Goal: Task Accomplishment & Management: Complete application form

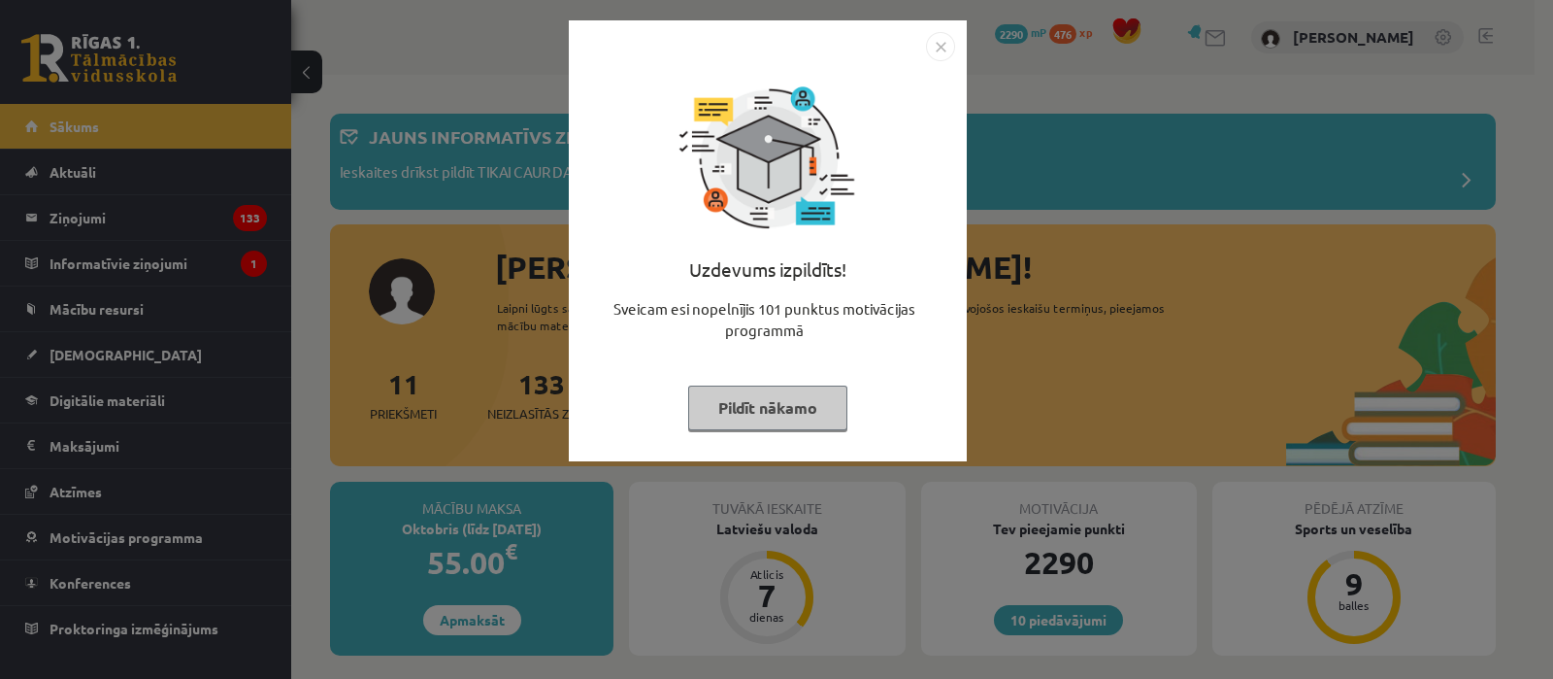
click at [937, 43] on img "Close" at bounding box center [940, 46] width 29 height 29
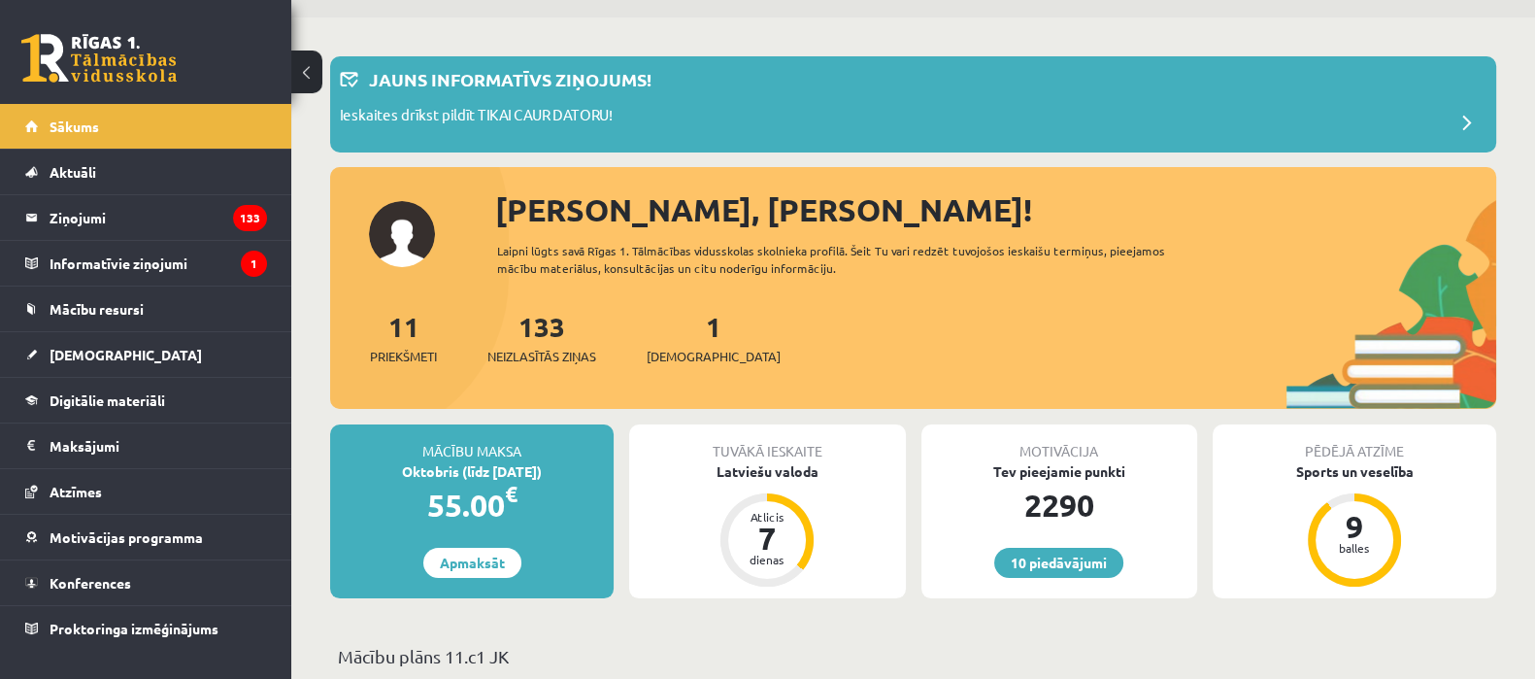
scroll to position [57, 0]
click at [100, 368] on link "[DEMOGRAPHIC_DATA]" at bounding box center [146, 354] width 242 height 45
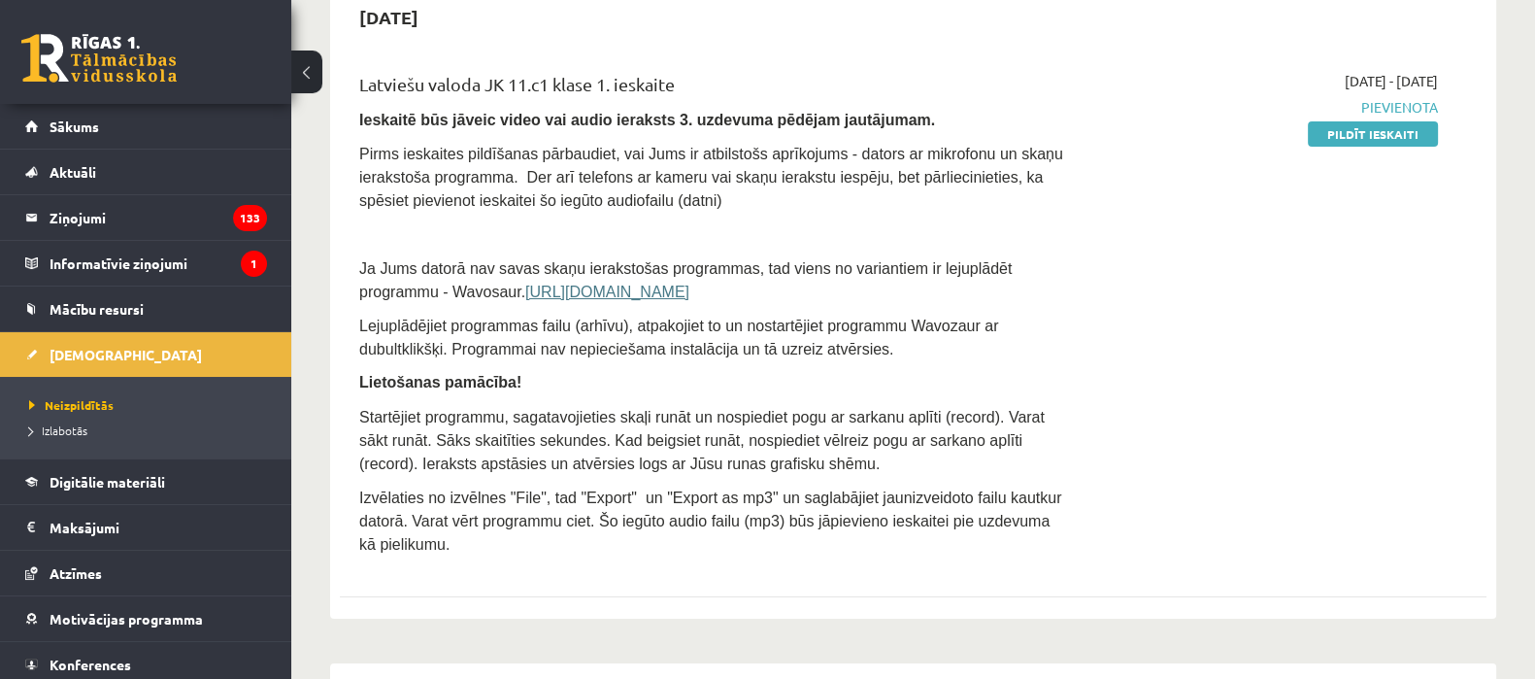
scroll to position [206, 0]
click at [1327, 141] on link "Pildīt ieskaiti" at bounding box center [1373, 134] width 130 height 25
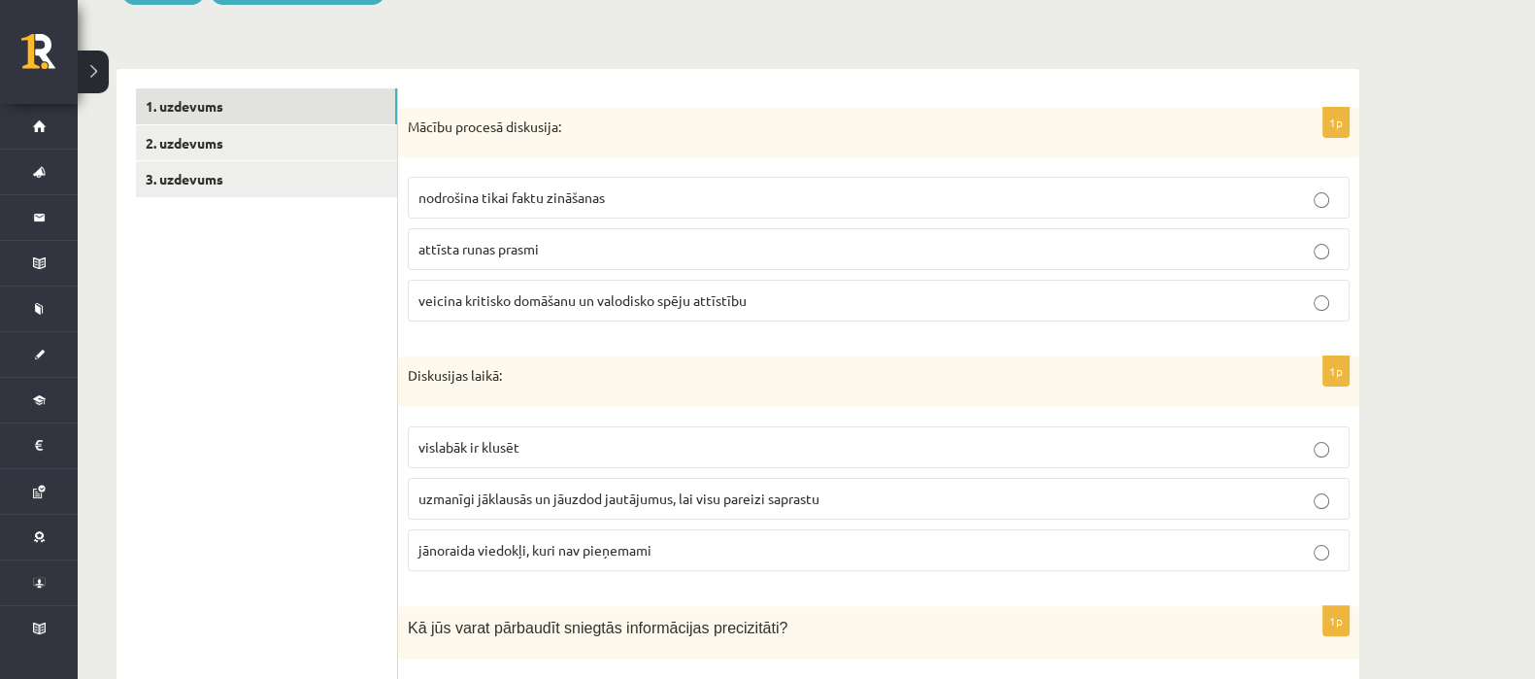
scroll to position [606, 0]
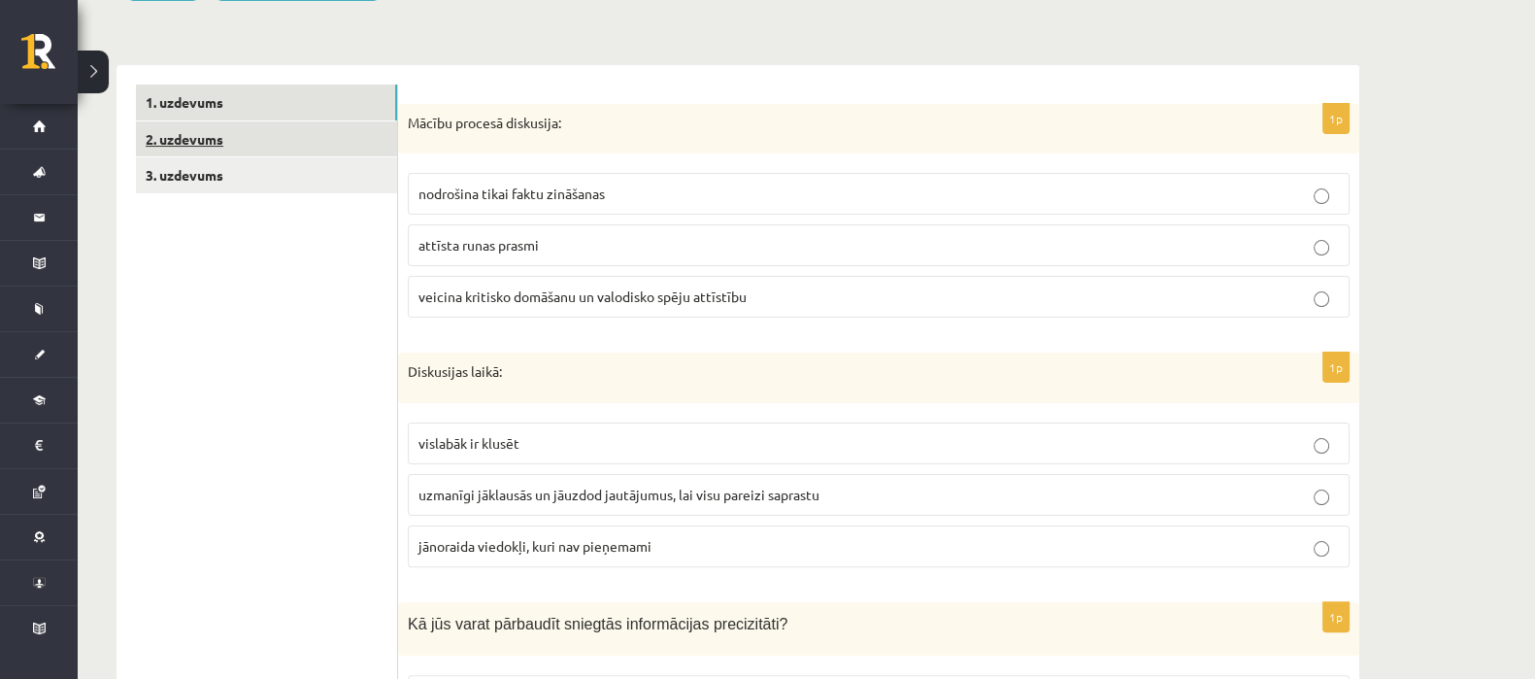
click at [193, 147] on link "2. uzdevums" at bounding box center [266, 139] width 261 height 36
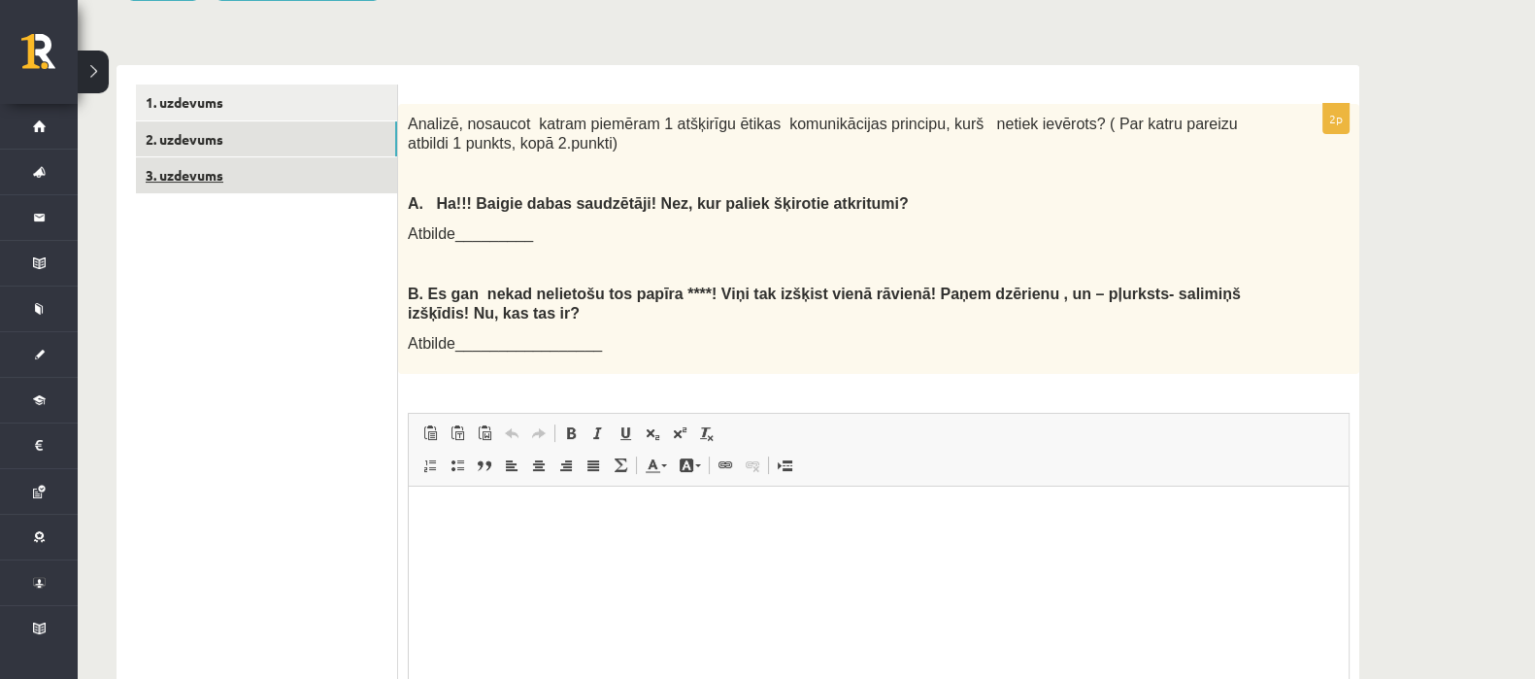
scroll to position [0, 0]
click at [210, 172] on link "3. uzdevums" at bounding box center [266, 175] width 261 height 36
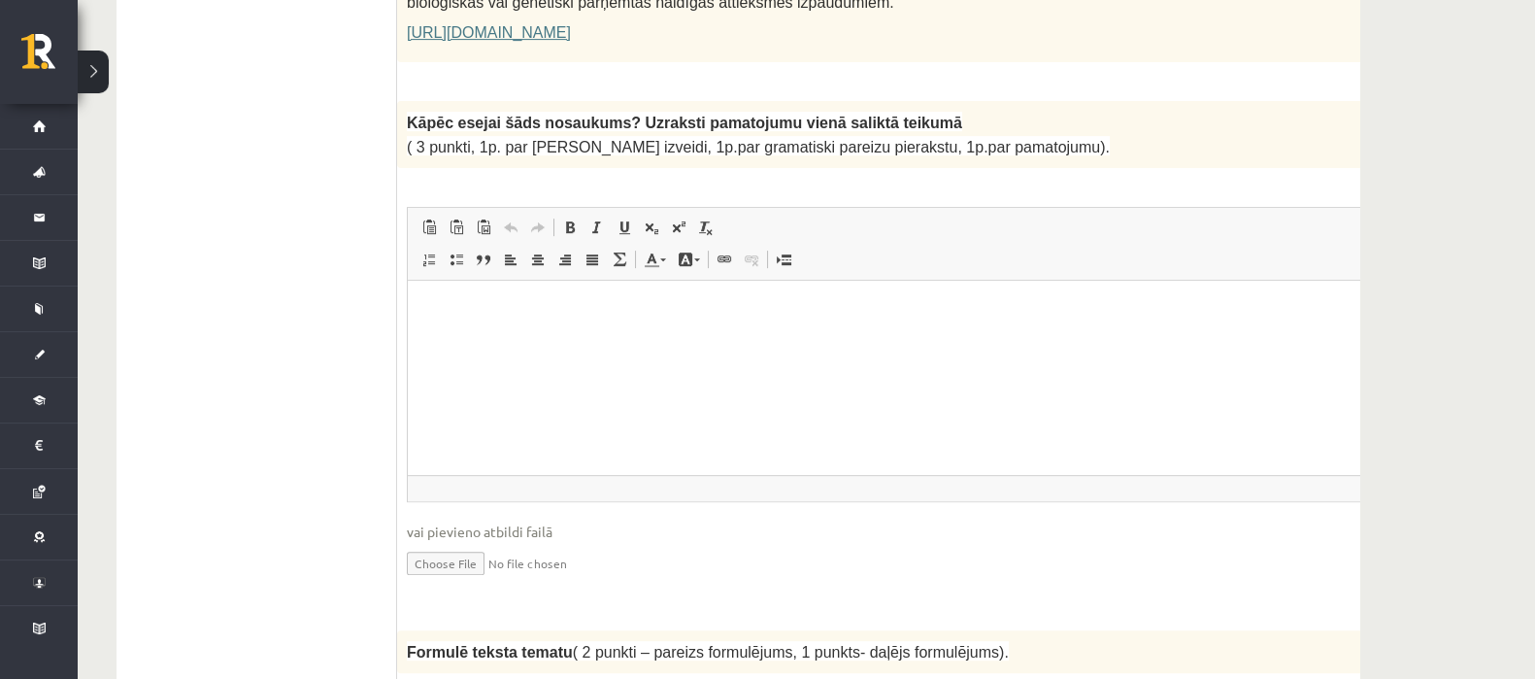
scroll to position [1616, 0]
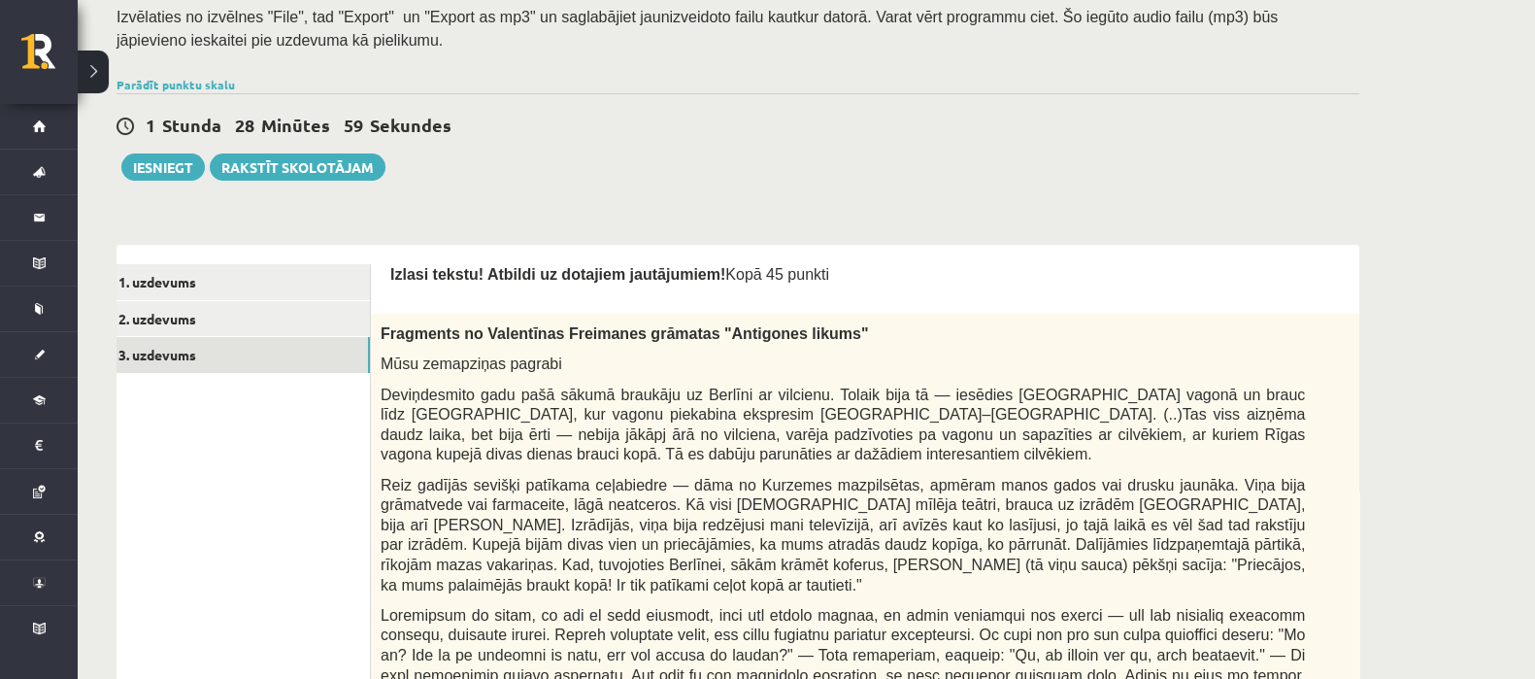
scroll to position [431, 0]
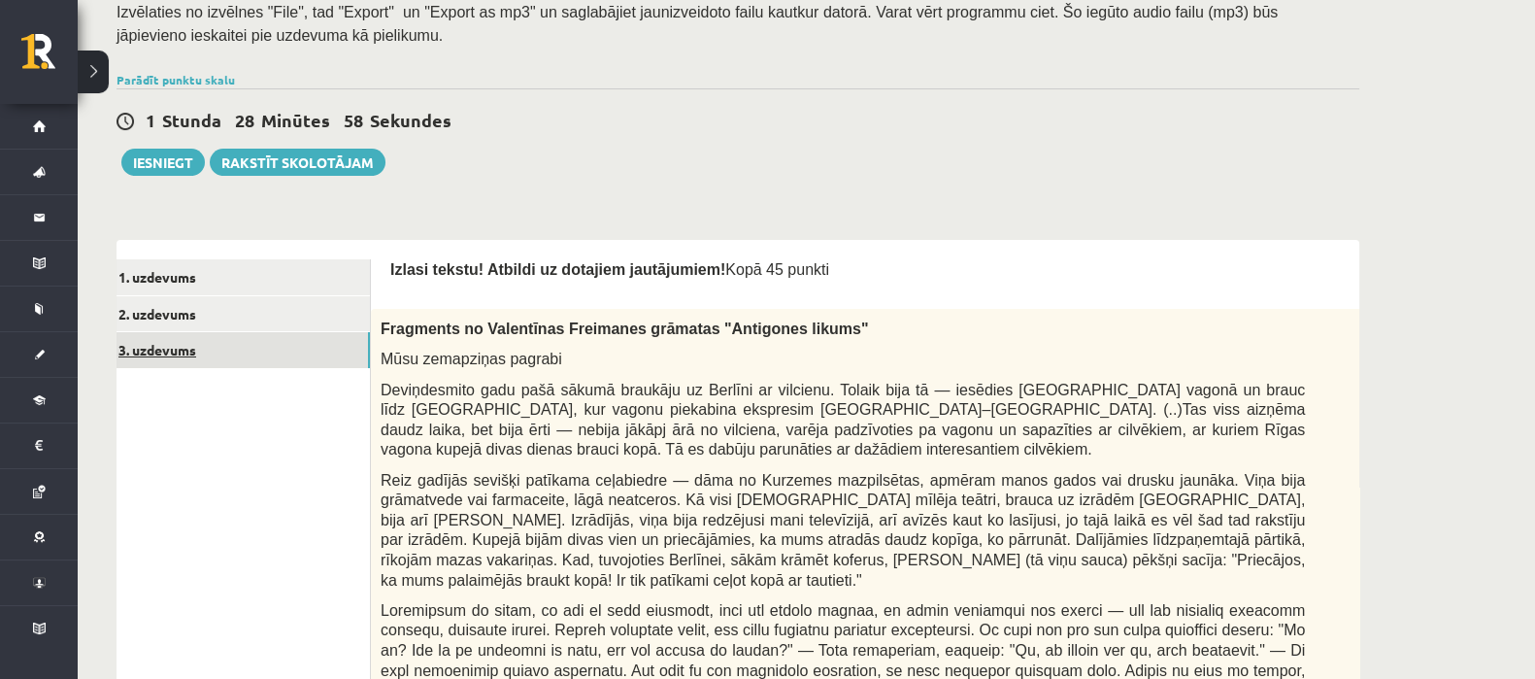
click at [256, 347] on link "3. uzdevums" at bounding box center [239, 350] width 261 height 36
click at [224, 314] on link "2. uzdevums" at bounding box center [239, 314] width 261 height 36
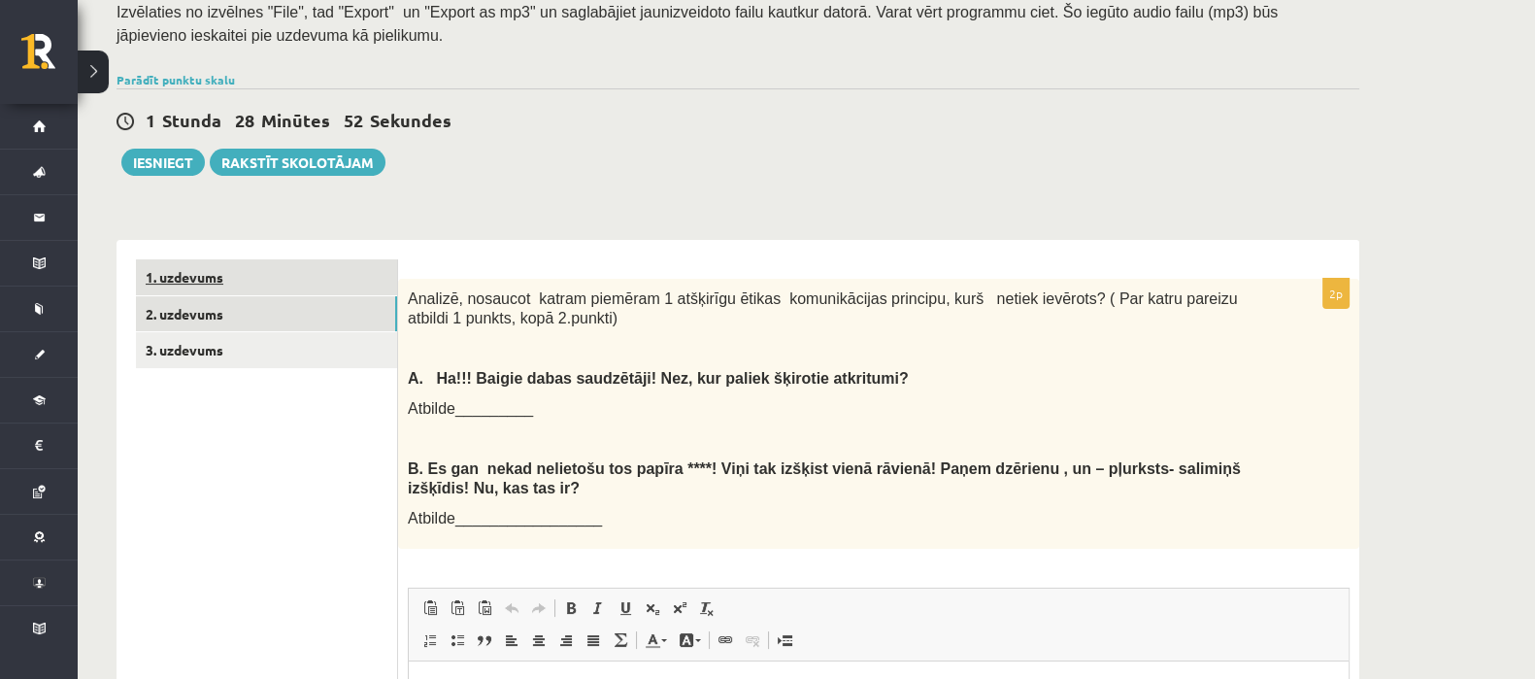
click at [221, 276] on link "1. uzdevums" at bounding box center [266, 277] width 261 height 36
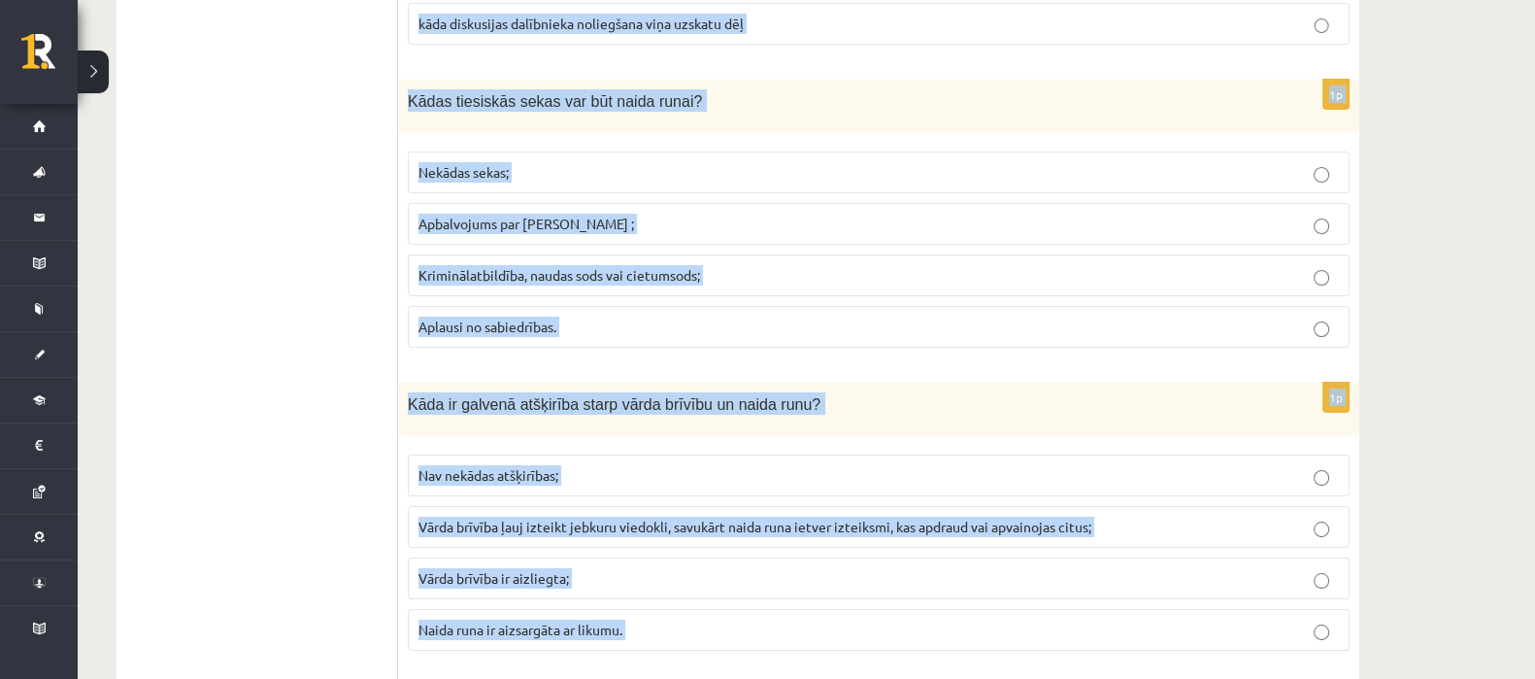
scroll to position [9213, 0]
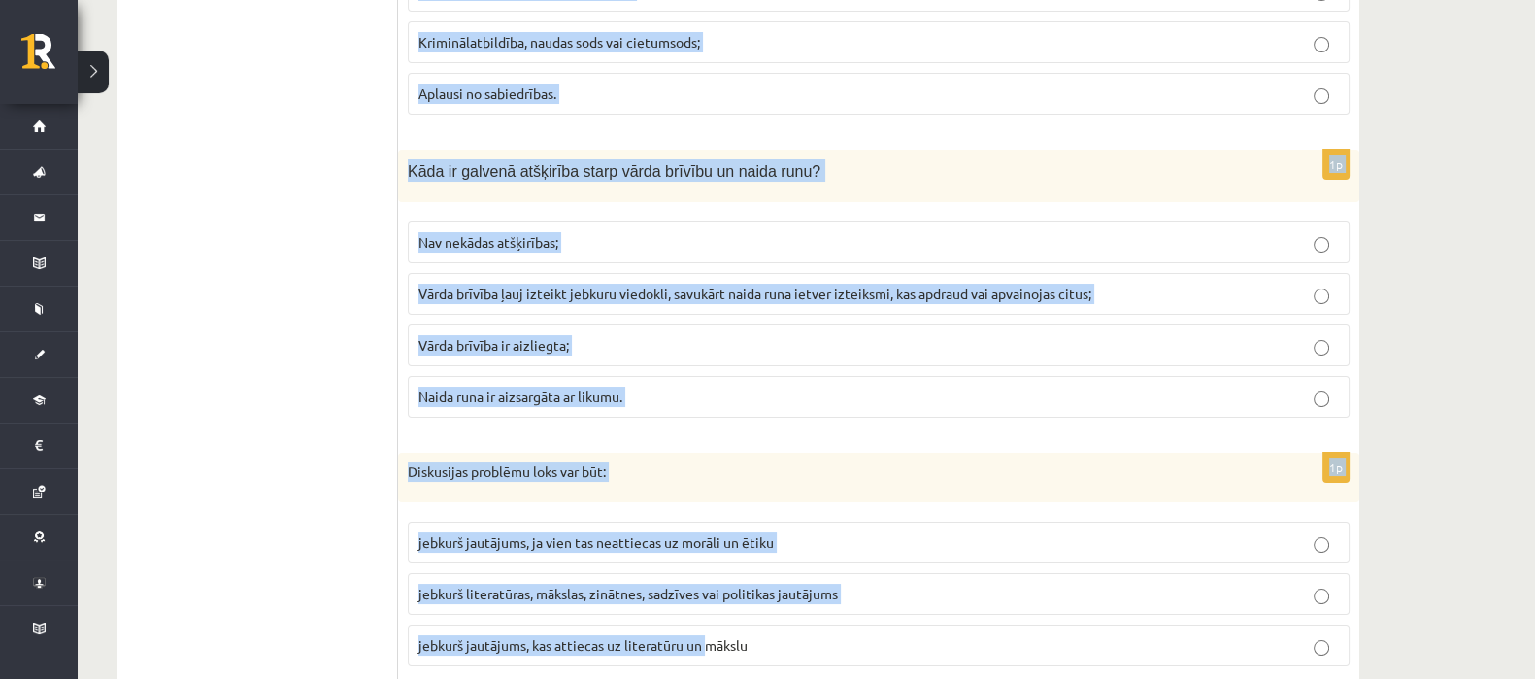
drag, startPoint x: 407, startPoint y: 295, endPoint x: 709, endPoint y: 721, distance: 522.2
copy form "Loremi dolorsi ametconse: adipiscin elits doeiu temporinc utlabor etdol magnaa …"
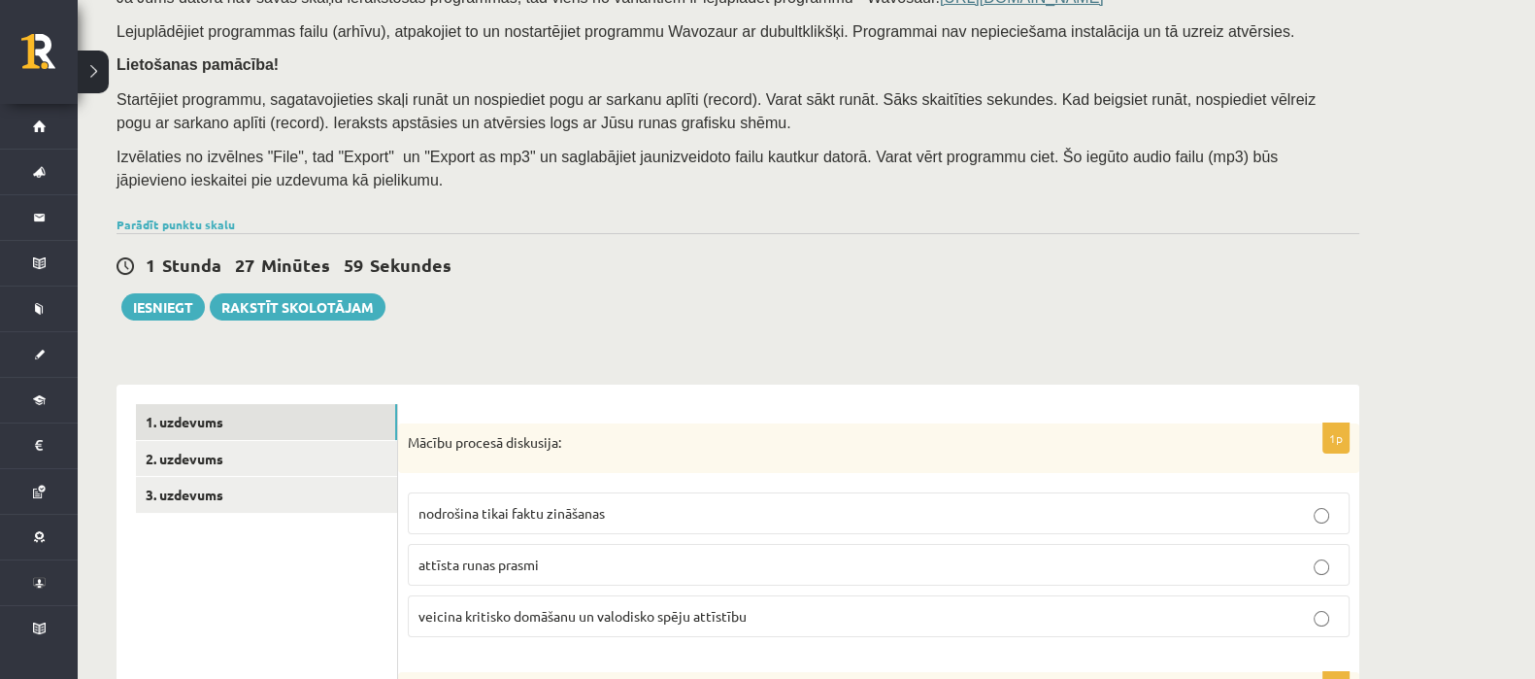
scroll to position [286, 0]
click at [502, 602] on label "veicina kritisko domāšanu un valodisko spēju attīstību" at bounding box center [879, 616] width 942 height 42
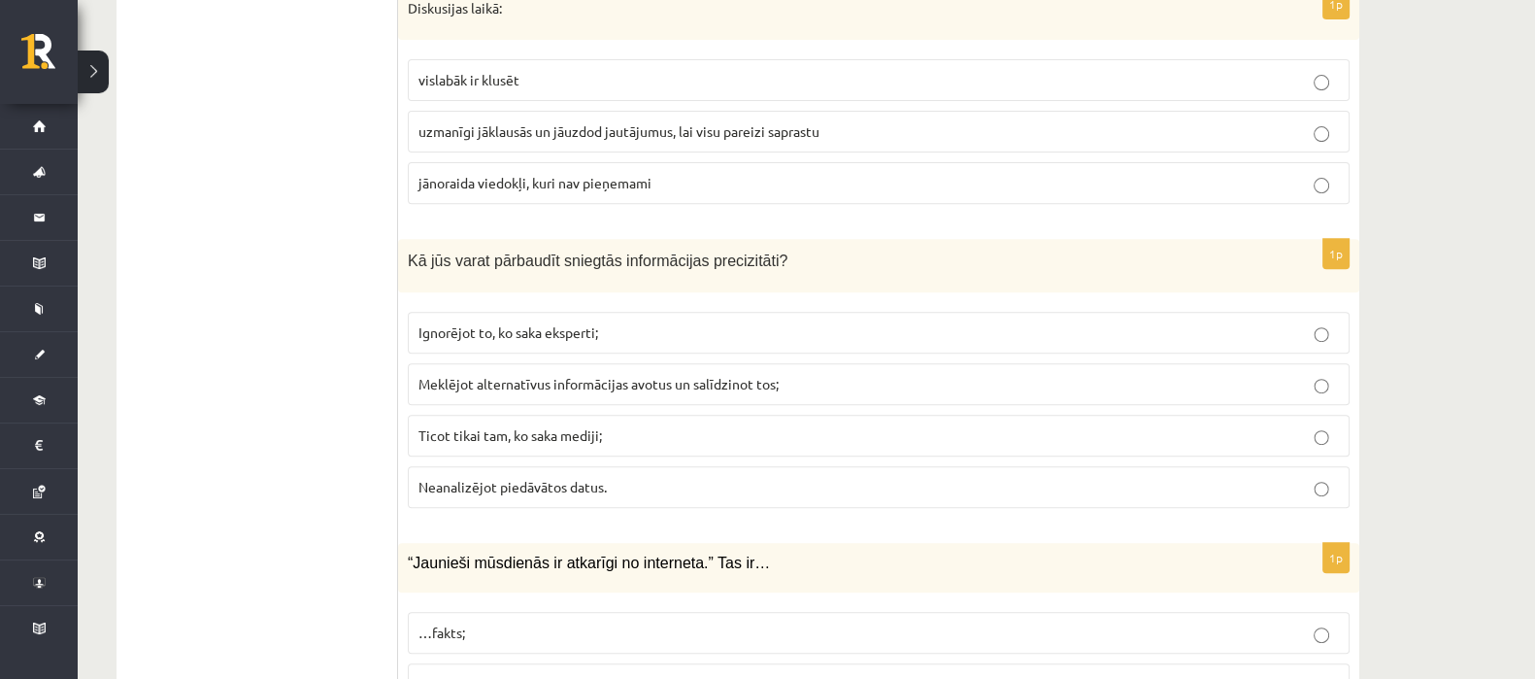
scroll to position [968, 0]
click at [442, 128] on span "uzmanīgi jāklausās un jāuzdod jautājumus, lai visu pareizi saprastu" at bounding box center [618, 131] width 401 height 17
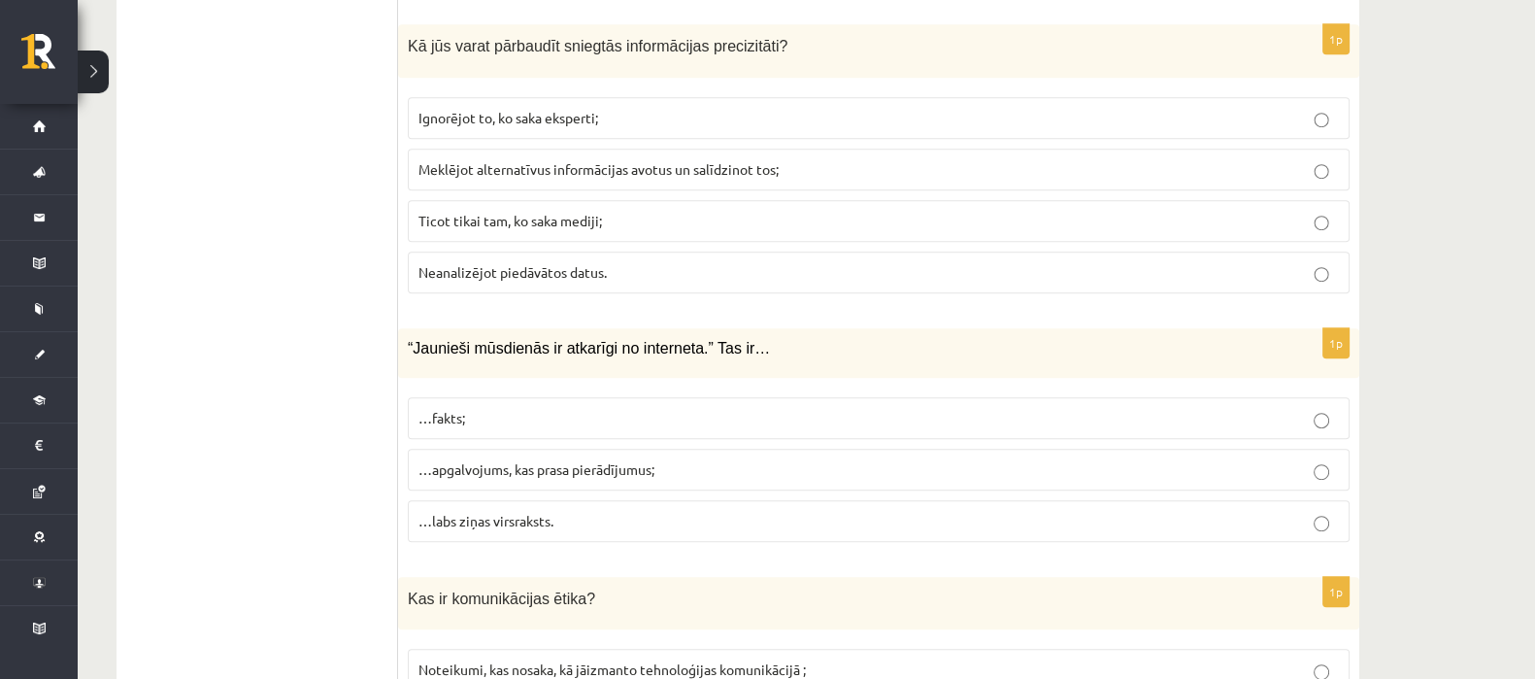
scroll to position [1184, 0]
click at [435, 170] on span "Meklējot alternatīvus informācijas avotus un salīdzinot tos;" at bounding box center [598, 167] width 360 height 17
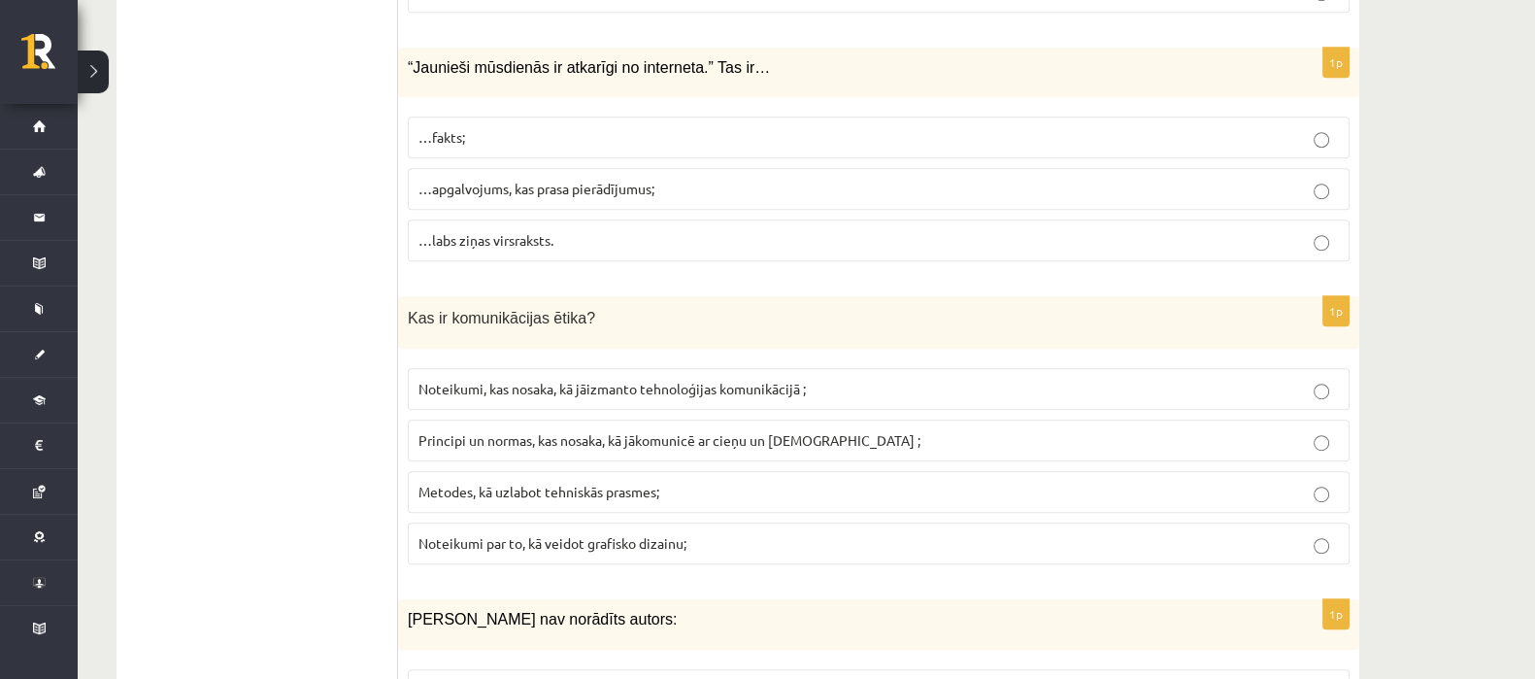
scroll to position [1524, 0]
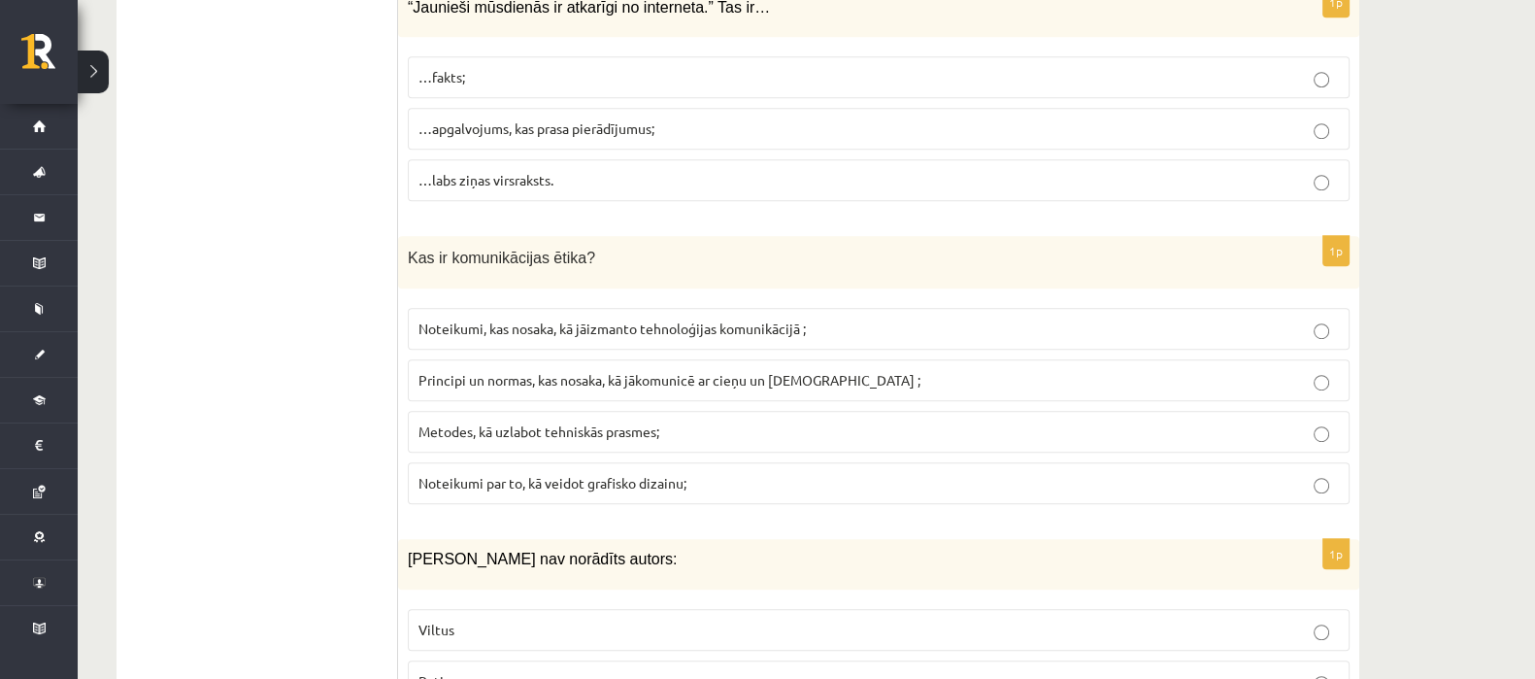
click at [493, 133] on p "…apgalvojums, kas prasa pierādījumus;" at bounding box center [878, 128] width 920 height 20
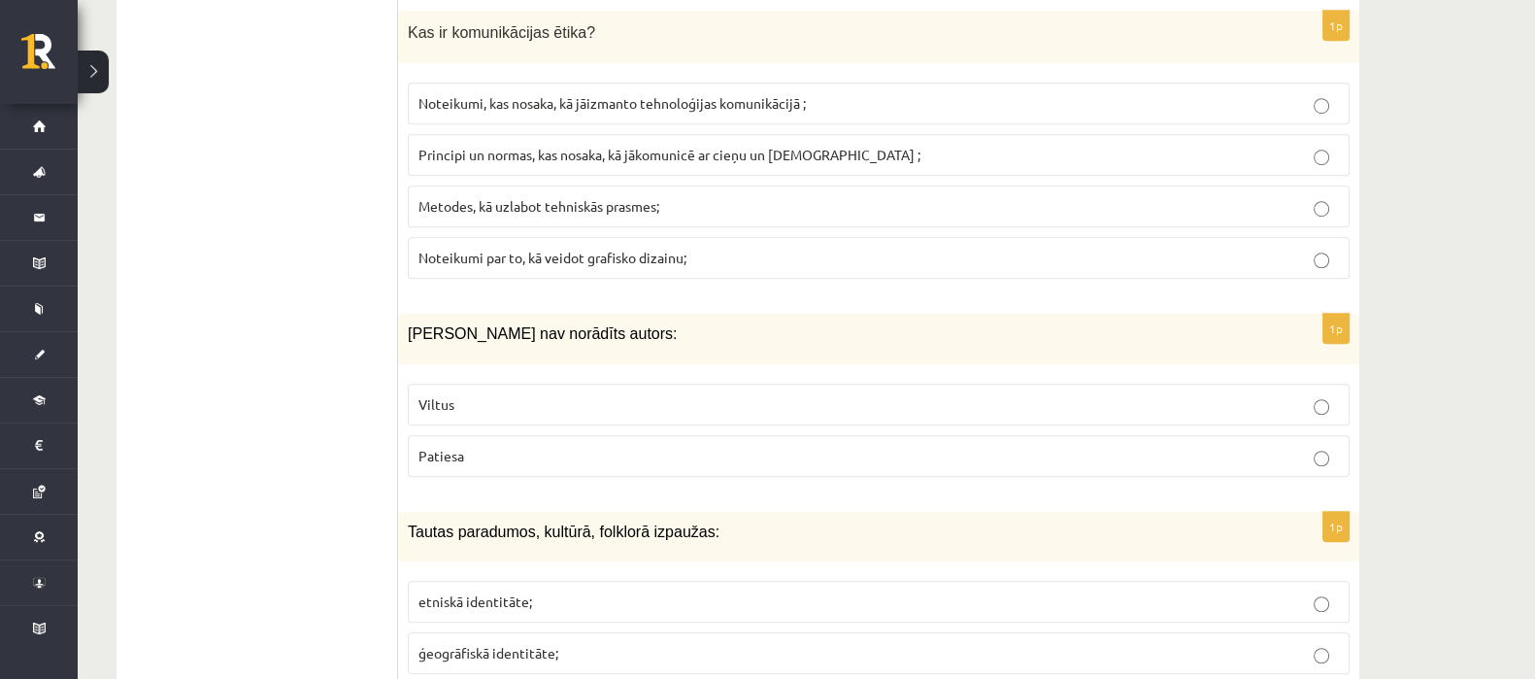
scroll to position [1751, 0]
click at [433, 144] on span "Principi un normas, kas nosaka, kā jākomunicē ar cieņu un [DEMOGRAPHIC_DATA] ;" at bounding box center [669, 152] width 502 height 17
click at [459, 413] on label "Viltus" at bounding box center [879, 402] width 942 height 42
drag, startPoint x: 337, startPoint y: 405, endPoint x: 304, endPoint y: 216, distance: 191.2
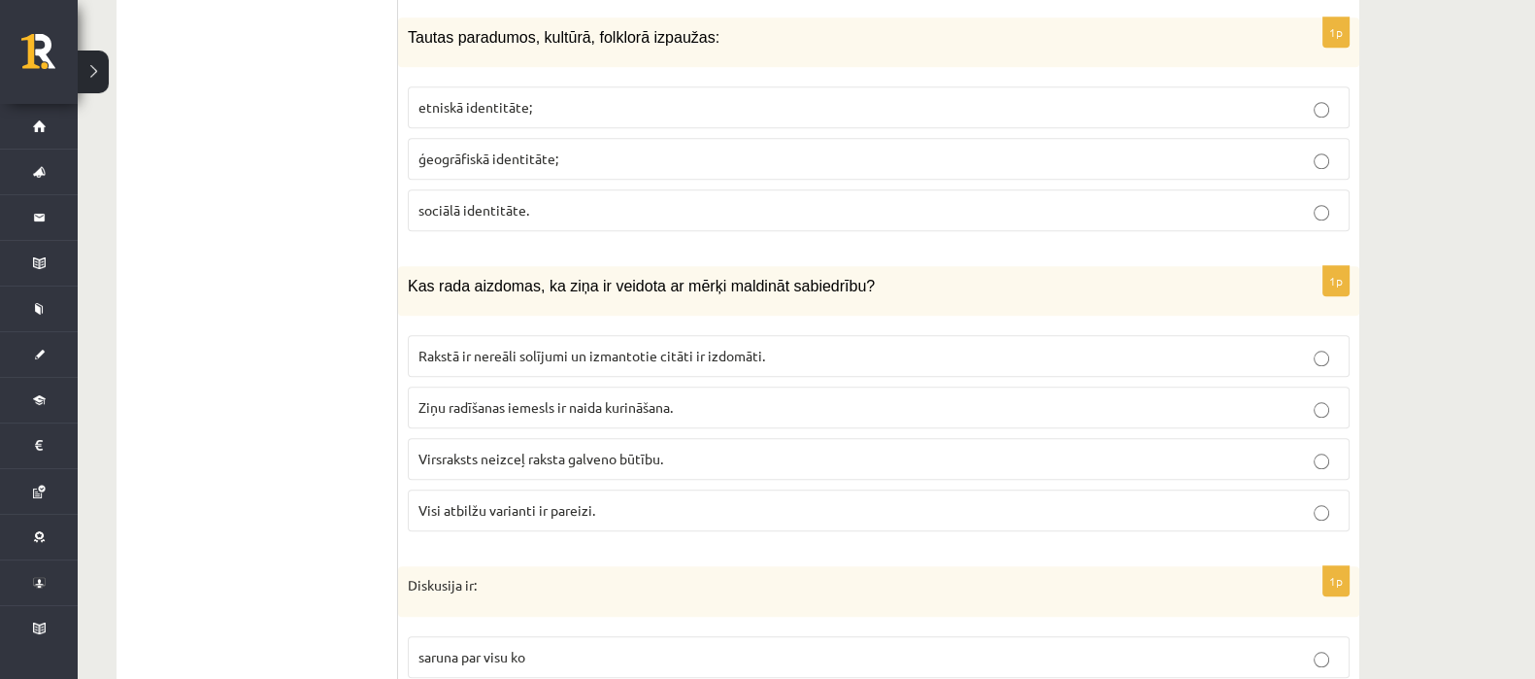
scroll to position [2246, 0]
click at [462, 83] on label "etniskā identitāte;" at bounding box center [879, 104] width 942 height 42
click at [450, 505] on span "Visi atbilžu varianti ir pareizi." at bounding box center [506, 506] width 177 height 17
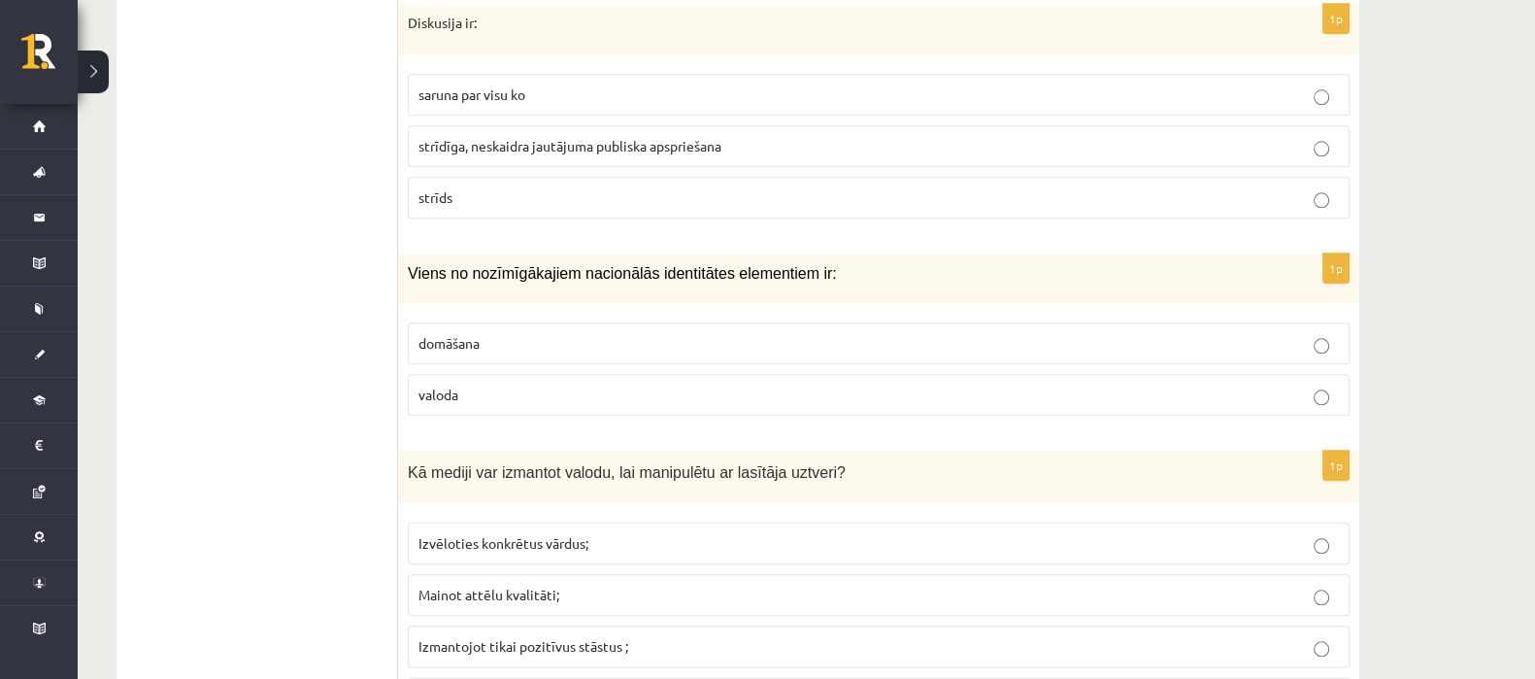
scroll to position [2805, 0]
click at [441, 137] on span "strīdīga, neskaidra jautājuma publiska apspriešana" at bounding box center [569, 145] width 303 height 17
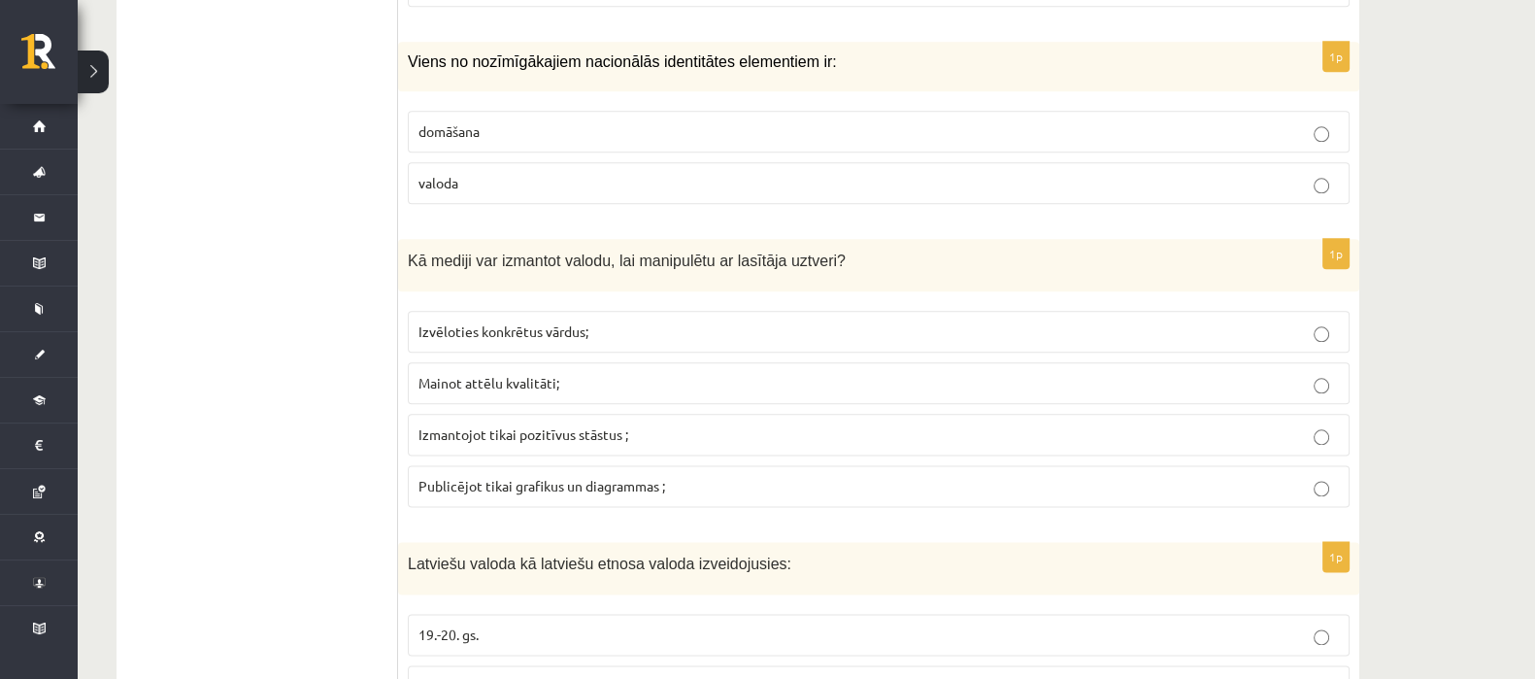
scroll to position [3021, 0]
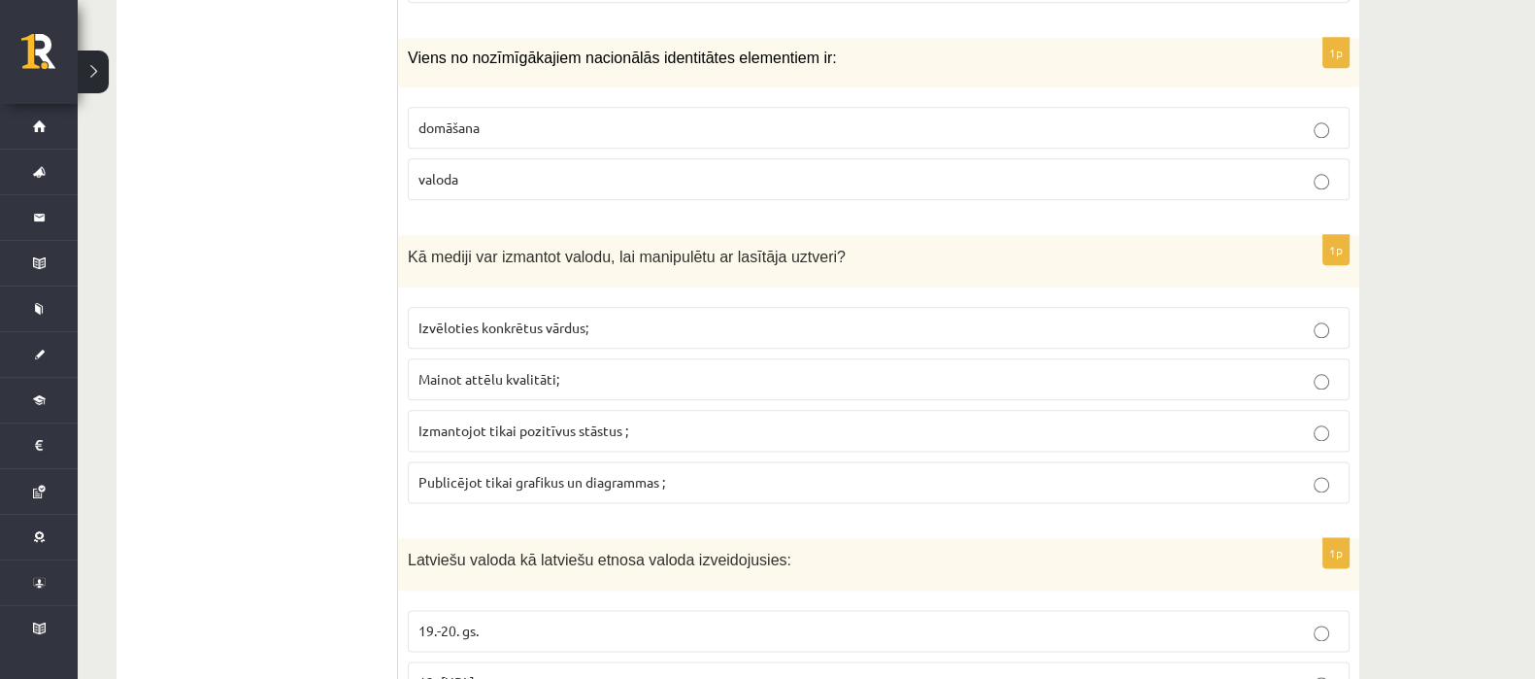
click at [425, 170] on span "valoda" at bounding box center [438, 178] width 40 height 17
click at [428, 307] on label "Izvēloties konkrētus vārdus;" at bounding box center [879, 328] width 942 height 42
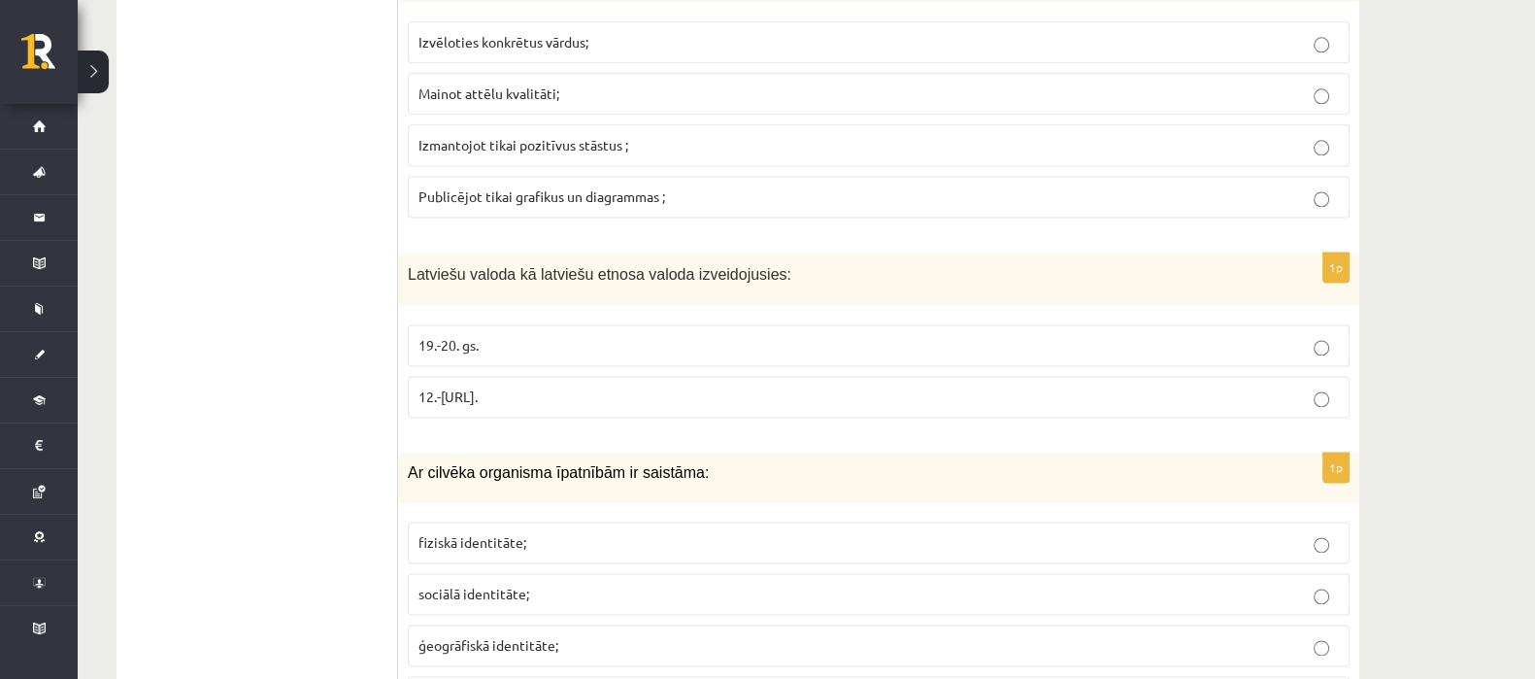
scroll to position [3325, 0]
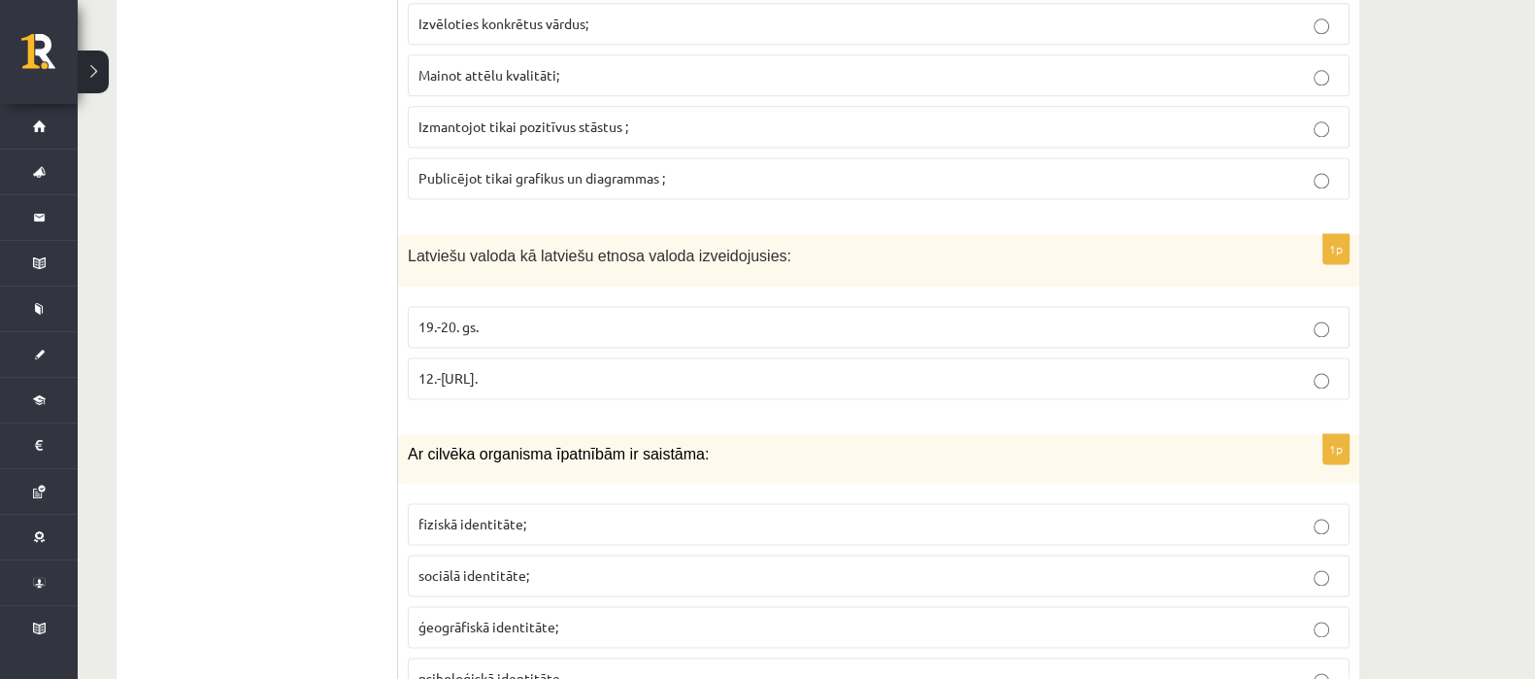
click at [417, 357] on label "12.-[URL]." at bounding box center [879, 378] width 942 height 42
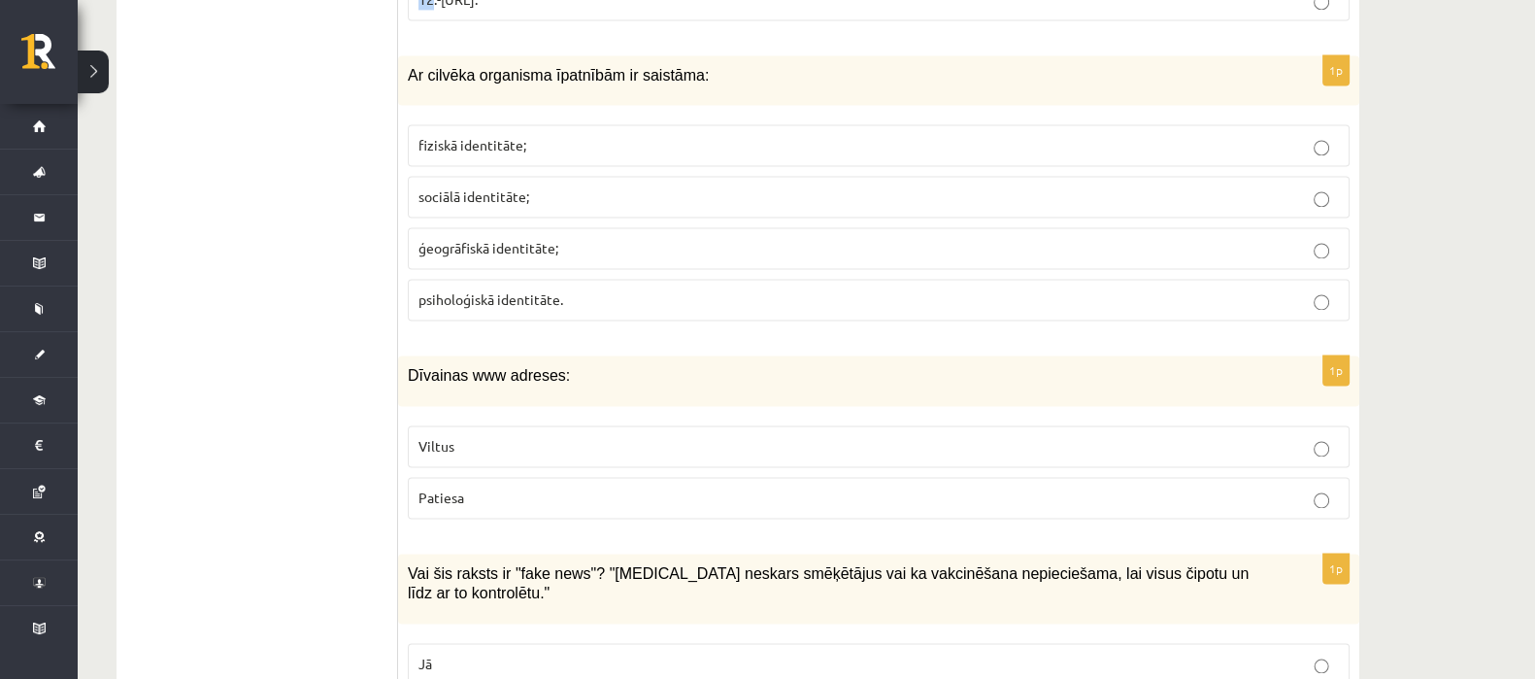
scroll to position [3710, 0]
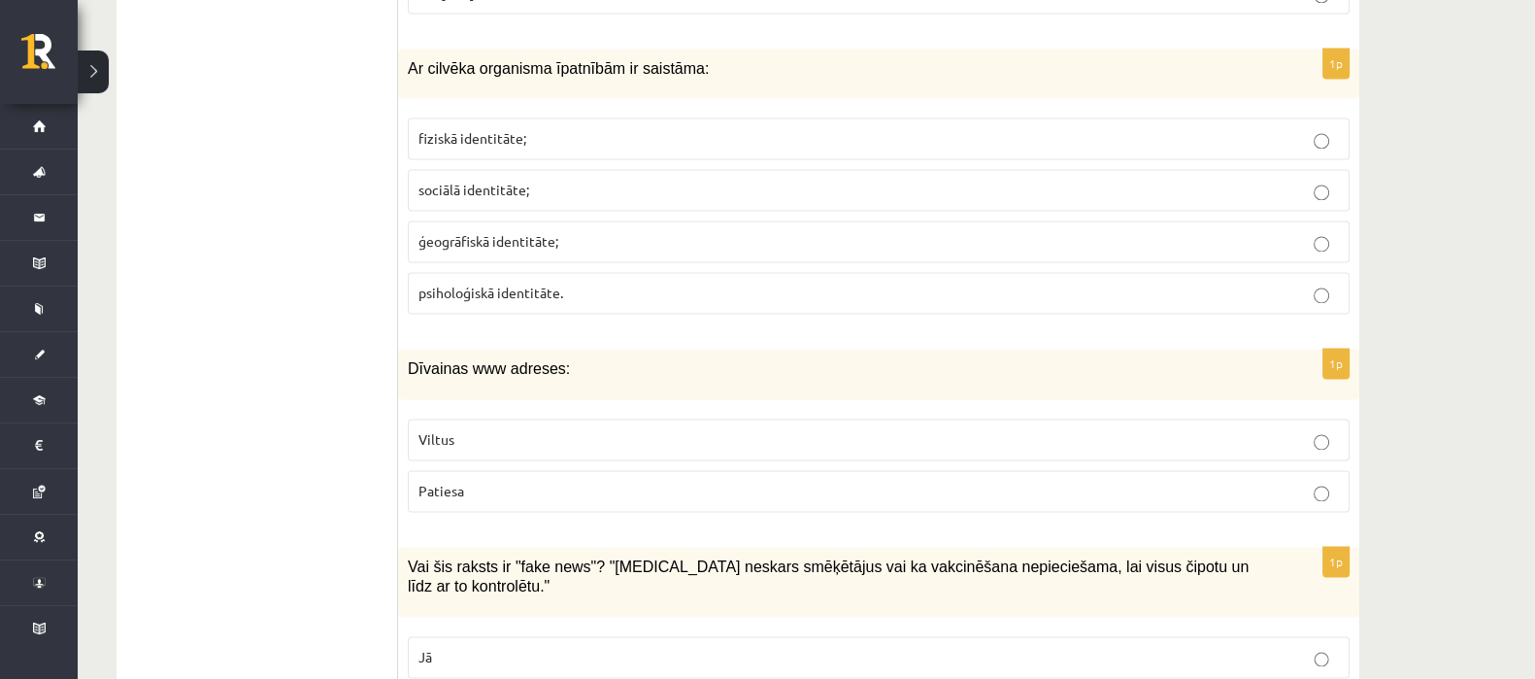
click at [471, 133] on p "fiziskā identitāte;" at bounding box center [878, 138] width 920 height 20
click at [463, 429] on p "Viltus" at bounding box center [878, 439] width 920 height 20
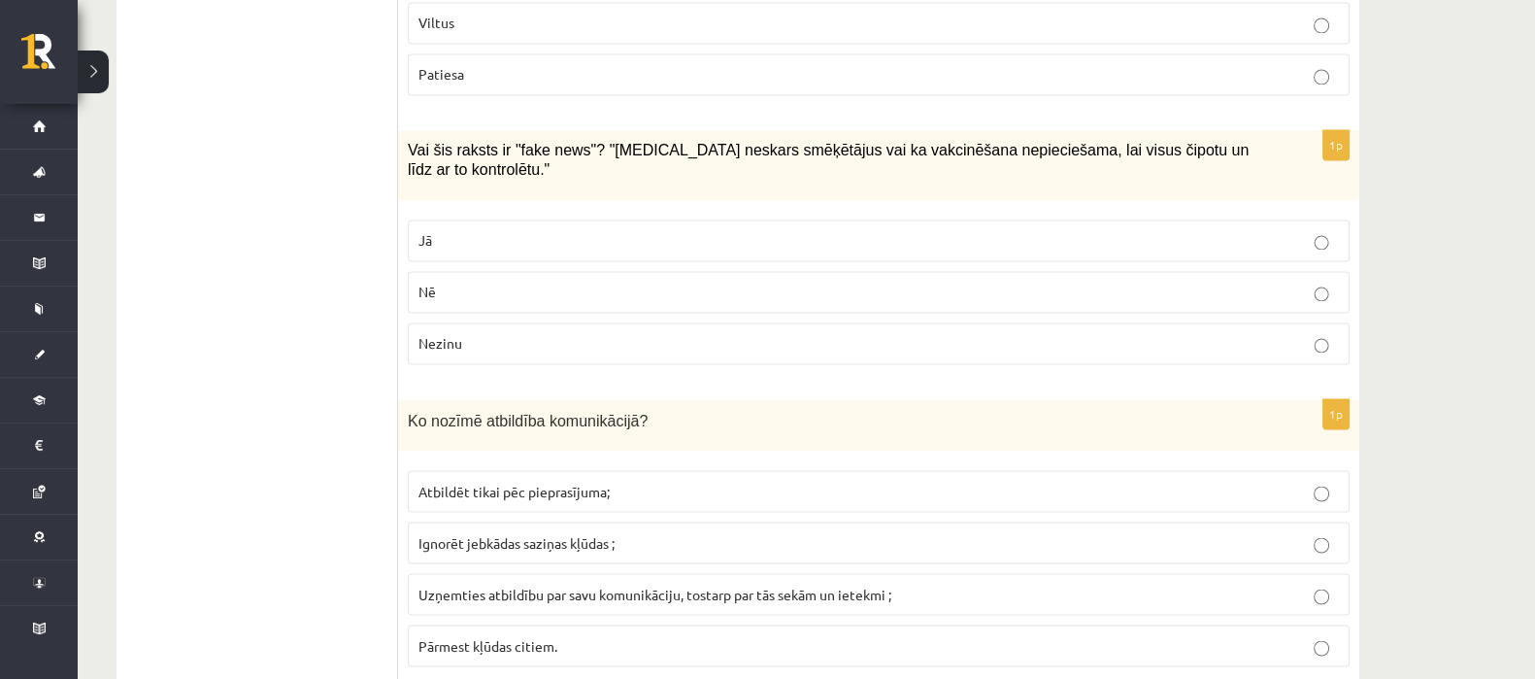
scroll to position [4125, 0]
click at [547, 232] on p "Jā" at bounding box center [878, 242] width 920 height 20
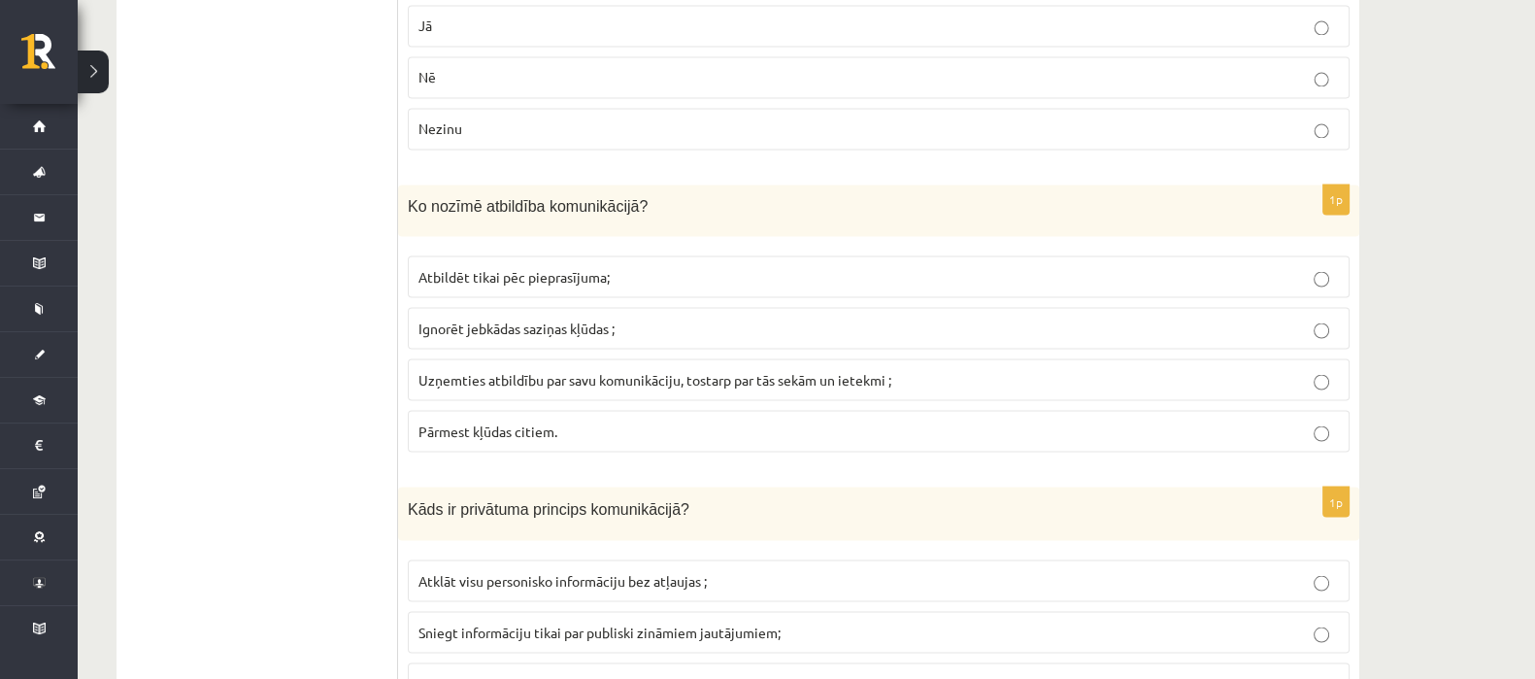
scroll to position [4340, 0]
click at [464, 371] on span "Uzņemties atbildību par savu komunikāciju, tostarp par tās sekām un ietekmi ;" at bounding box center [654, 379] width 473 height 17
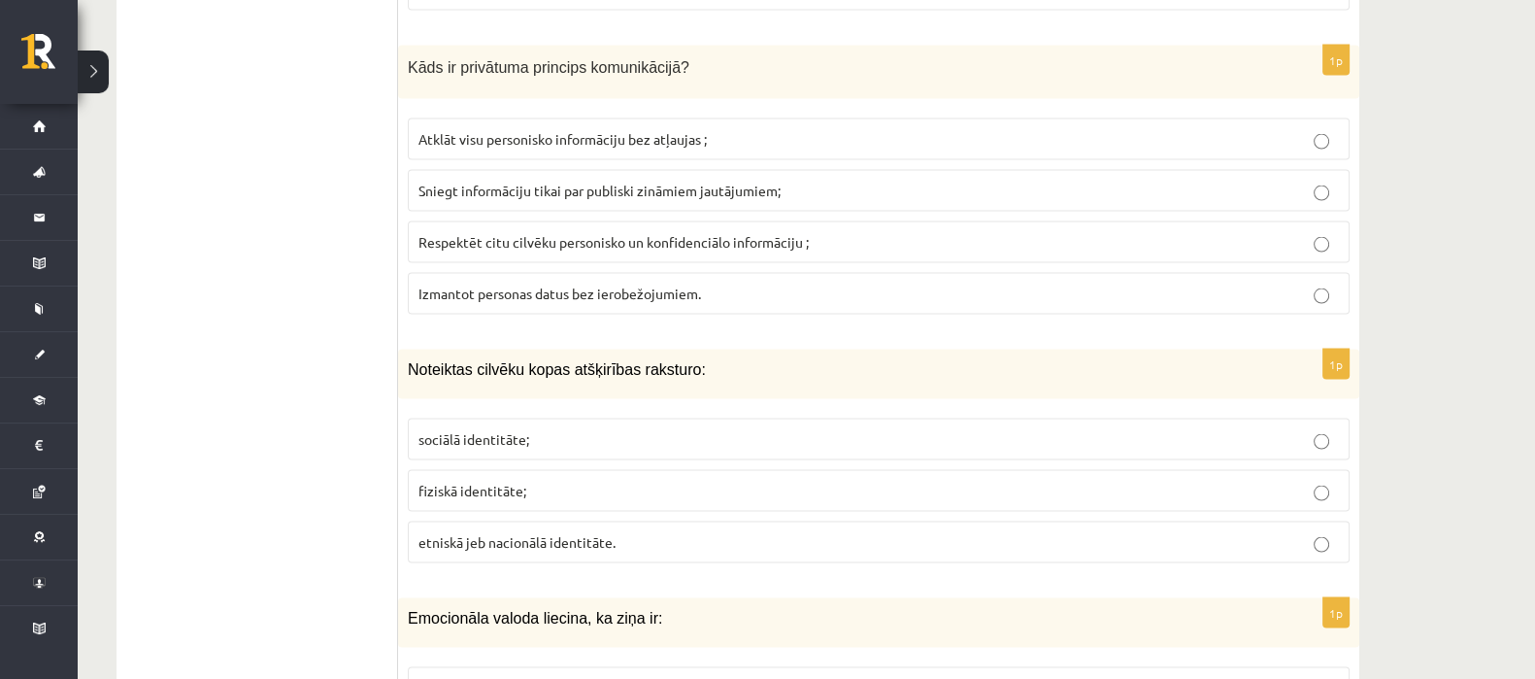
scroll to position [4776, 0]
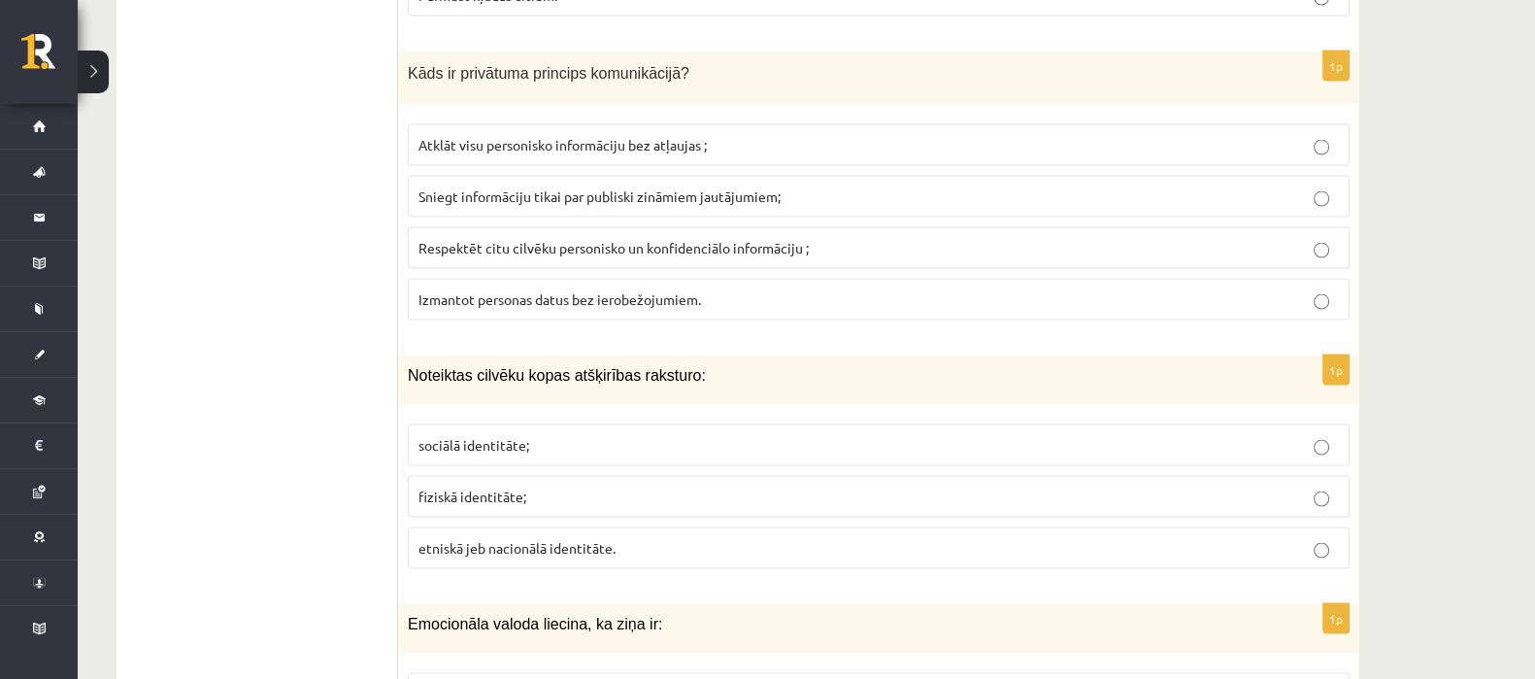
click at [556, 239] on span "Respektēt citu cilvēku personisko un konfidenciālo informāciju ;" at bounding box center [613, 247] width 390 height 17
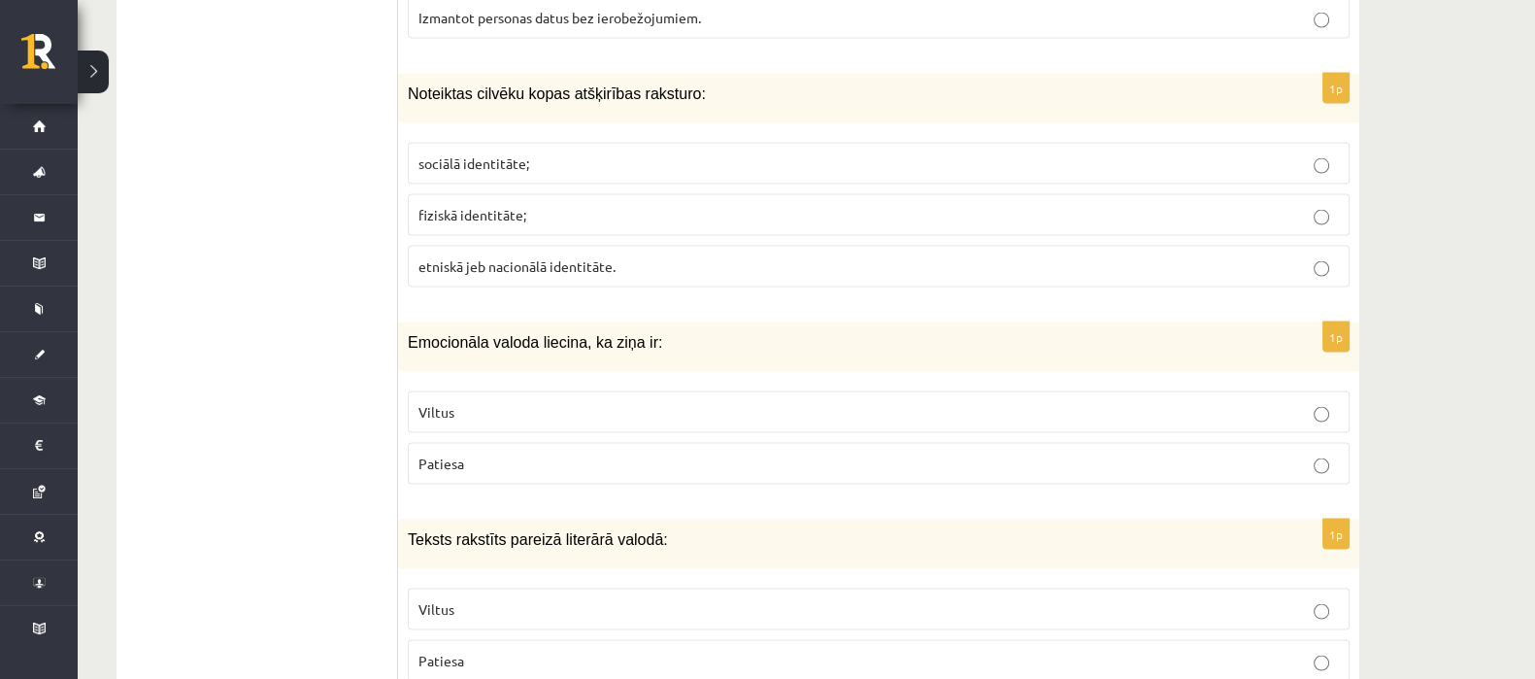
scroll to position [5064, 0]
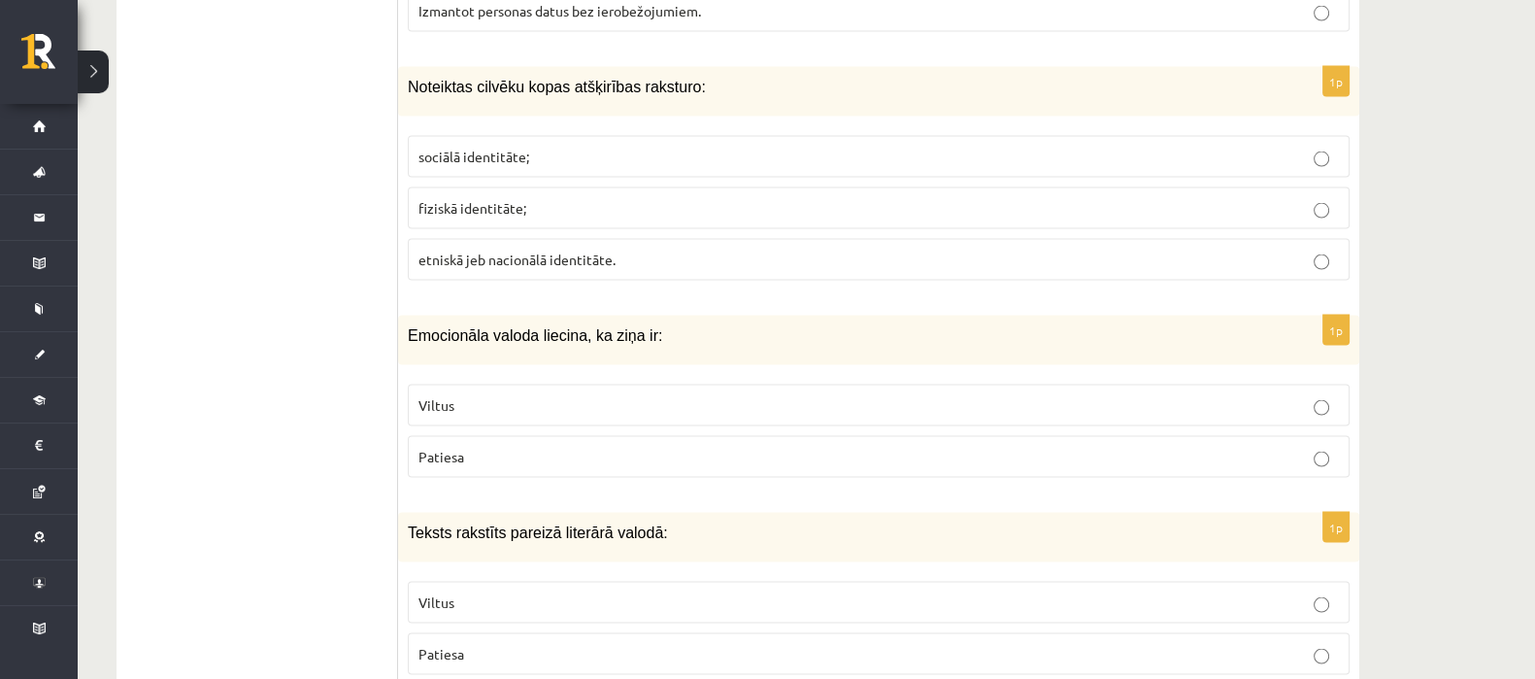
click at [502, 239] on label "etniskā jeb nacionālā identitāte." at bounding box center [879, 260] width 942 height 42
click at [499, 250] on span "etniskā jeb nacionālā identitāte." at bounding box center [516, 258] width 197 height 17
click at [503, 395] on p "Viltus" at bounding box center [878, 405] width 920 height 20
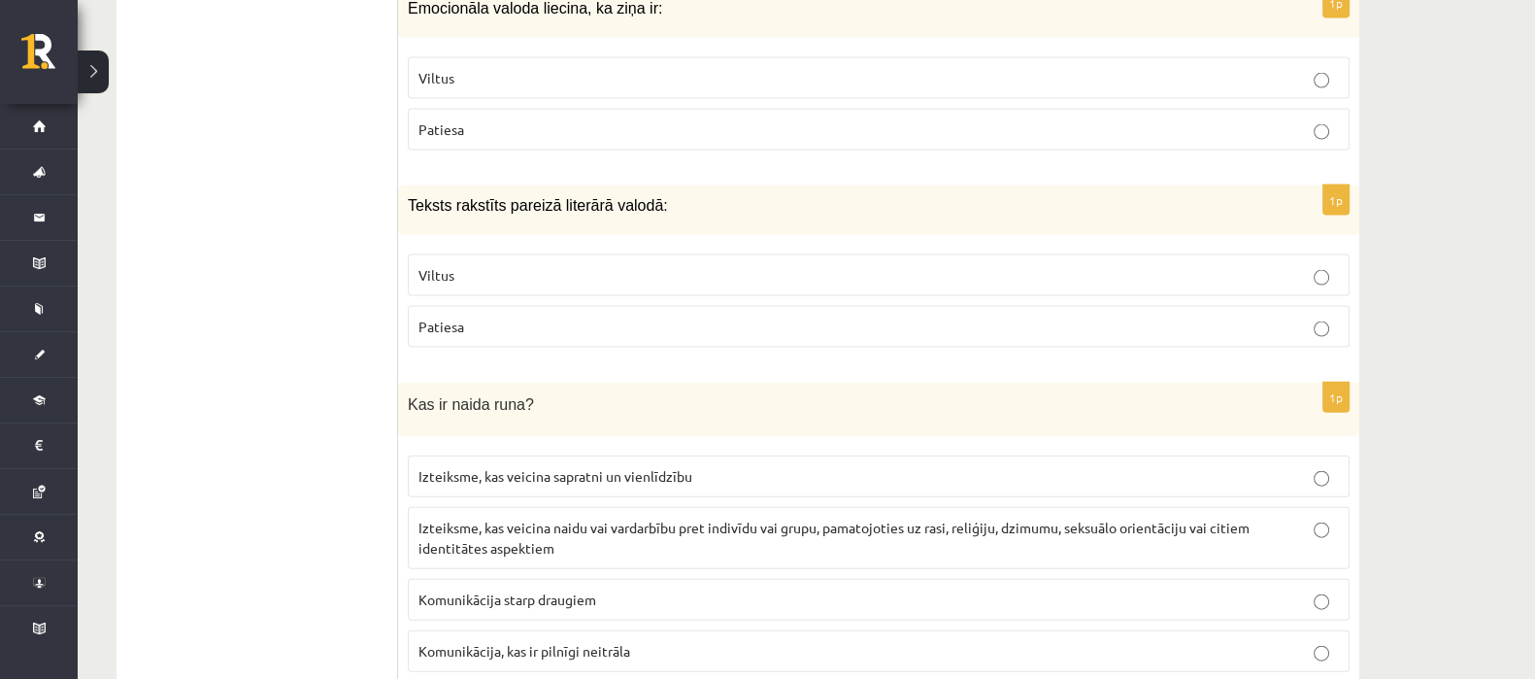
scroll to position [5392, 0]
click at [426, 316] on span "Patiesa" at bounding box center [441, 324] width 46 height 17
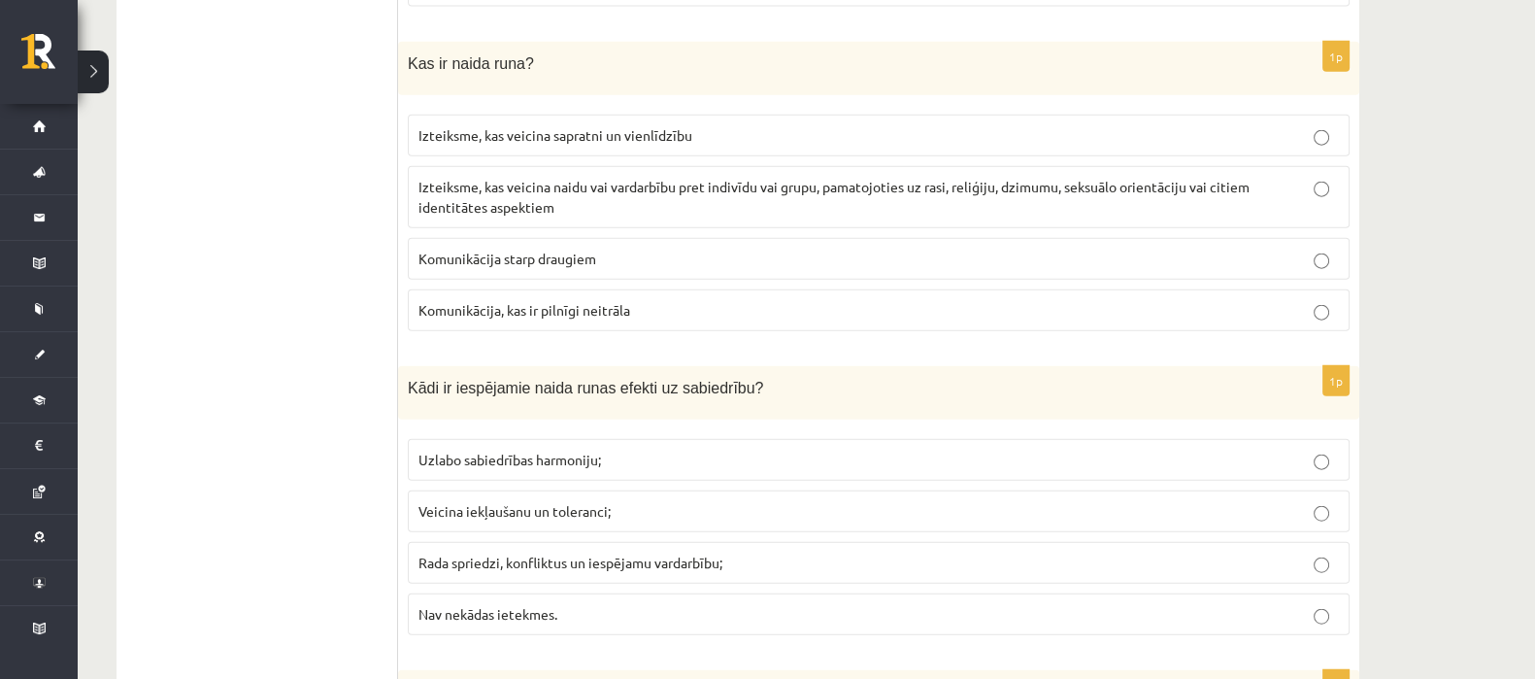
scroll to position [5732, 0]
click at [446, 178] on span "Izteiksme, kas veicina naidu vai vardarbību pret indivīdu vai grupu, pamatojoti…" at bounding box center [833, 197] width 831 height 38
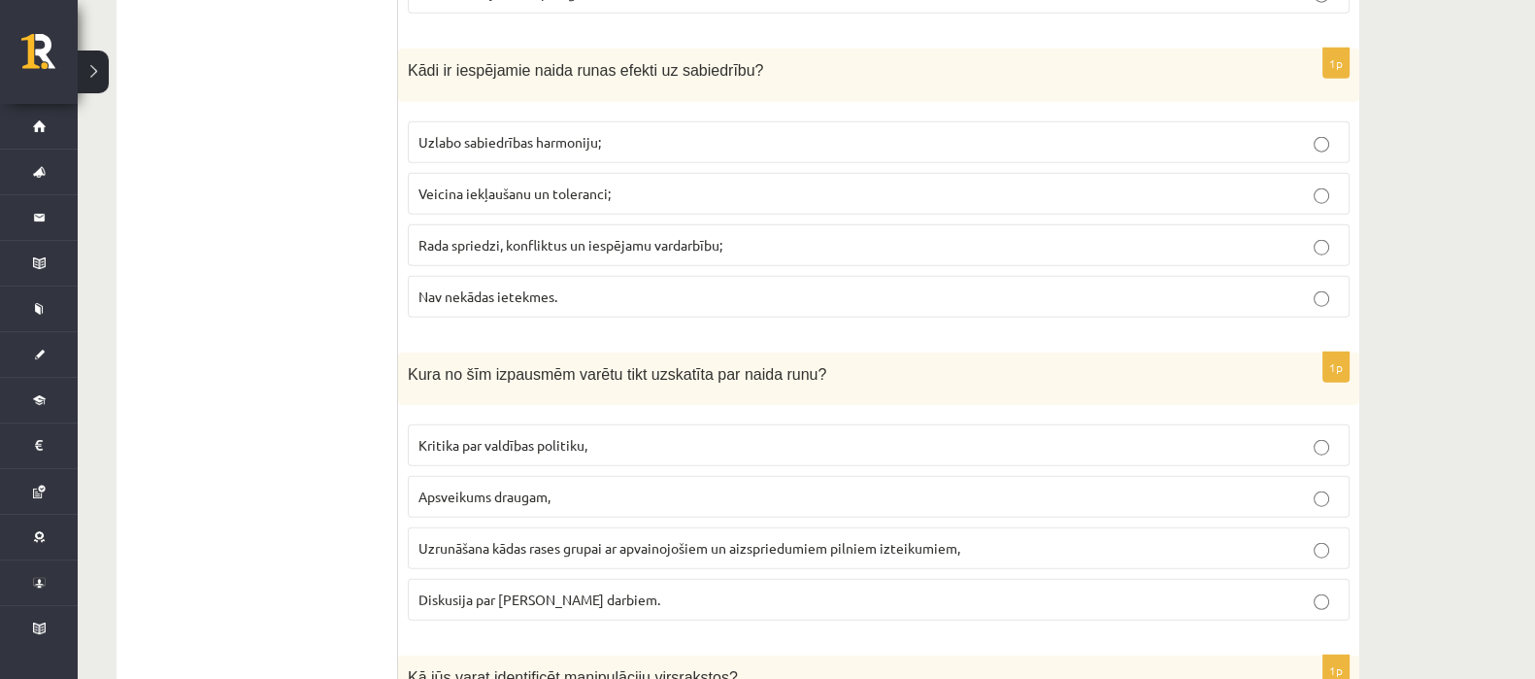
scroll to position [6047, 0]
click at [422, 239] on span "Rada spriedzi, konfliktus un iespējamu vardarbību;" at bounding box center [570, 247] width 304 height 17
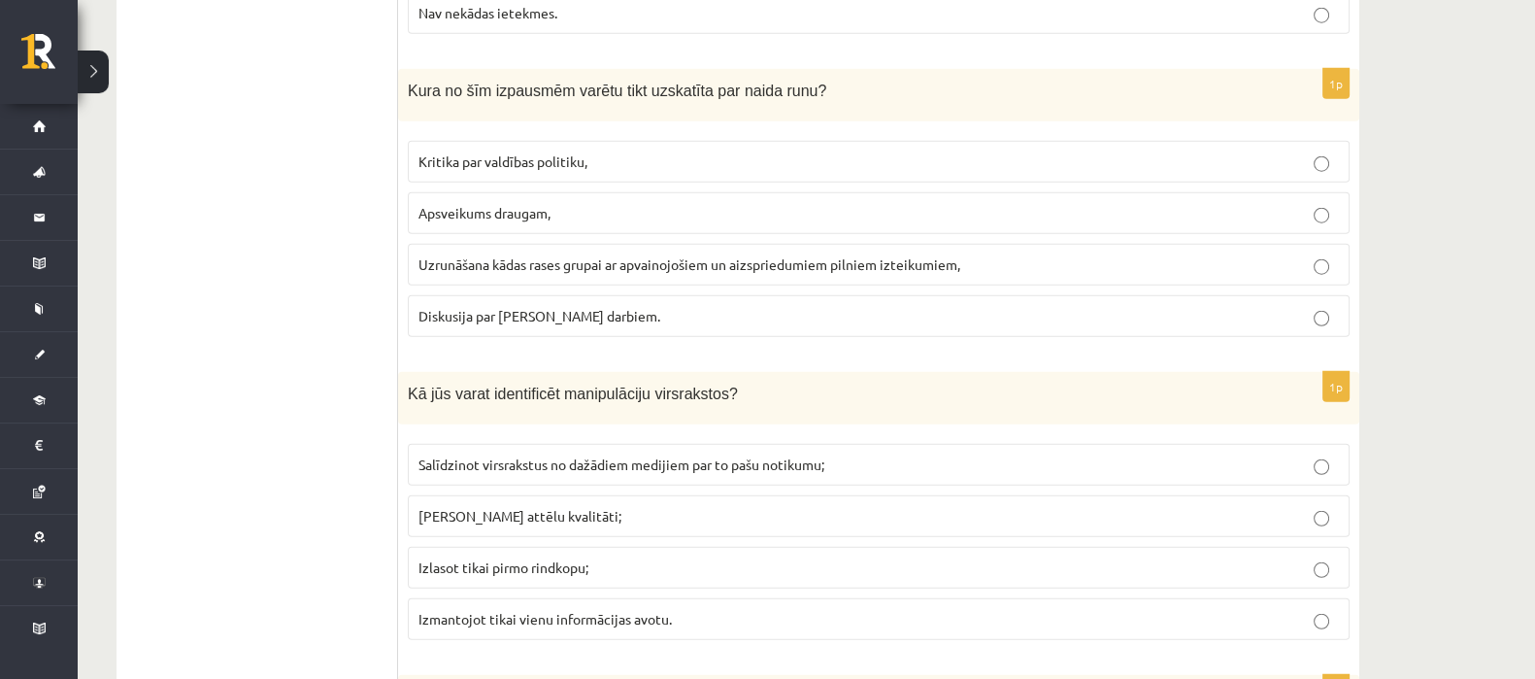
scroll to position [6338, 0]
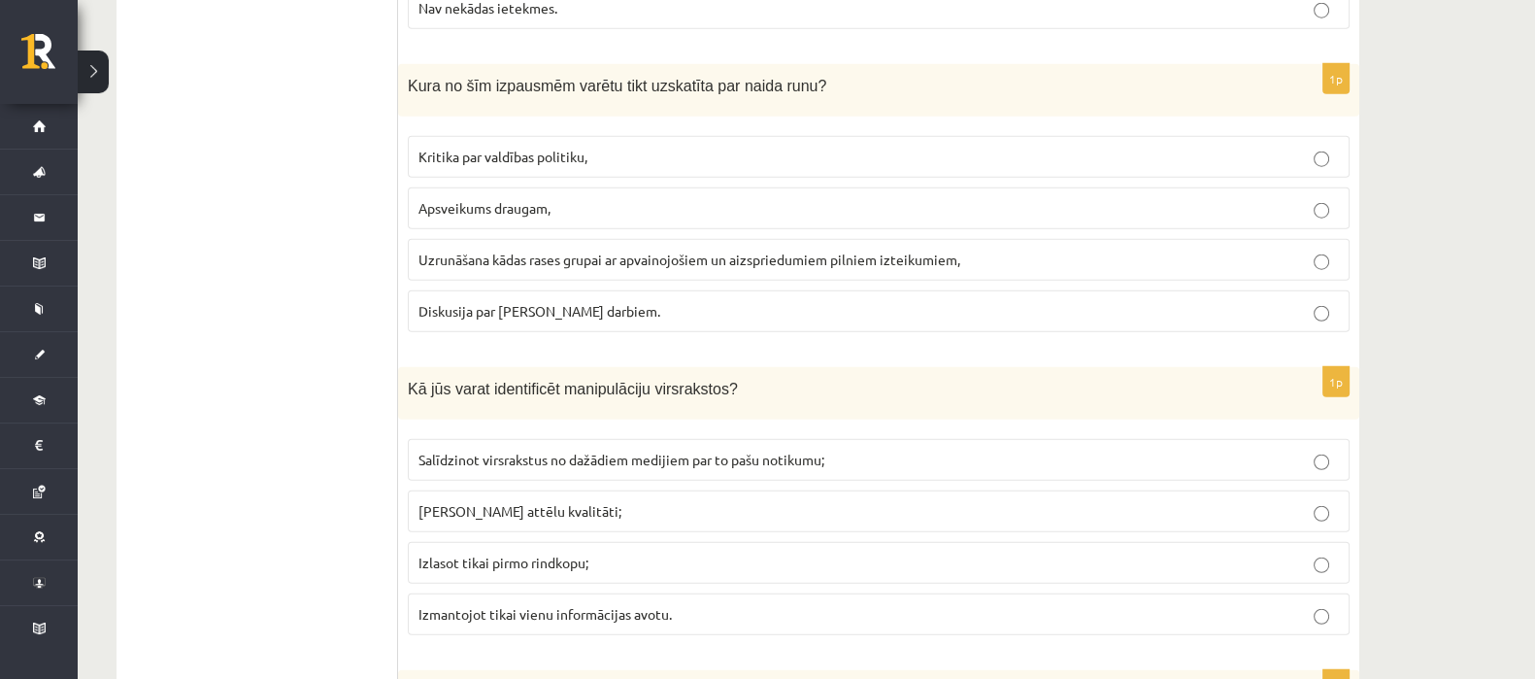
click at [481, 239] on label "Uzrunāšana kādas rases grupai ar apvainojošiem un aizspriedumiem pilniem izteik…" at bounding box center [879, 260] width 942 height 42
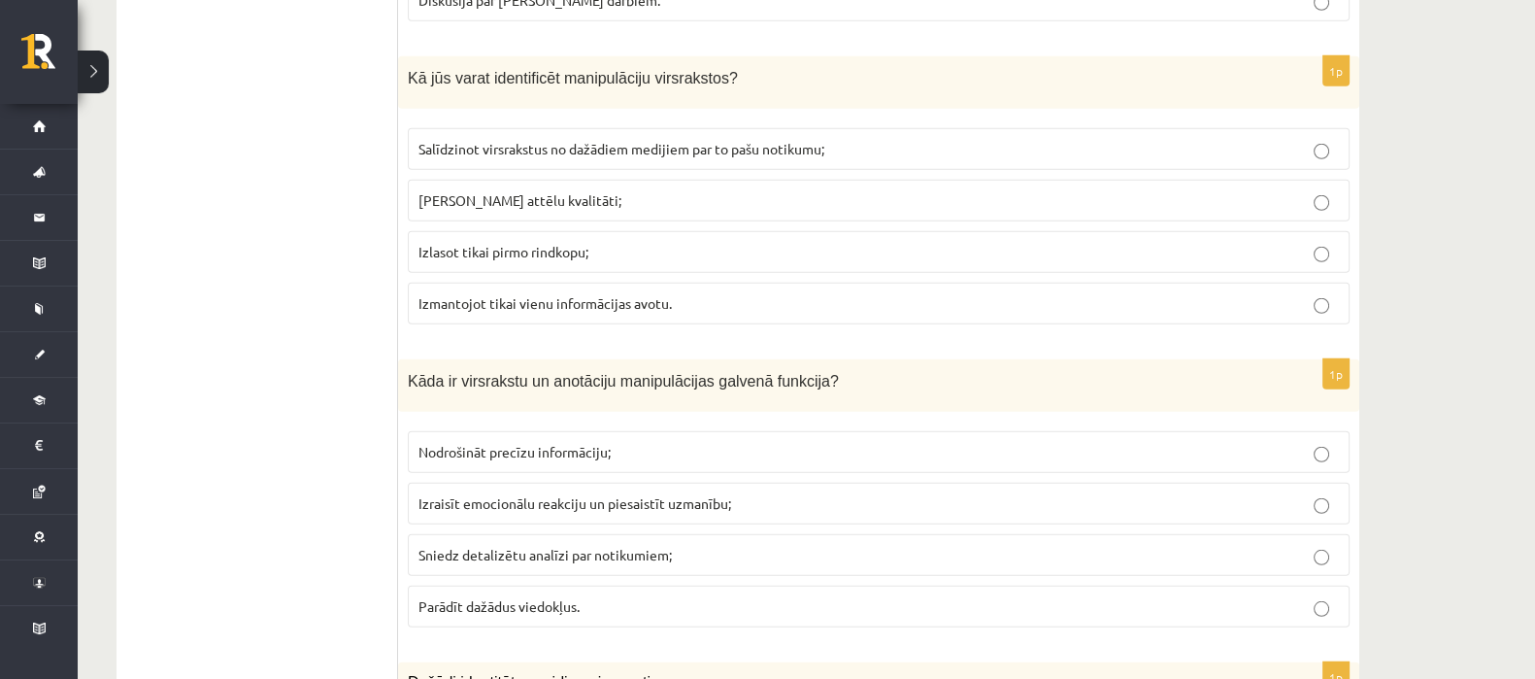
scroll to position [6646, 0]
click at [426, 142] on span "Salīdzinot virsrakstus no dažādiem medijiem par to pašu notikumu;" at bounding box center [621, 150] width 406 height 17
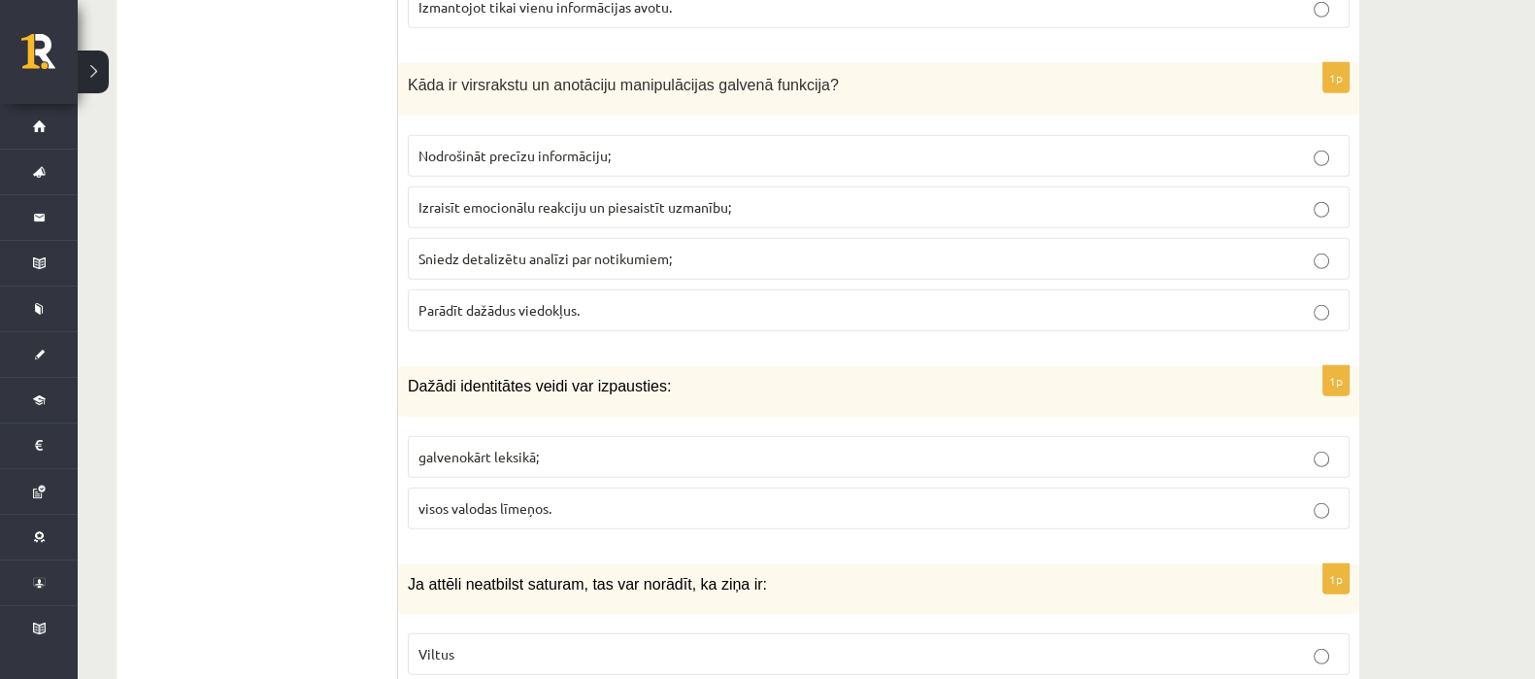
scroll to position [6944, 0]
click at [487, 198] on span "Izraisīt emocionālu reakciju un piesaistīt uzmanību;" at bounding box center [574, 206] width 313 height 17
click at [460, 499] on span "visos valodas līmeņos." at bounding box center [484, 507] width 133 height 17
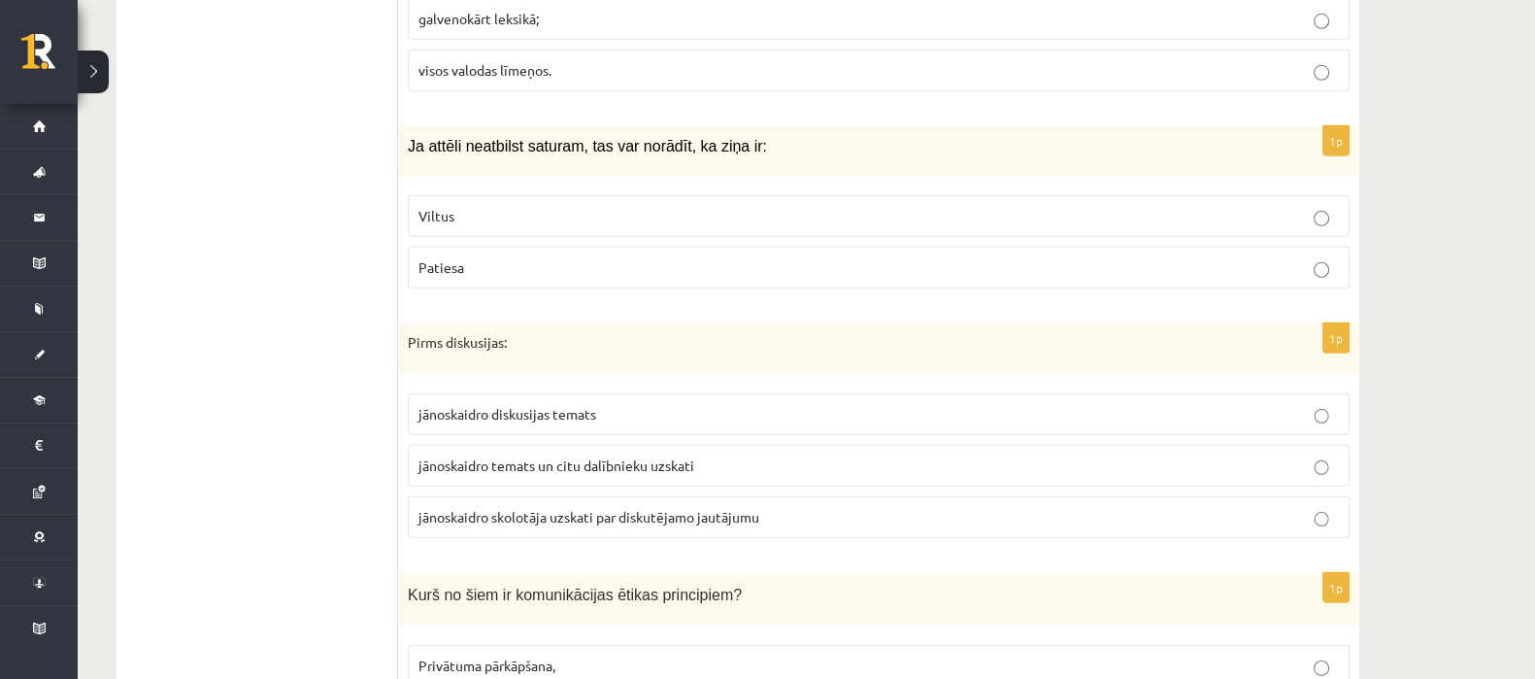
scroll to position [7385, 0]
click at [437, 204] on span "Viltus" at bounding box center [436, 212] width 36 height 17
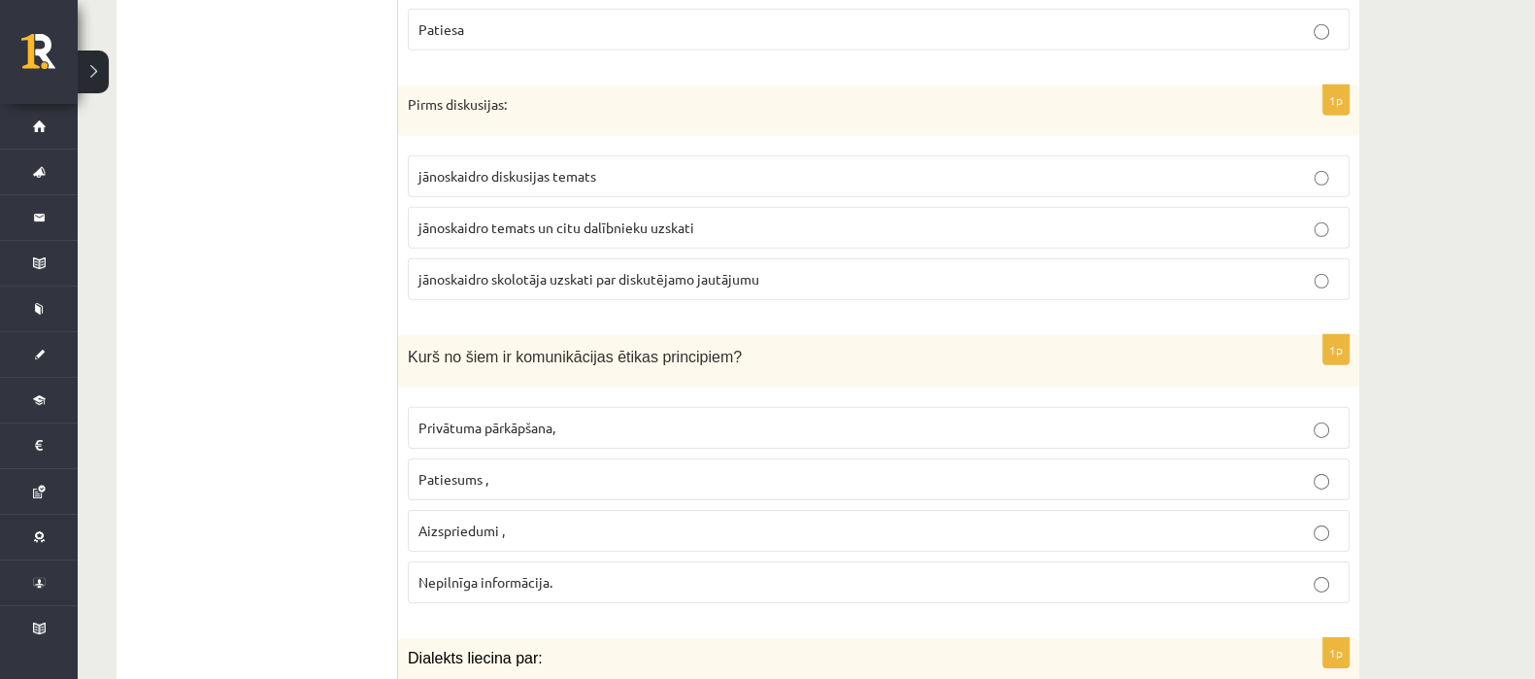
scroll to position [7621, 0]
click at [451, 217] on span "jānoskaidro temats un citu dalībnieku uzskati" at bounding box center [556, 225] width 276 height 17
click at [453, 469] on span "Patiesums ," at bounding box center [453, 477] width 70 height 17
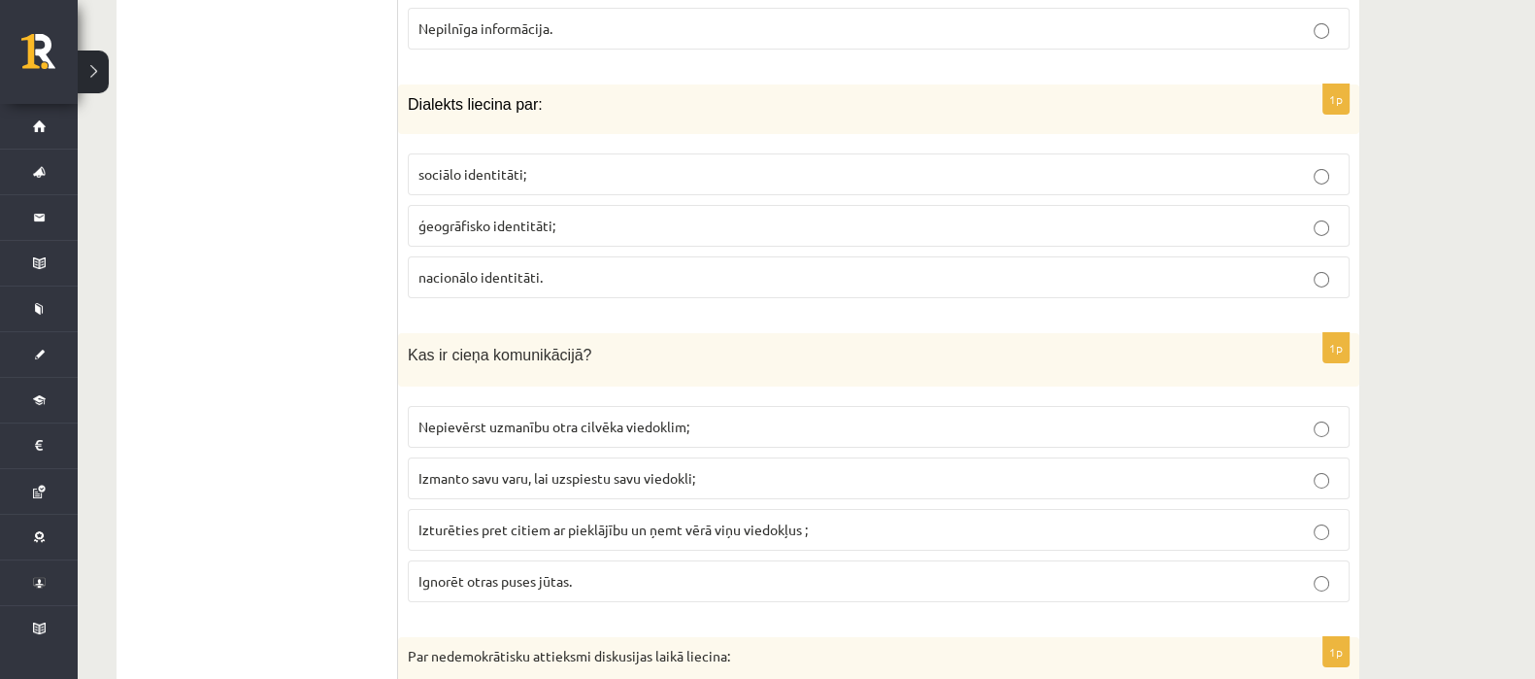
scroll to position [8175, 0]
click at [470, 215] on span "ģeogrāfisko identitāti;" at bounding box center [486, 223] width 137 height 17
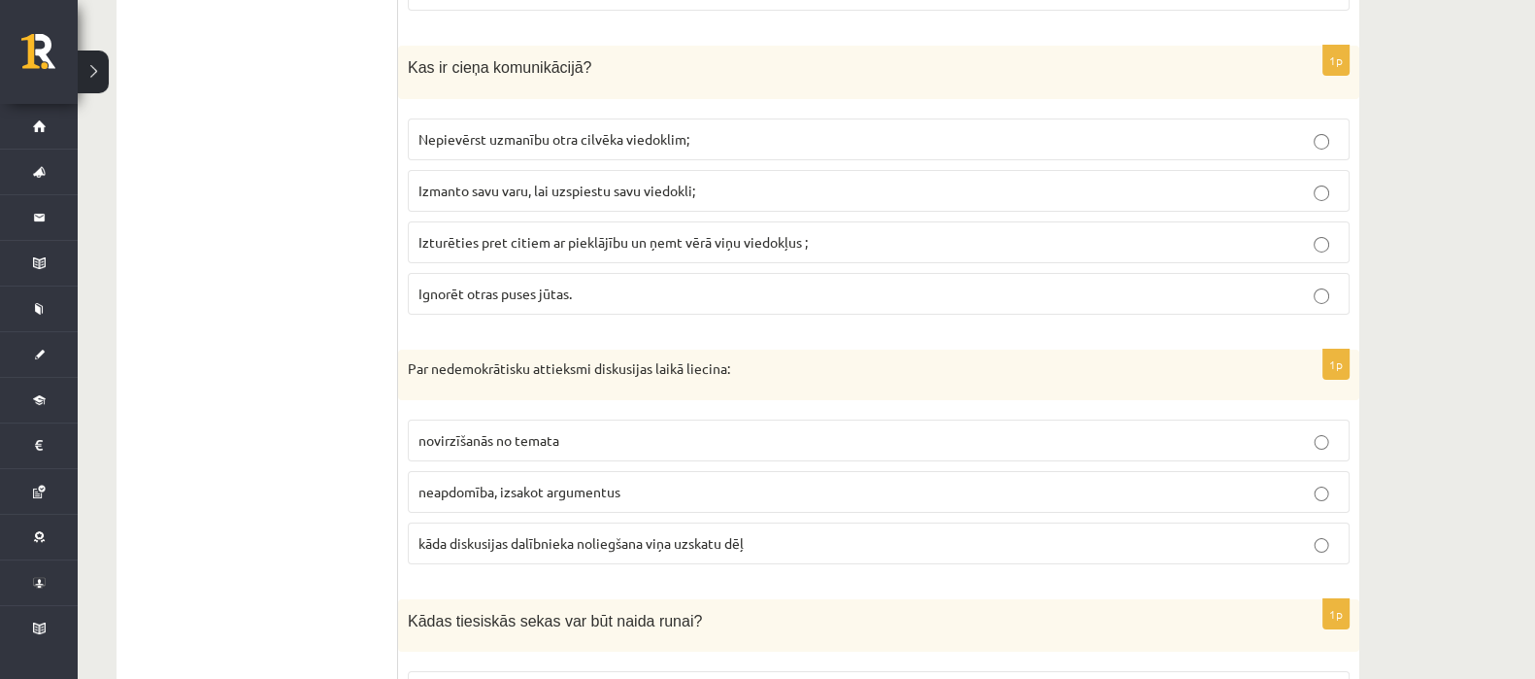
scroll to position [8463, 0]
click at [432, 231] on span "Izturēties pret citiem ar pieklājību un ņemt vērā viņu viedokļus ;" at bounding box center [612, 239] width 389 height 17
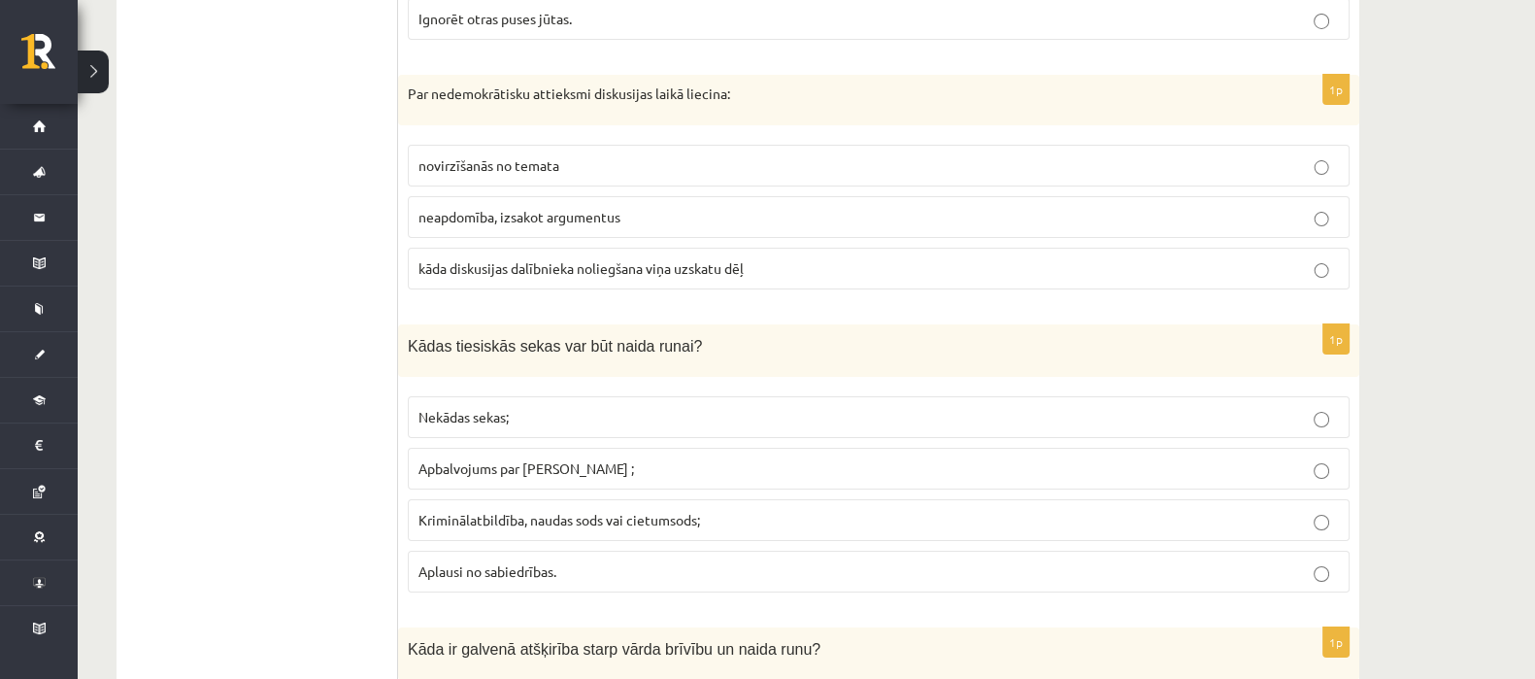
scroll to position [8736, 0]
click at [475, 247] on label "kāda diskusijas dalībnieka noliegšana viņa uzskatu dēļ" at bounding box center [879, 268] width 942 height 42
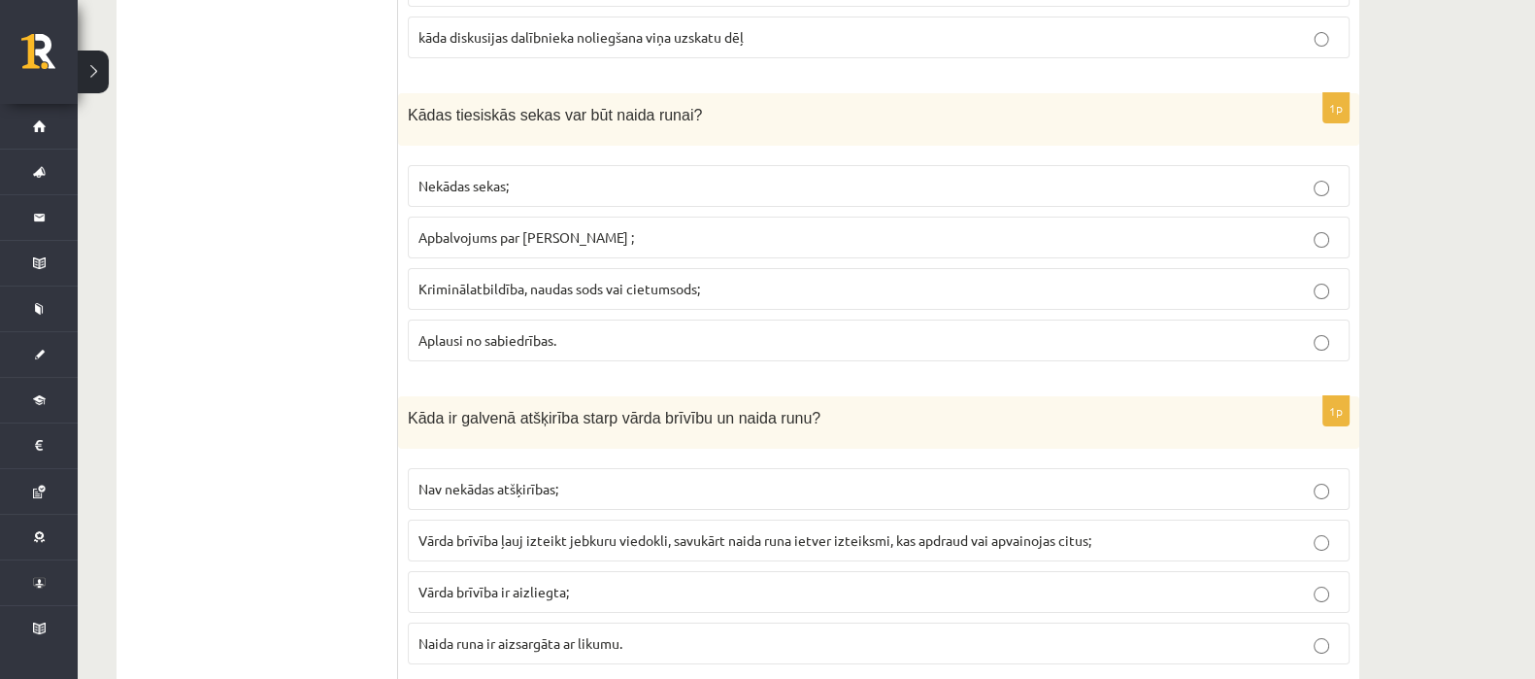
scroll to position [8967, 0]
click at [444, 267] on label "Kriminālatbildība, naudas sods vai cietumsods;" at bounding box center [879, 288] width 942 height 42
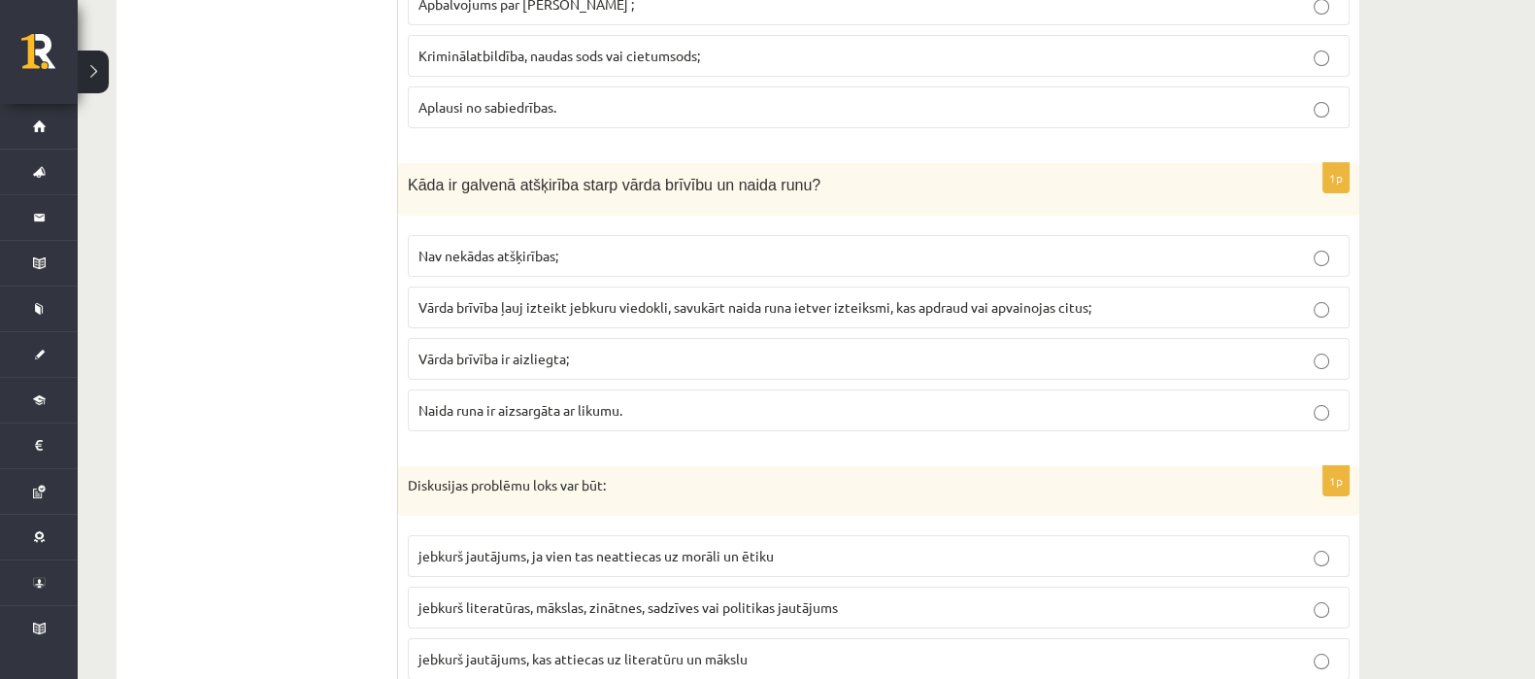
scroll to position [9200, 0]
click at [446, 297] on span "Vārda brīvība ļauj izteikt jebkuru viedokli, savukārt naida runa ietver izteiks…" at bounding box center [754, 305] width 673 height 17
click at [443, 597] on span "jebkurš literatūras, mākslas, zinātnes, sadzīves vai politikas jautājums" at bounding box center [627, 605] width 419 height 17
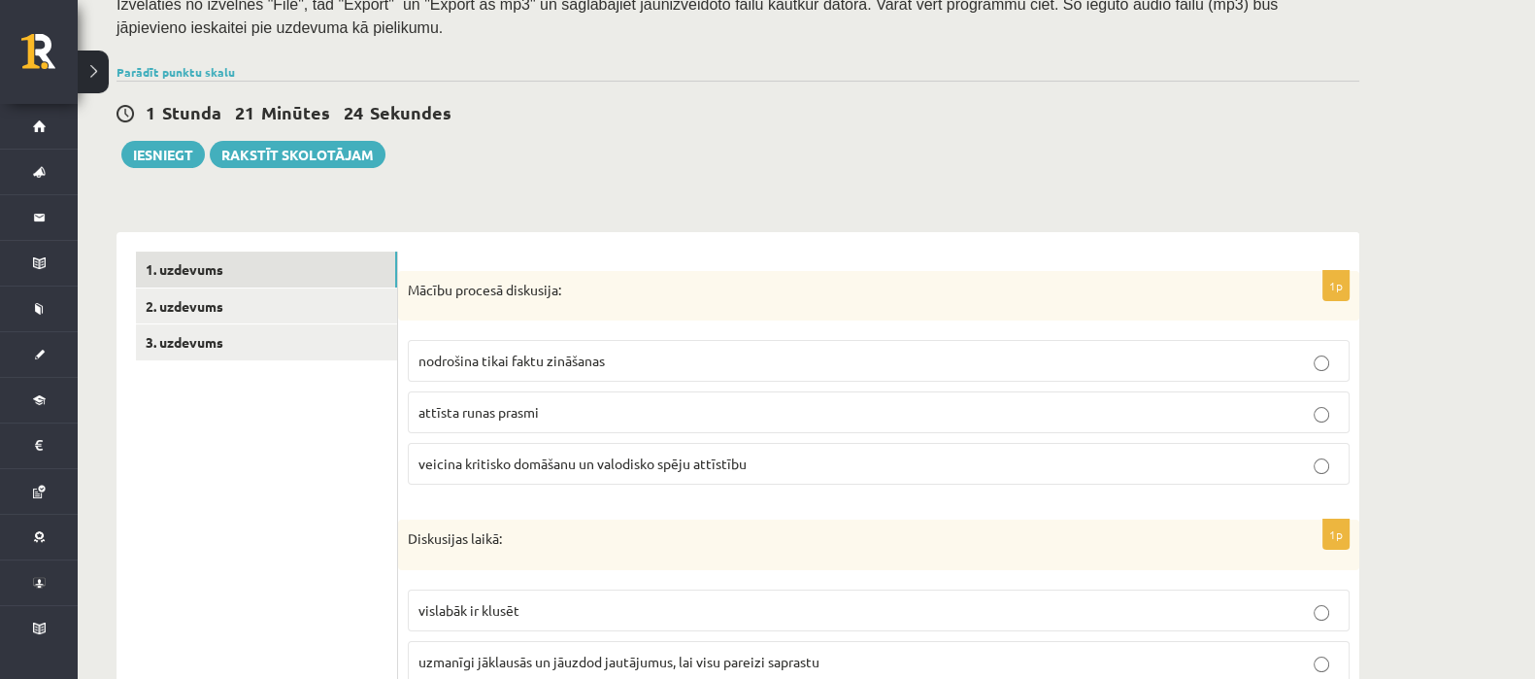
scroll to position [445, 0]
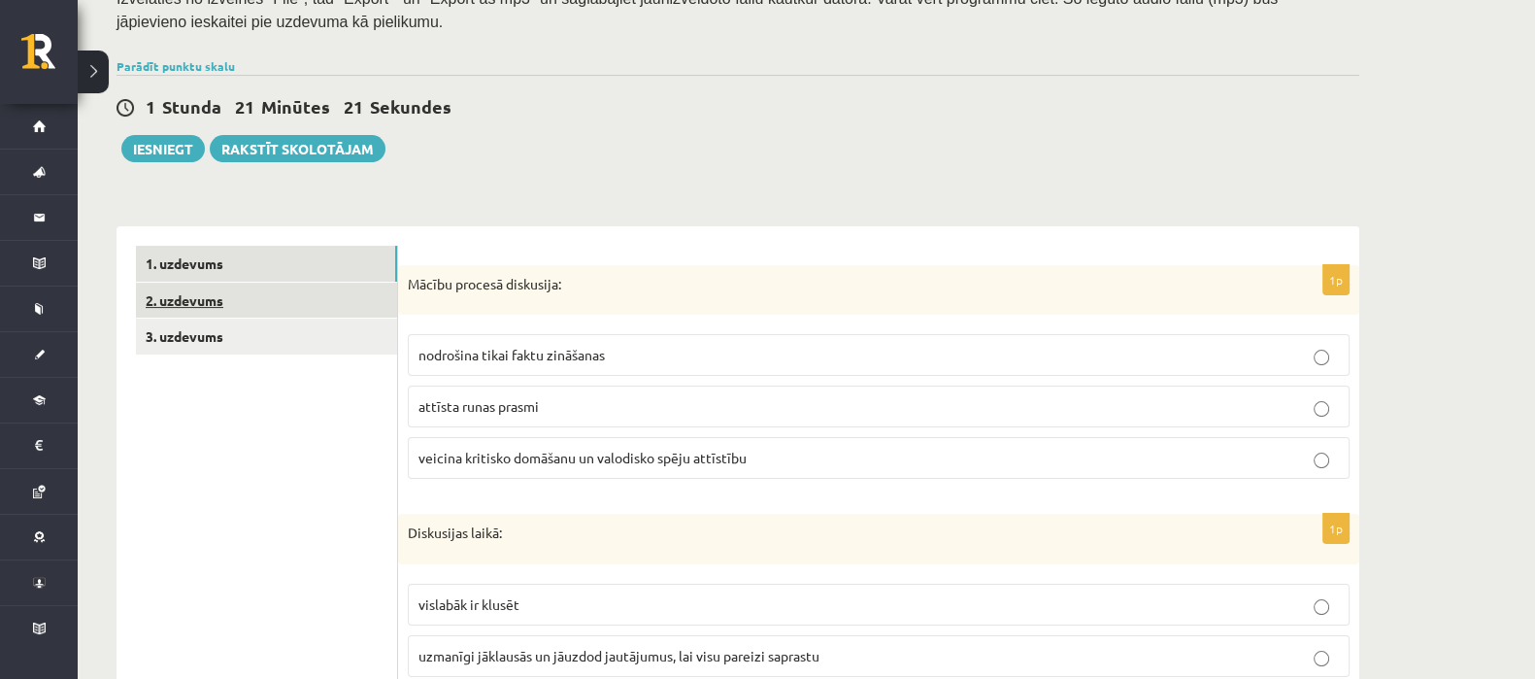
click at [209, 298] on link "2. uzdevums" at bounding box center [266, 300] width 261 height 36
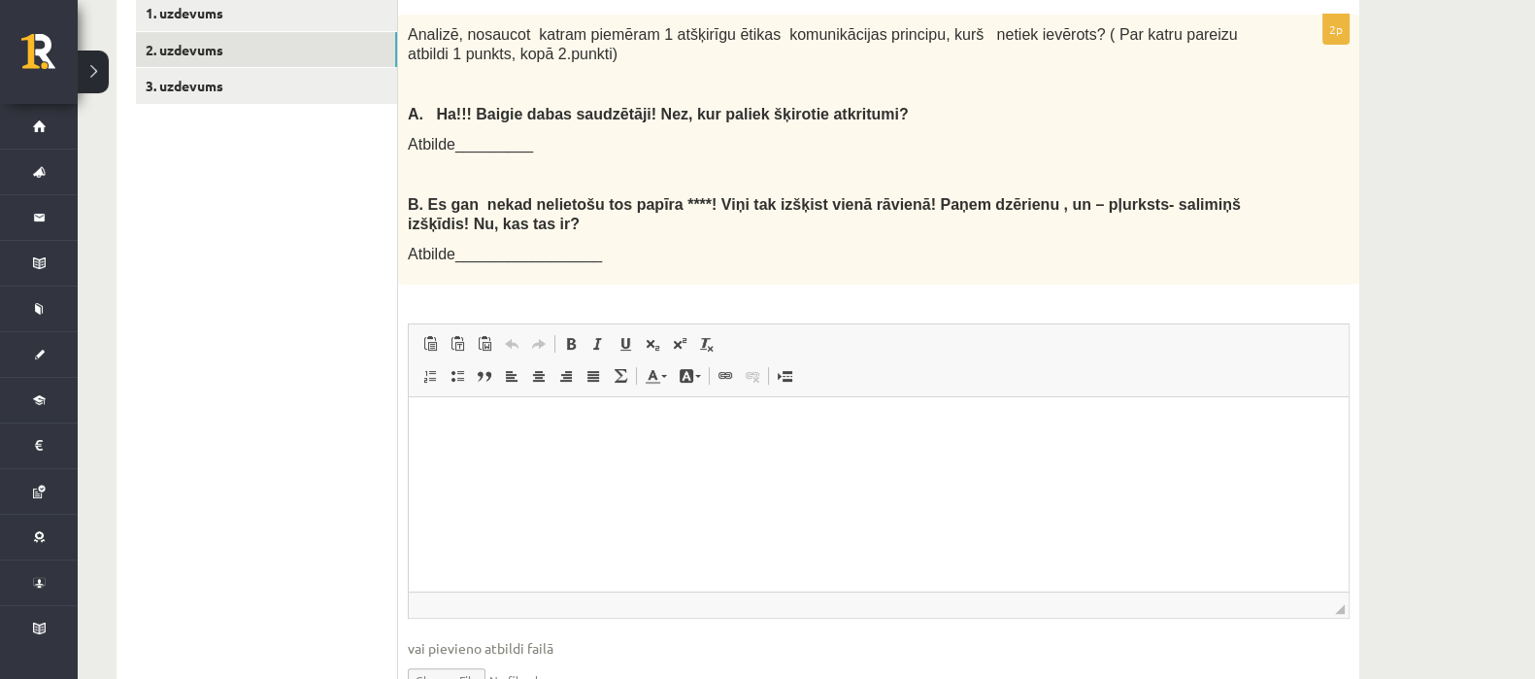
scroll to position [735, 0]
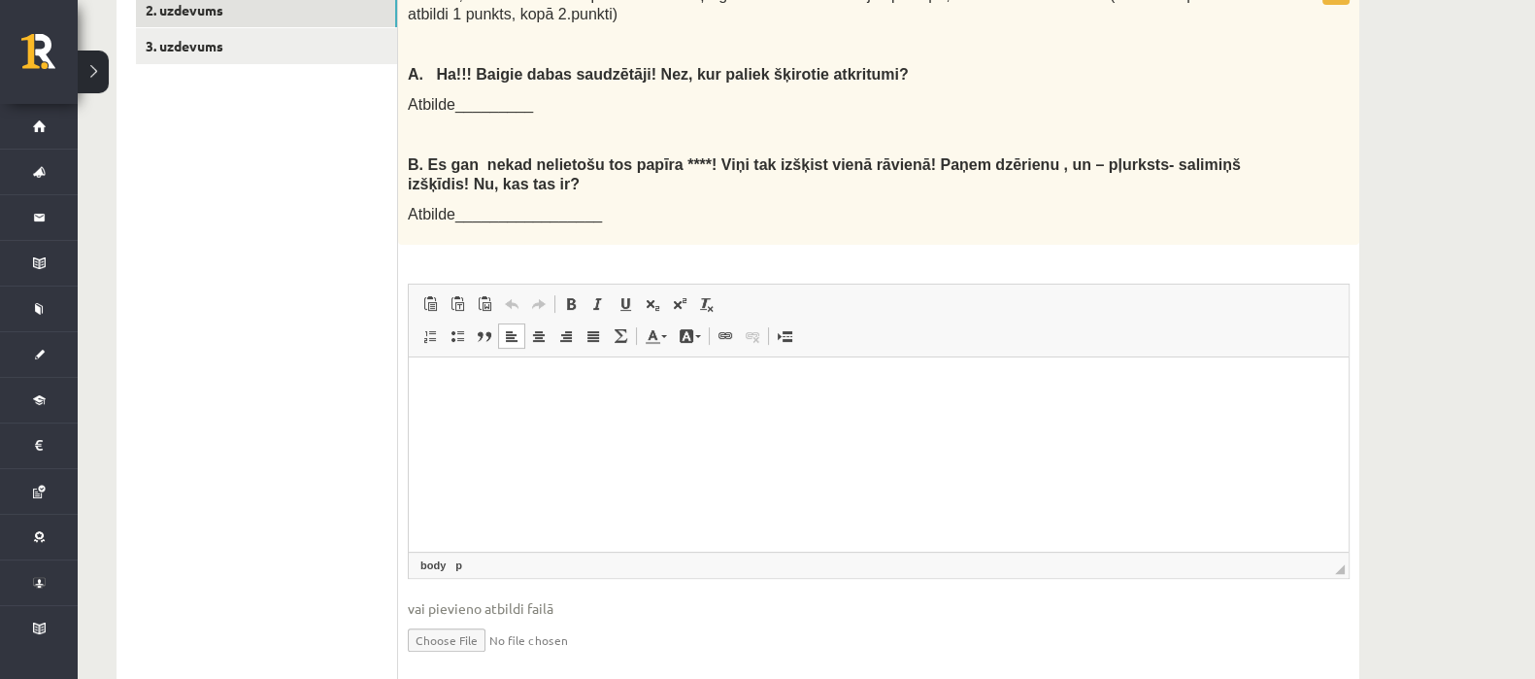
click at [433, 396] on html at bounding box center [879, 385] width 940 height 59
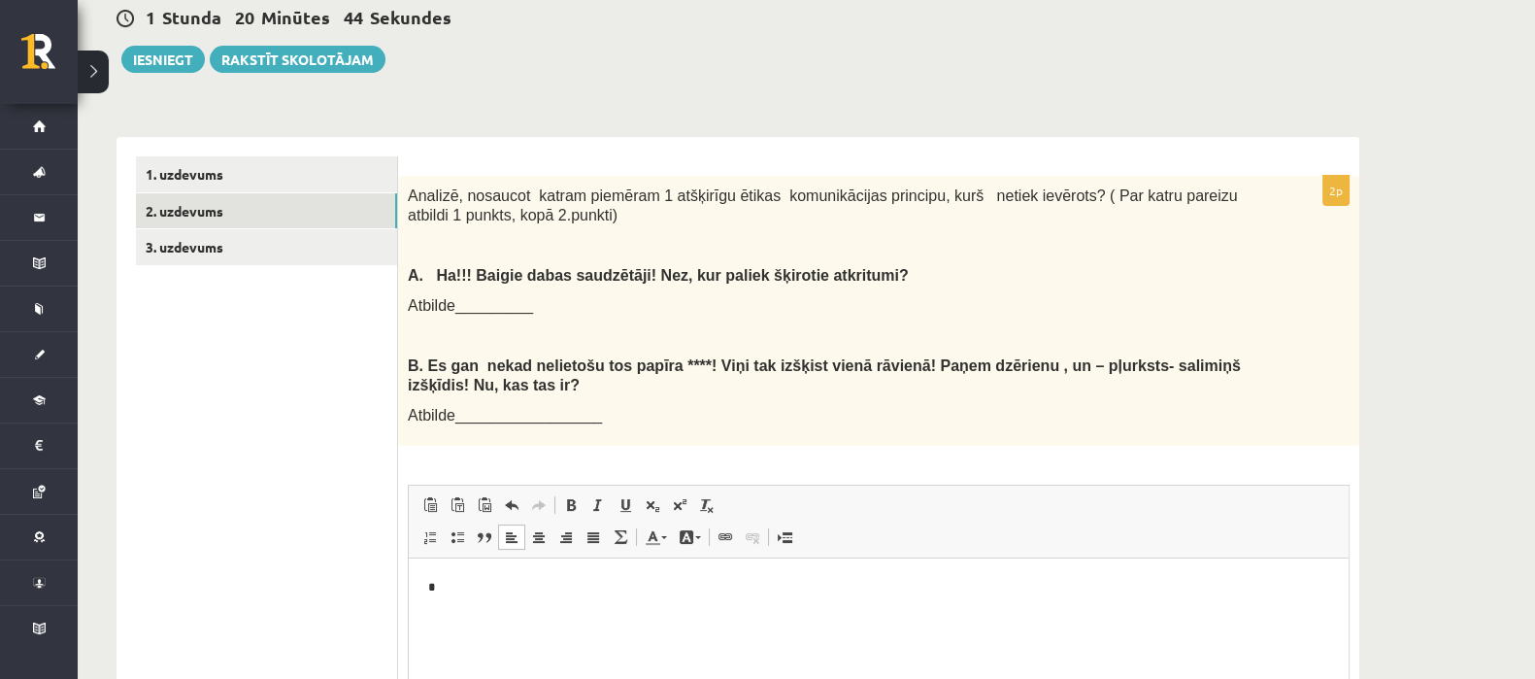
scroll to position [514, 0]
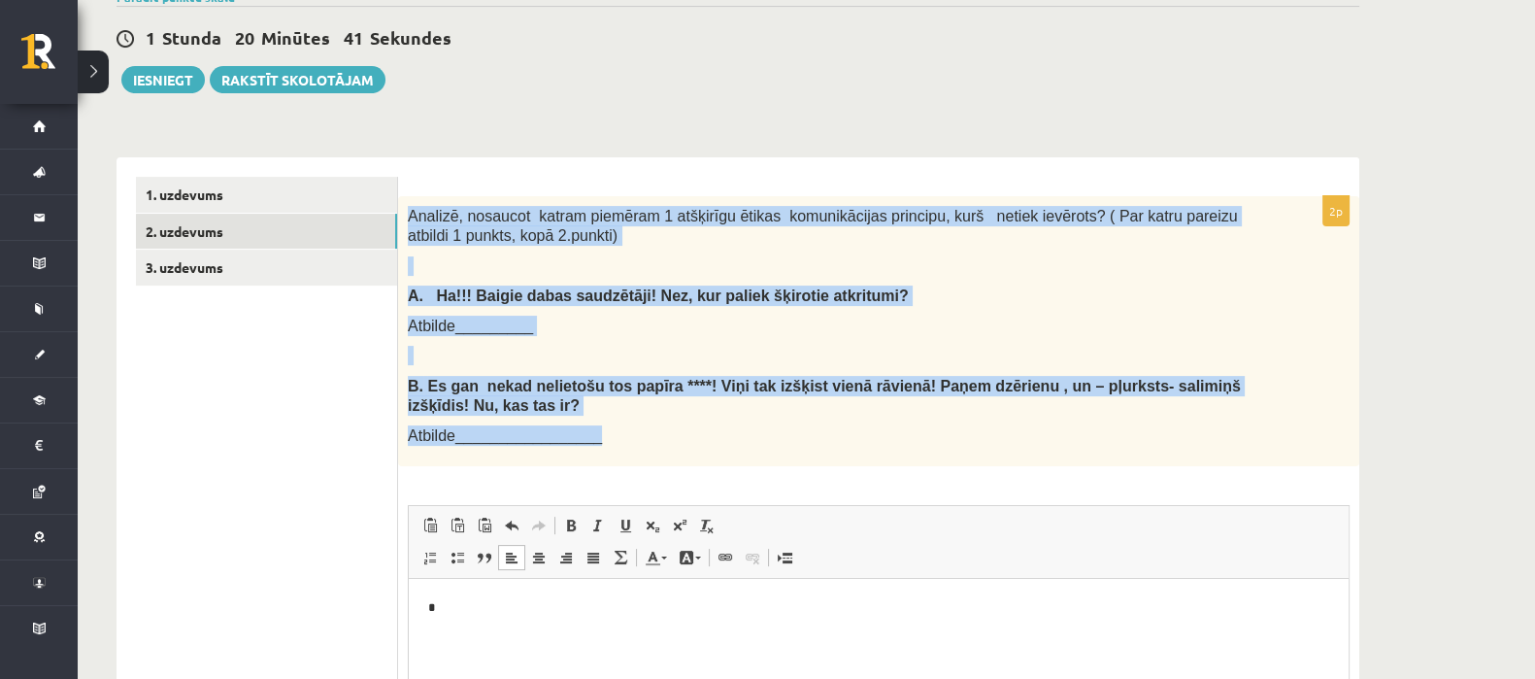
drag, startPoint x: 406, startPoint y: 219, endPoint x: 631, endPoint y: 420, distance: 301.8
click at [631, 420] on div "Analizē, nosaucot katram piemēram 1 atšķirīgu ētikas komunikācijas principu, ku…" at bounding box center [878, 331] width 961 height 270
copy div "Analizē, nosaucot katram piemēram 1 atšķirīgu ētikas komunikācijas principu, ku…"
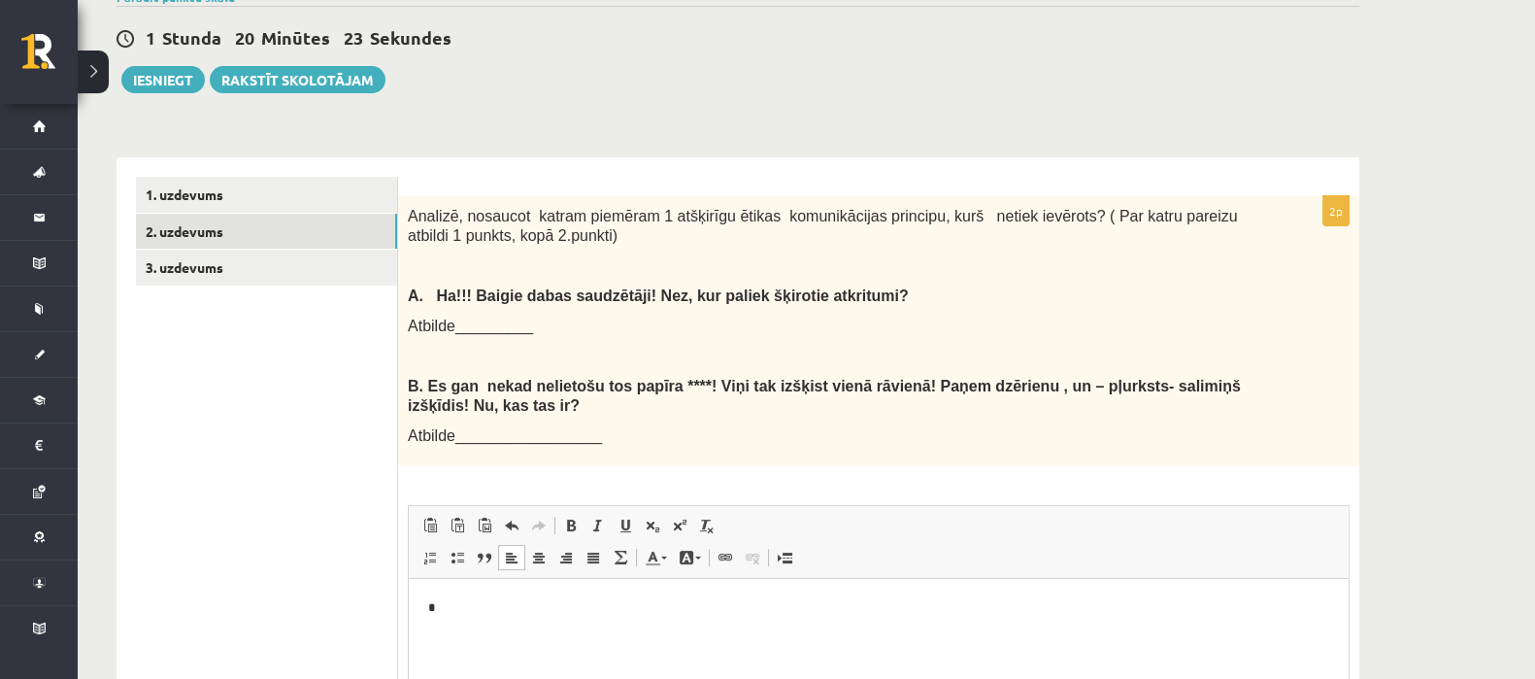
click at [262, 451] on ul "1. uzdevums 2. uzdevums 3. uzdevums" at bounding box center [267, 543] width 262 height 732
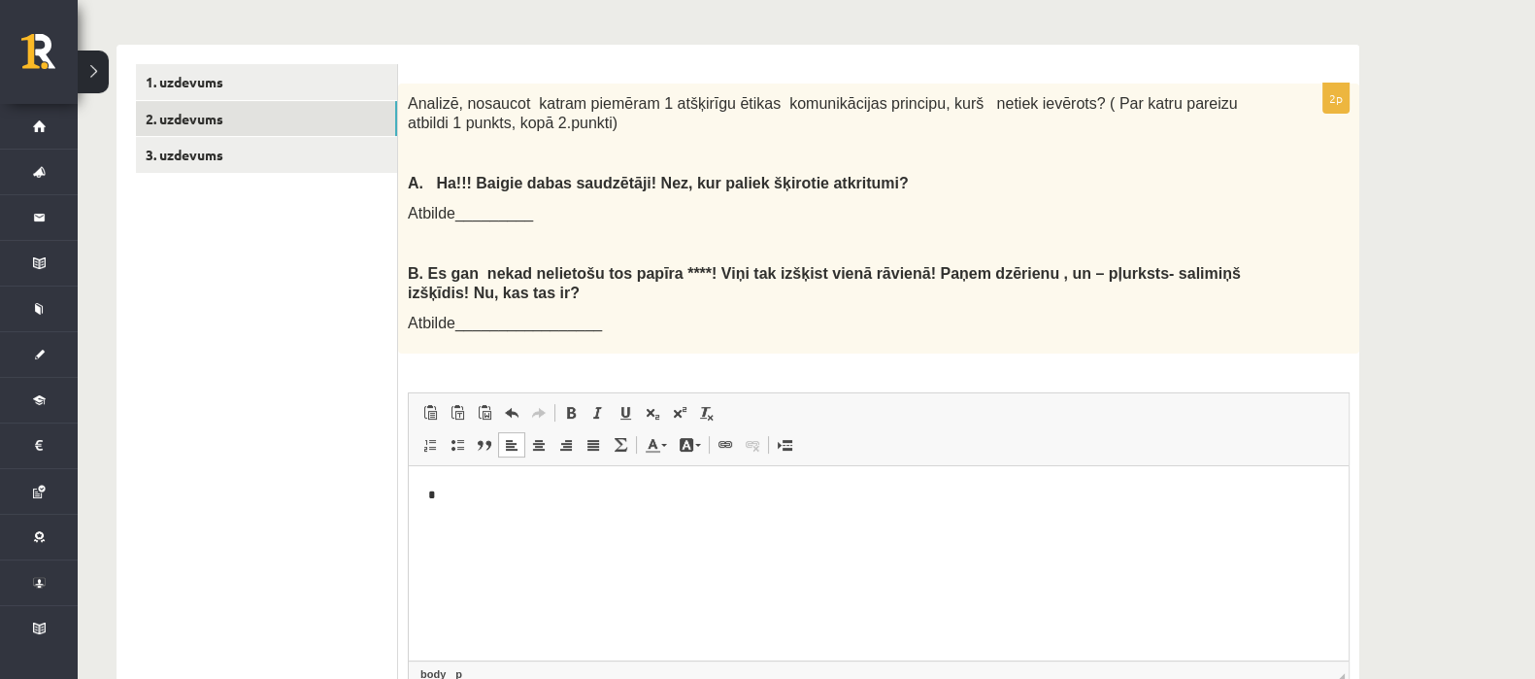
scroll to position [626, 0]
click at [514, 497] on p "*" at bounding box center [878, 494] width 901 height 20
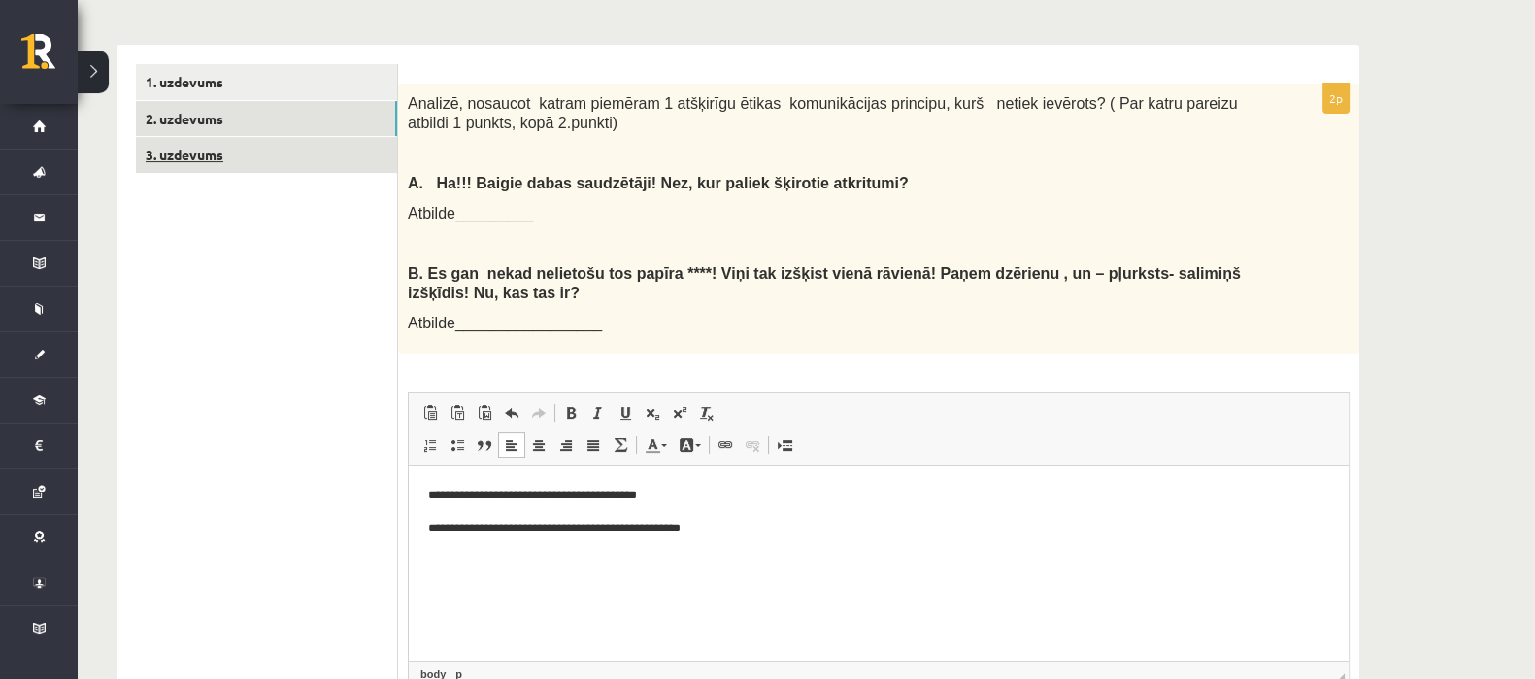
click at [231, 145] on link "3. uzdevums" at bounding box center [266, 155] width 261 height 36
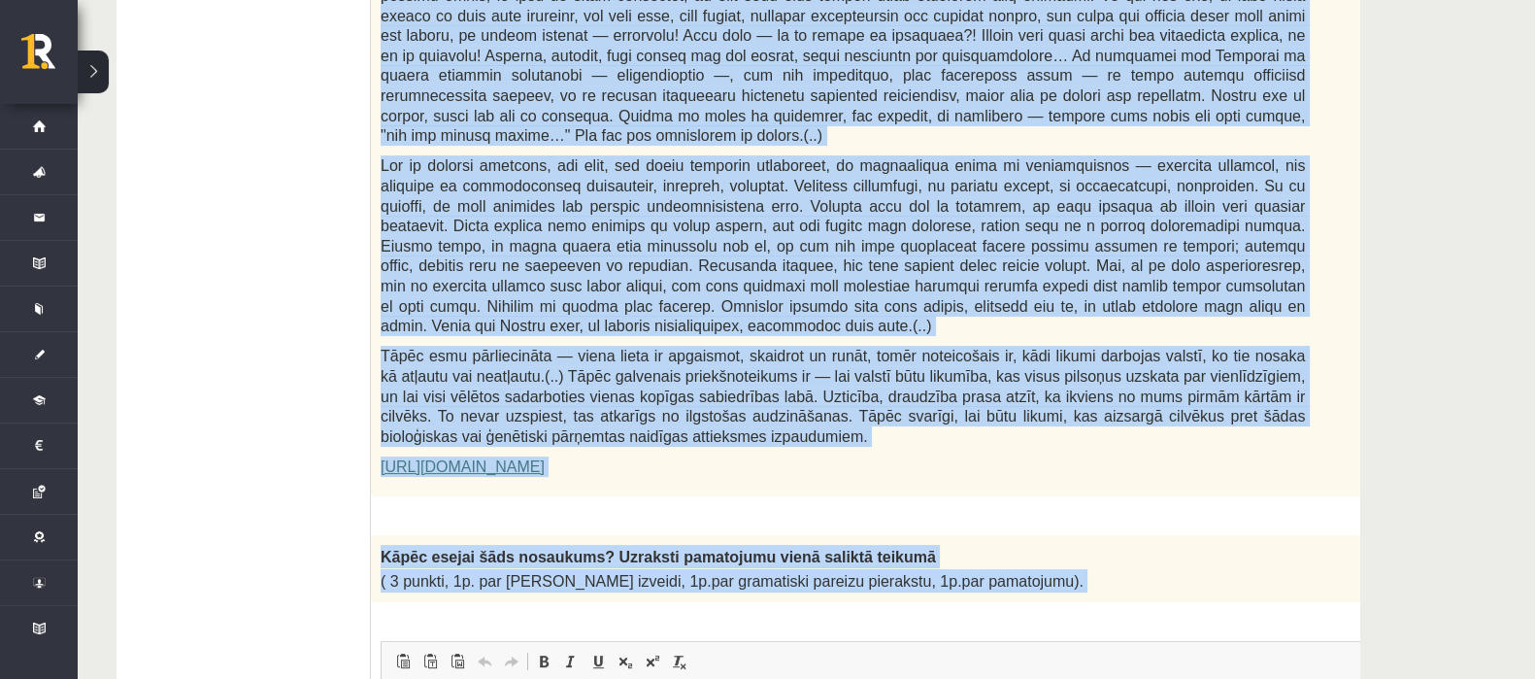
scroll to position [1228, 0]
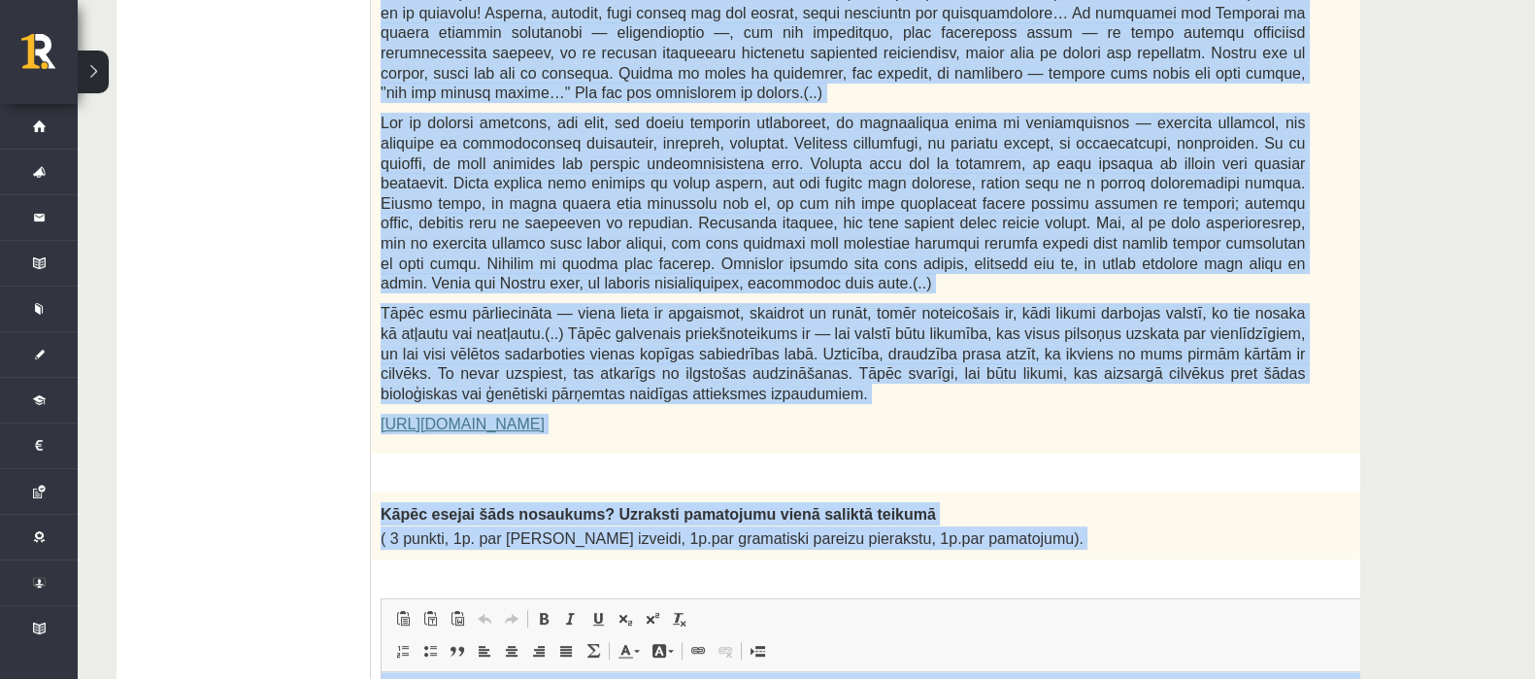
drag, startPoint x: 379, startPoint y: 181, endPoint x: 1040, endPoint y: 489, distance: 729.6
copy form "Loremipsu do Sitametcon Adipiscin elitsedd "Eiusmodte incidi" Utla etdolorema a…"
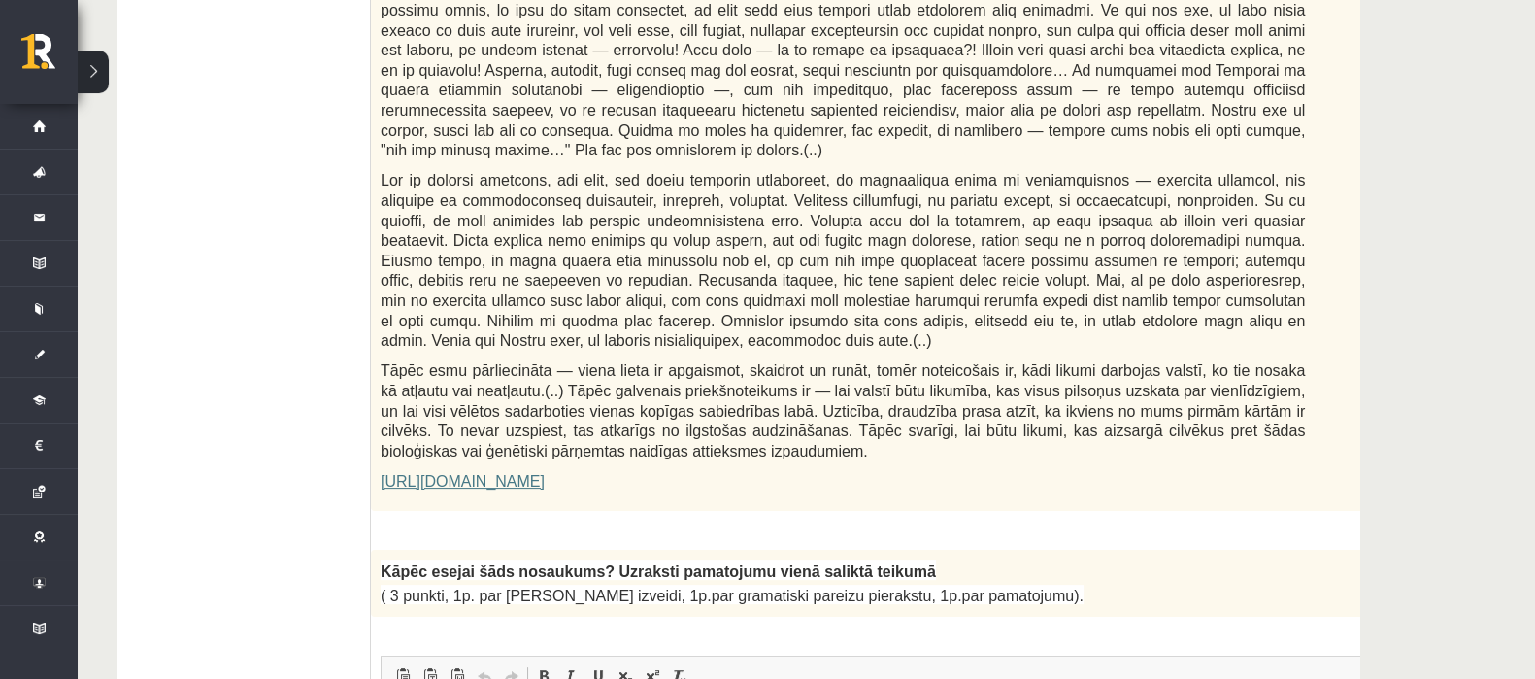
scroll to position [1276, 0]
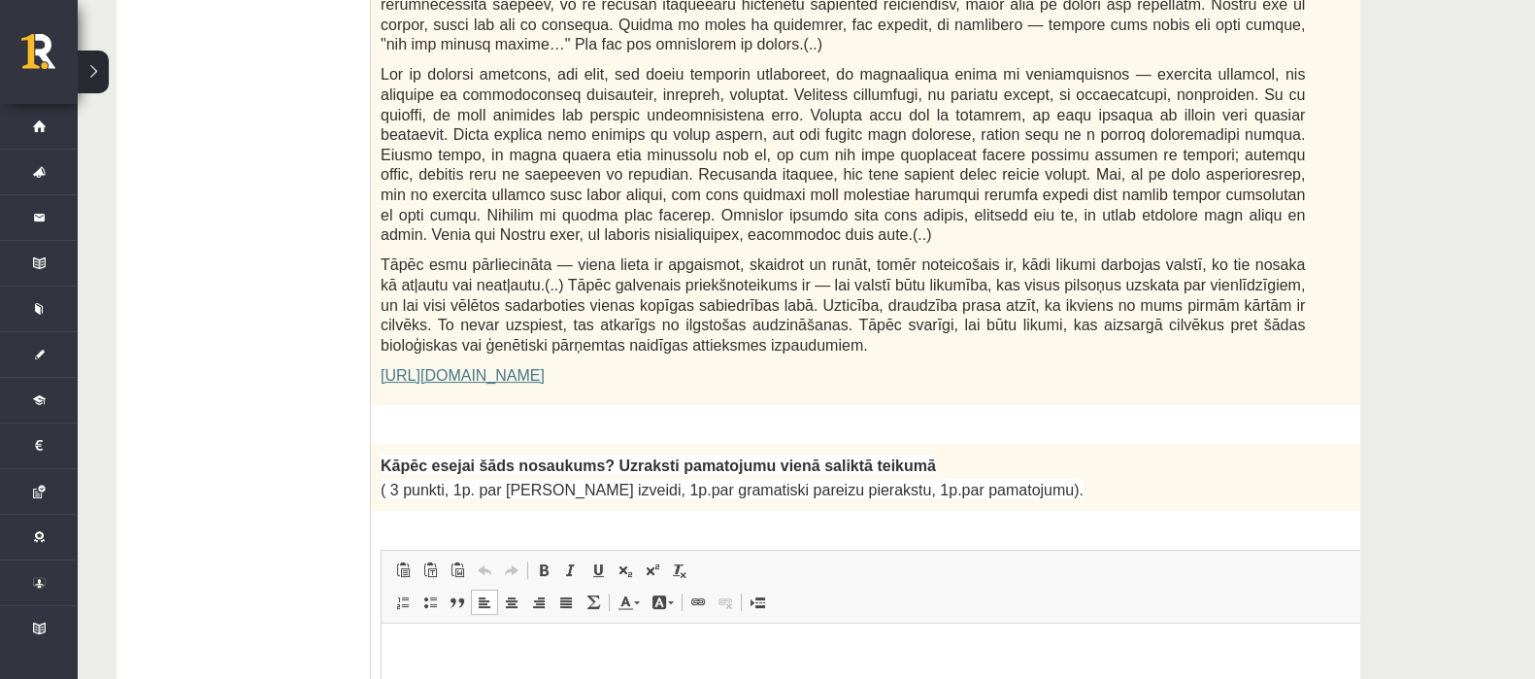
click at [428, 657] on p "Bagātinātā teksta redaktors, wiswyg-editor-user-answer-47433778413700" at bounding box center [891, 653] width 980 height 20
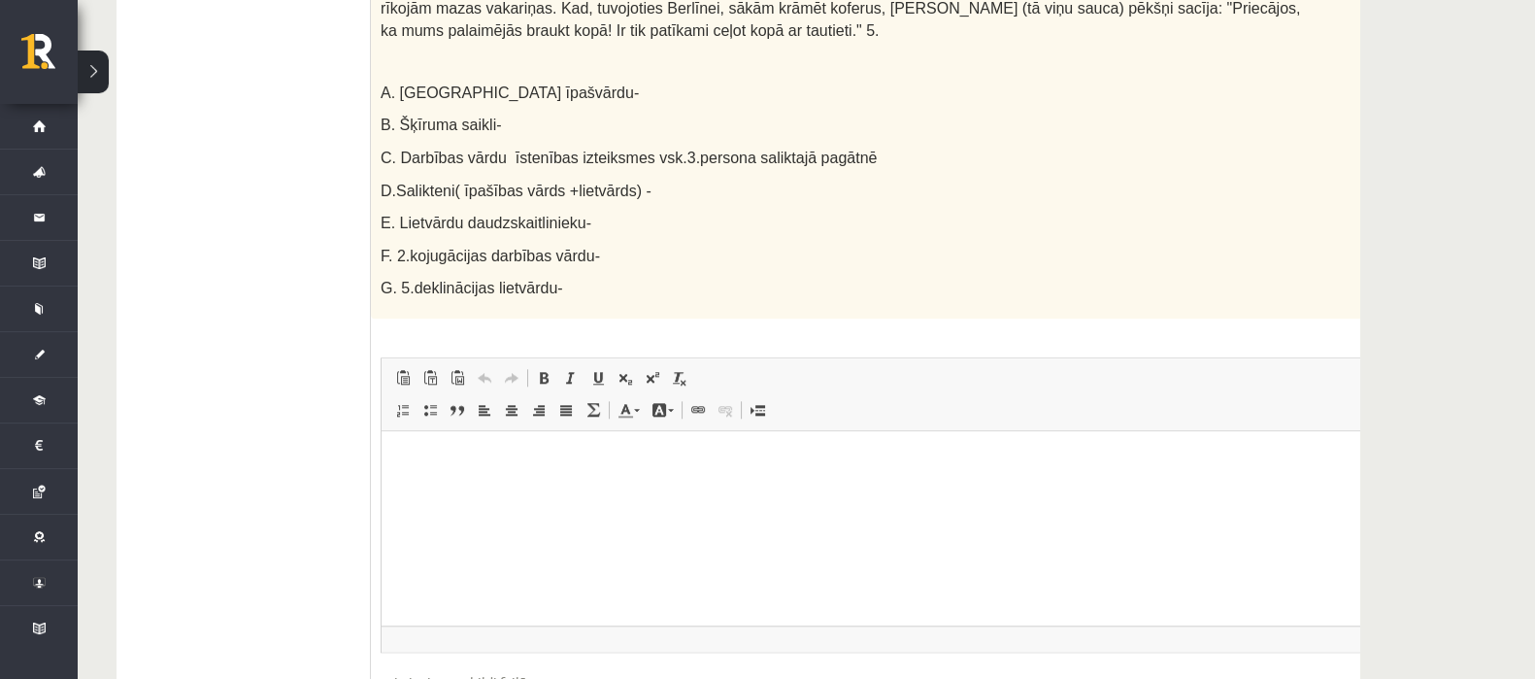
scroll to position [2922, 0]
click at [582, 488] on html at bounding box center [890, 458] width 1019 height 59
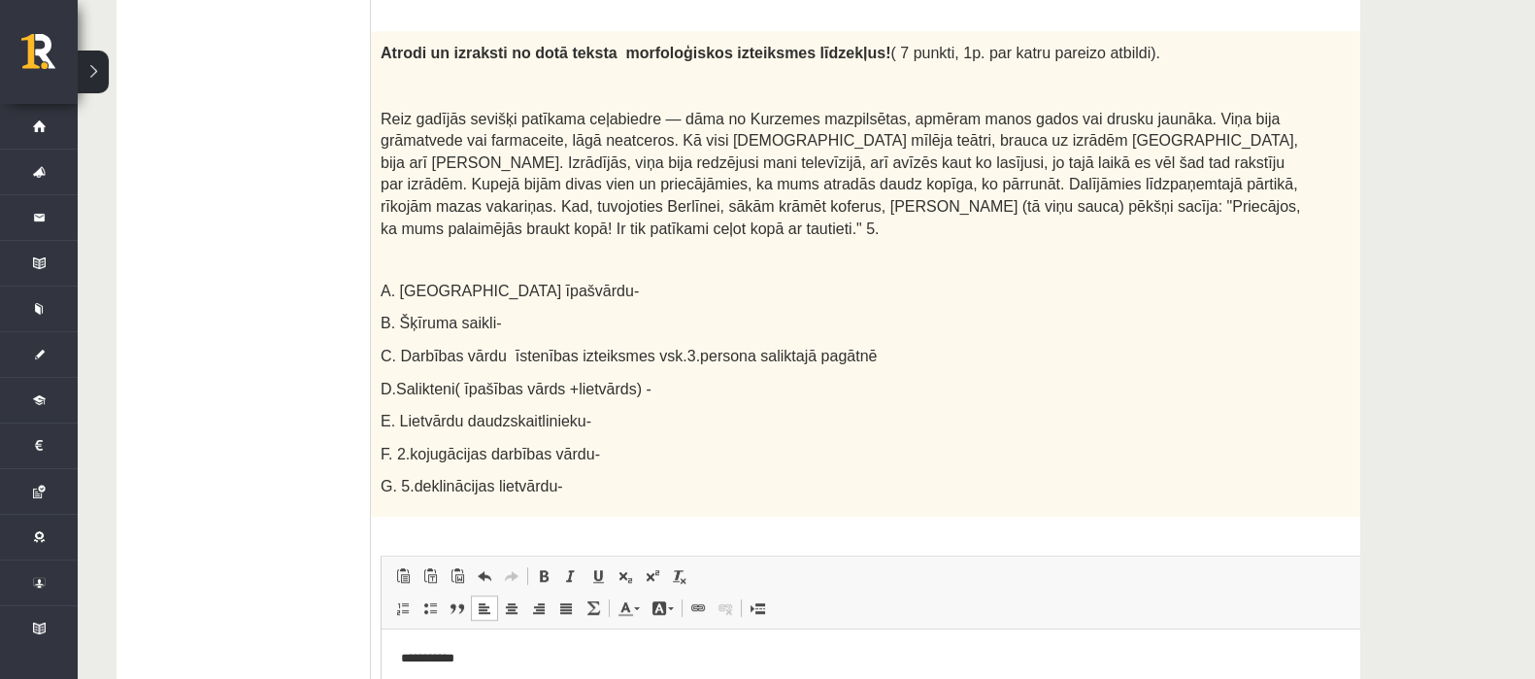
scroll to position [2723, 0]
click at [429, 678] on p "***" at bounding box center [865, 690] width 929 height 20
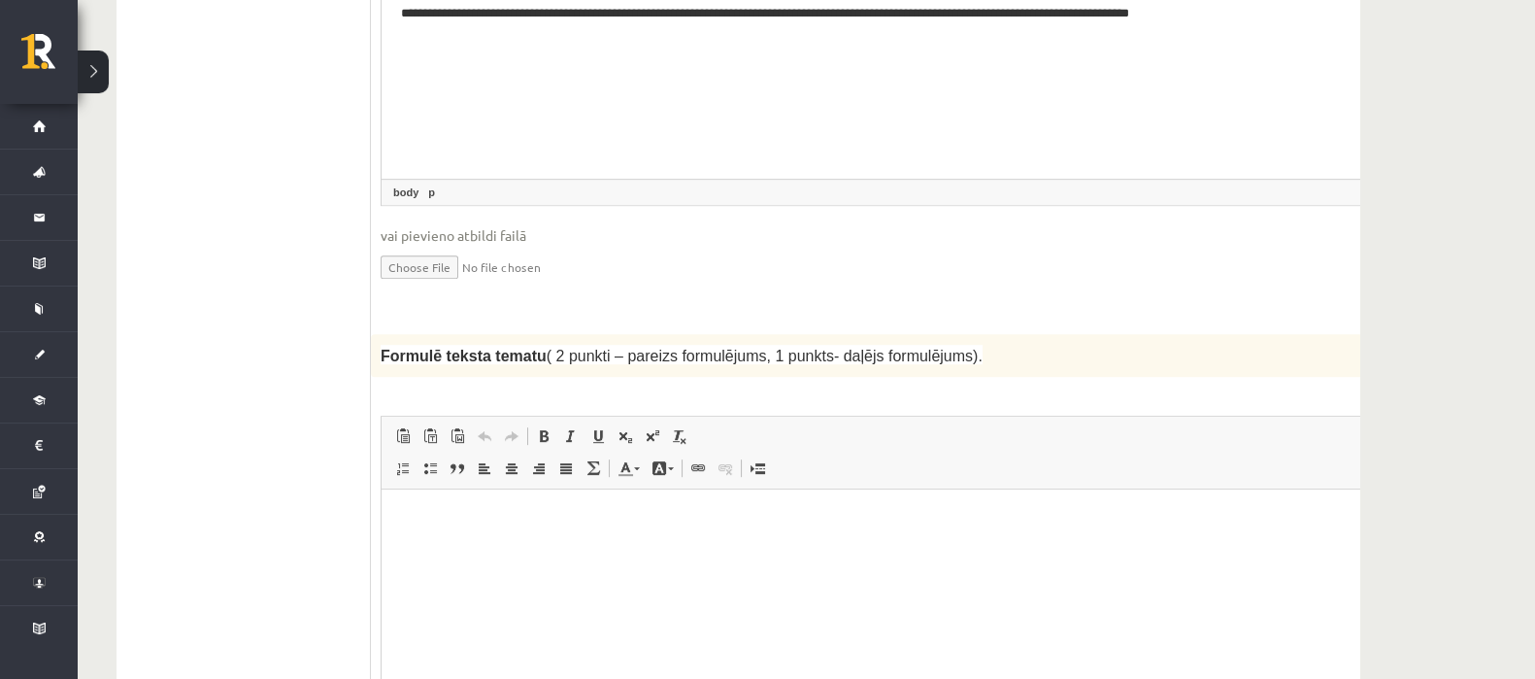
scroll to position [1914, 0]
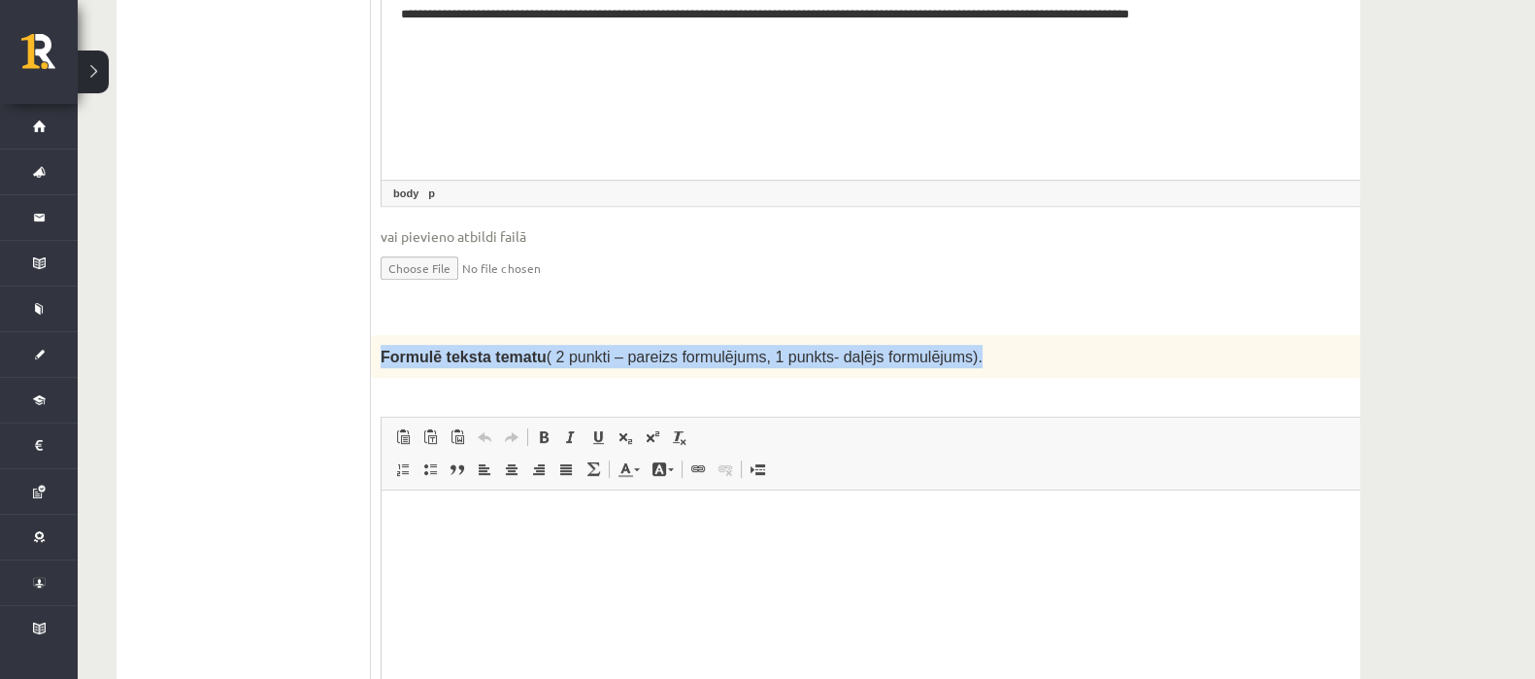
drag, startPoint x: 379, startPoint y: 310, endPoint x: 1147, endPoint y: 272, distance: 769.7
copy span "Formulē teksta tematu ( 2 punkti – pareizs formulējums, 1 punkts- daļējs formul…"
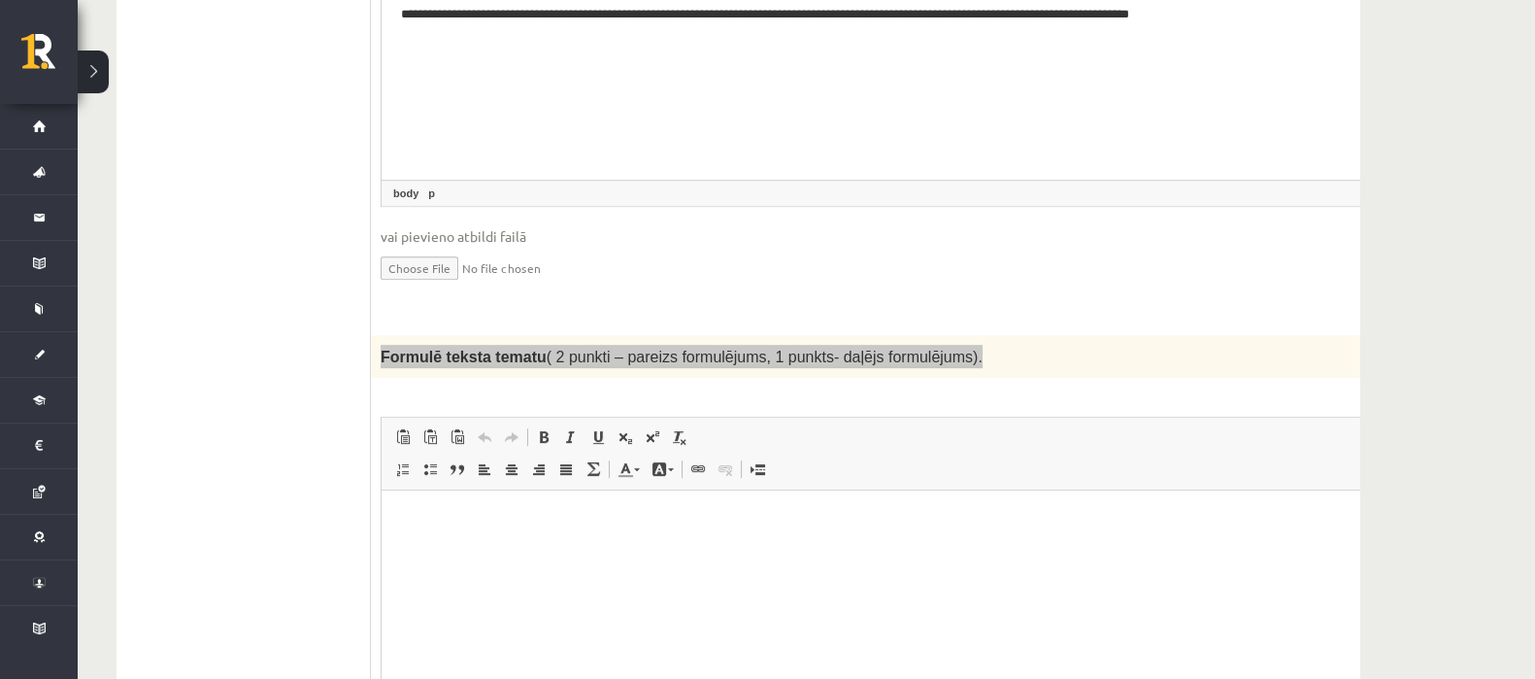
click at [435, 549] on html at bounding box center [890, 519] width 1019 height 59
click at [887, 510] on p "**********" at bounding box center [865, 520] width 929 height 20
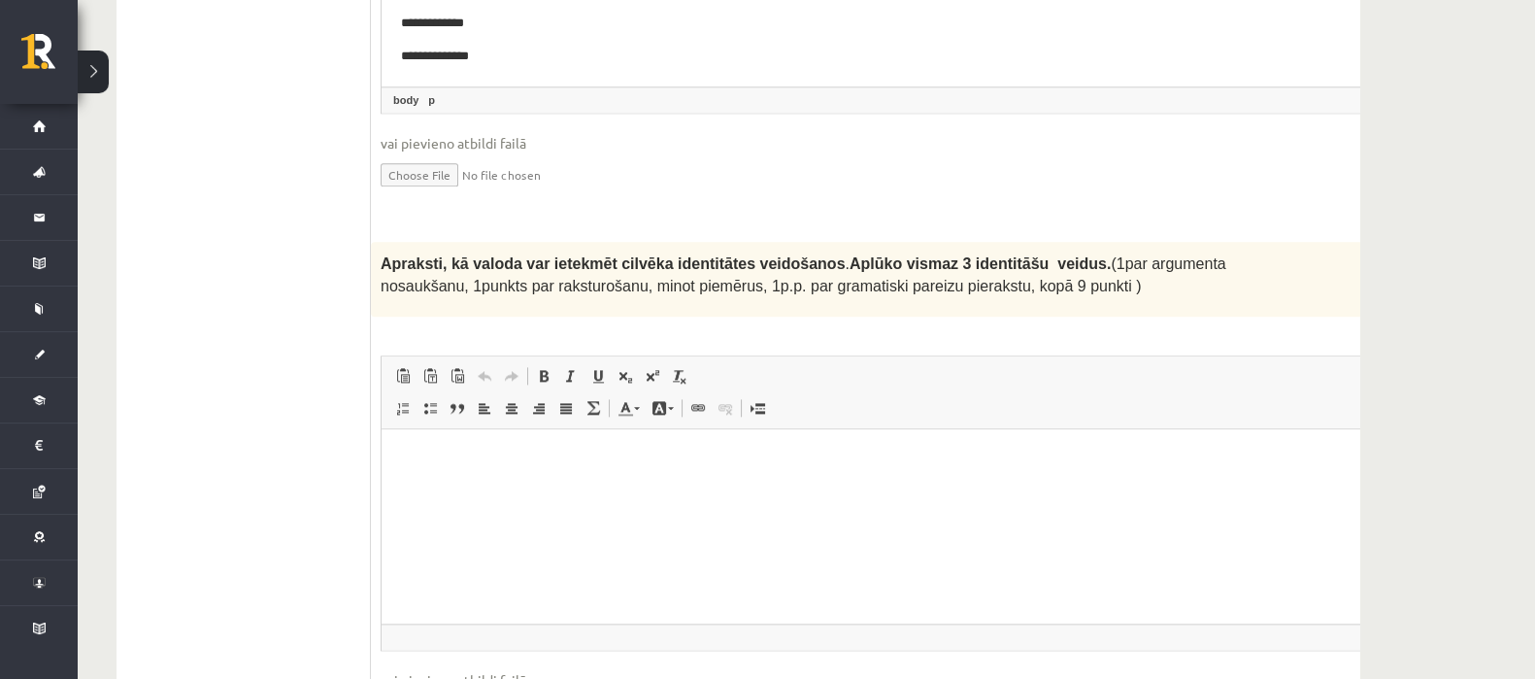
scroll to position [3526, 0]
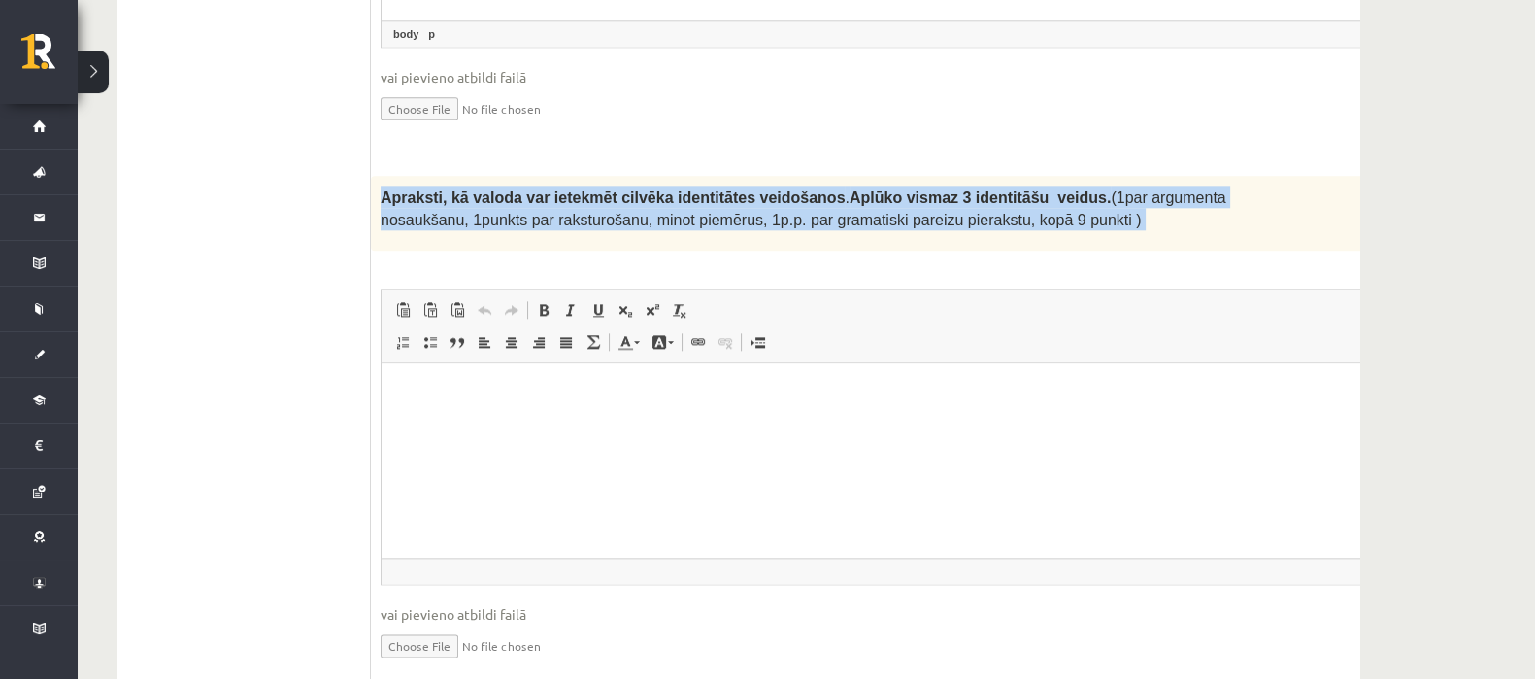
drag, startPoint x: 371, startPoint y: 138, endPoint x: 1243, endPoint y: 203, distance: 874.1
click at [1243, 203] on div "9p Apraksti, kā valoda var ietekmēt cilvēka identitātes veidošanos . Aplūko vis…" at bounding box center [891, 434] width 1041 height 517
copy div "Loremips, do sitame con adipisci elitsed doeiusmodte incididunt . Utlabo etdolo…"
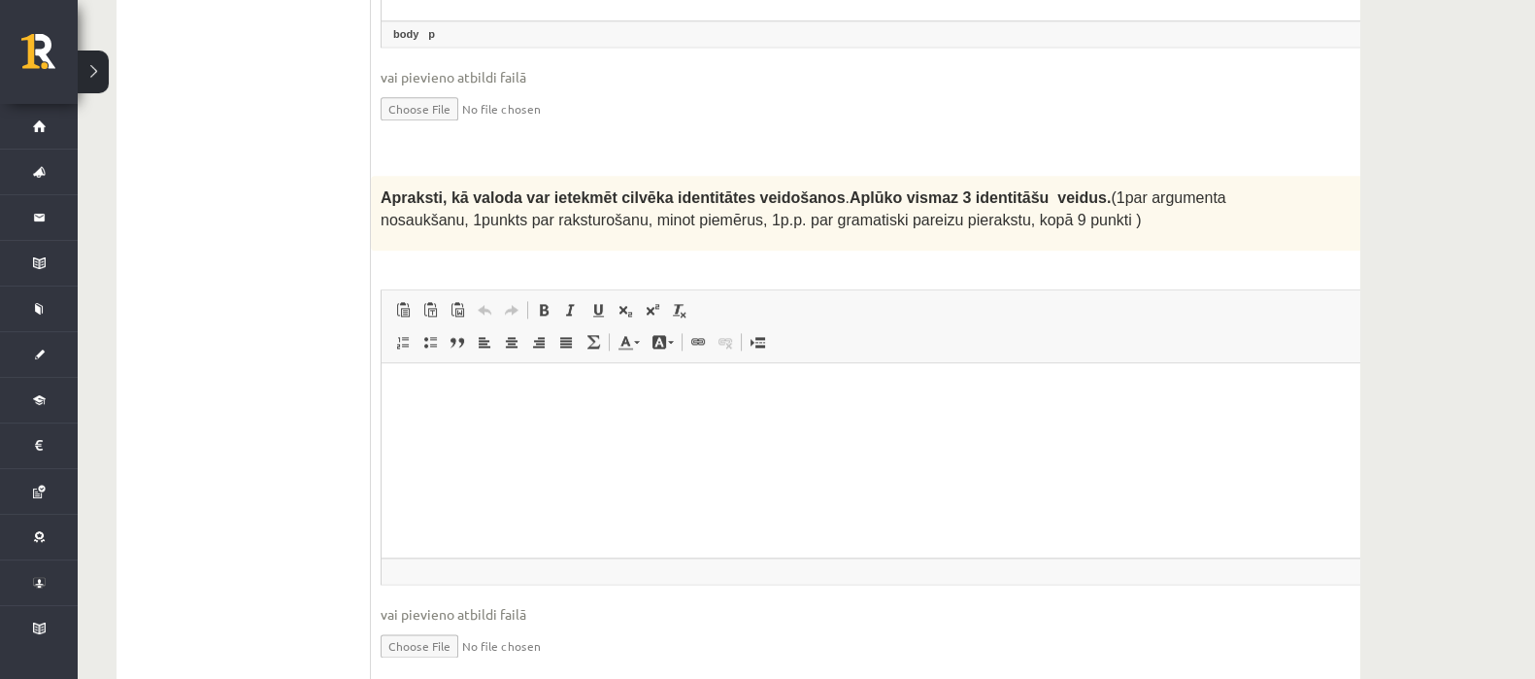
click at [516, 422] on html at bounding box center [890, 392] width 1019 height 59
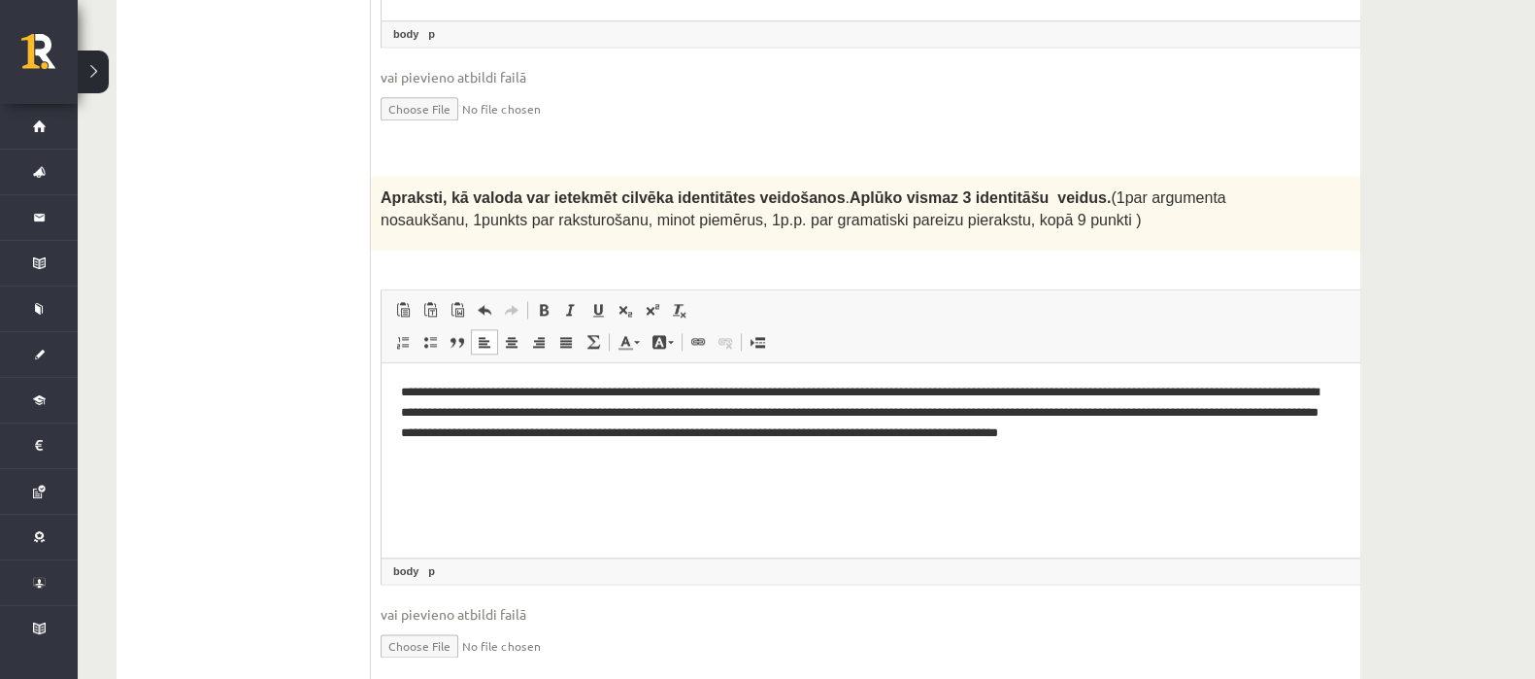
click at [943, 414] on p "**********" at bounding box center [865, 422] width 929 height 81
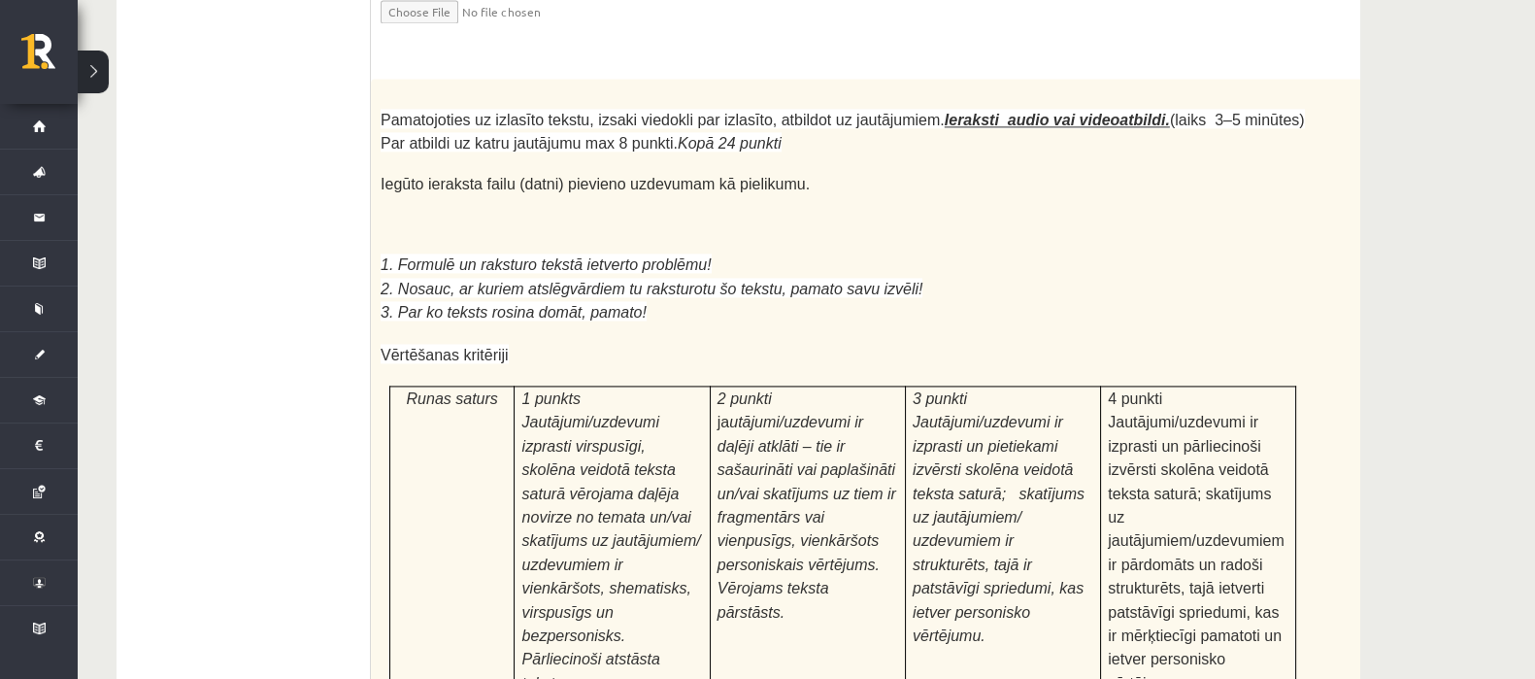
scroll to position [4162, 0]
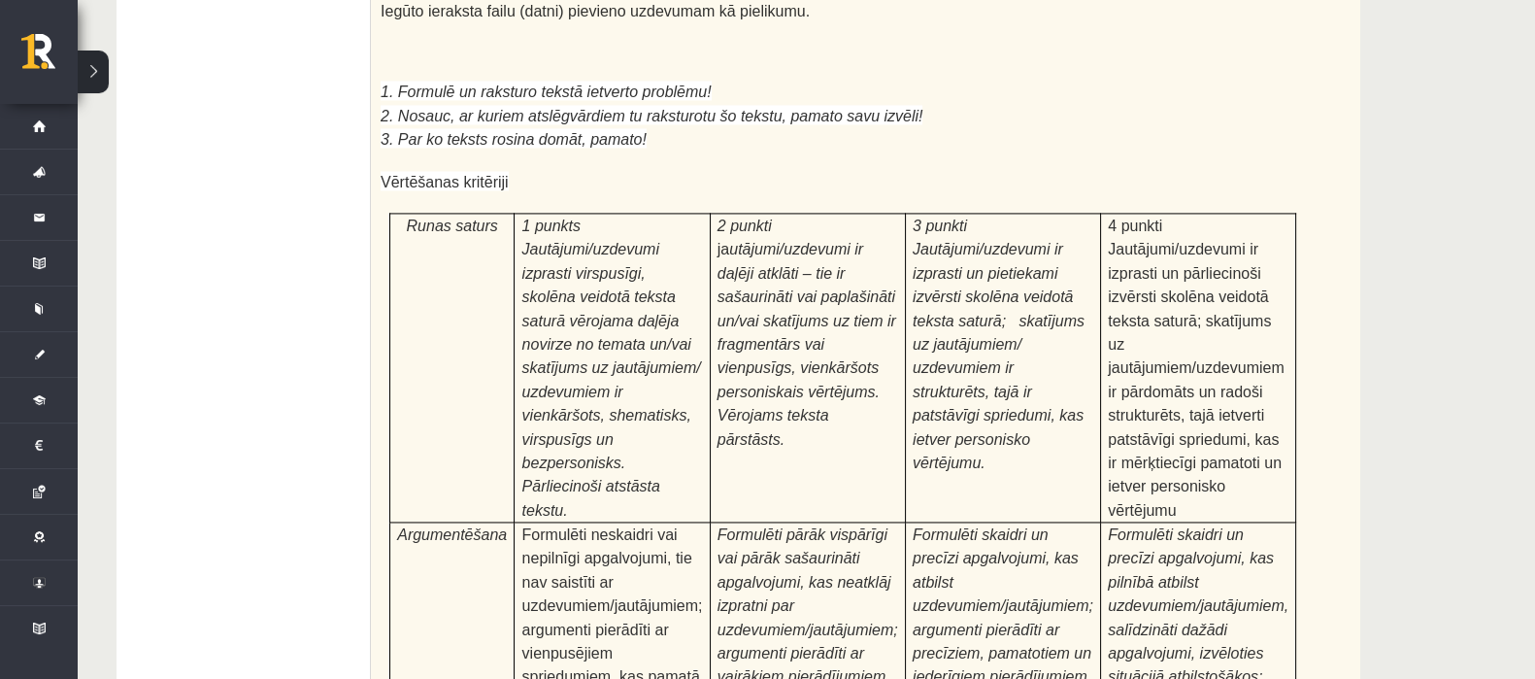
click at [1210, 365] on span "4 punkti Jautājumi/uzdevumi ir izprasti un pārliecinoši izvērsti skolēna veidot…" at bounding box center [1196, 367] width 176 height 301
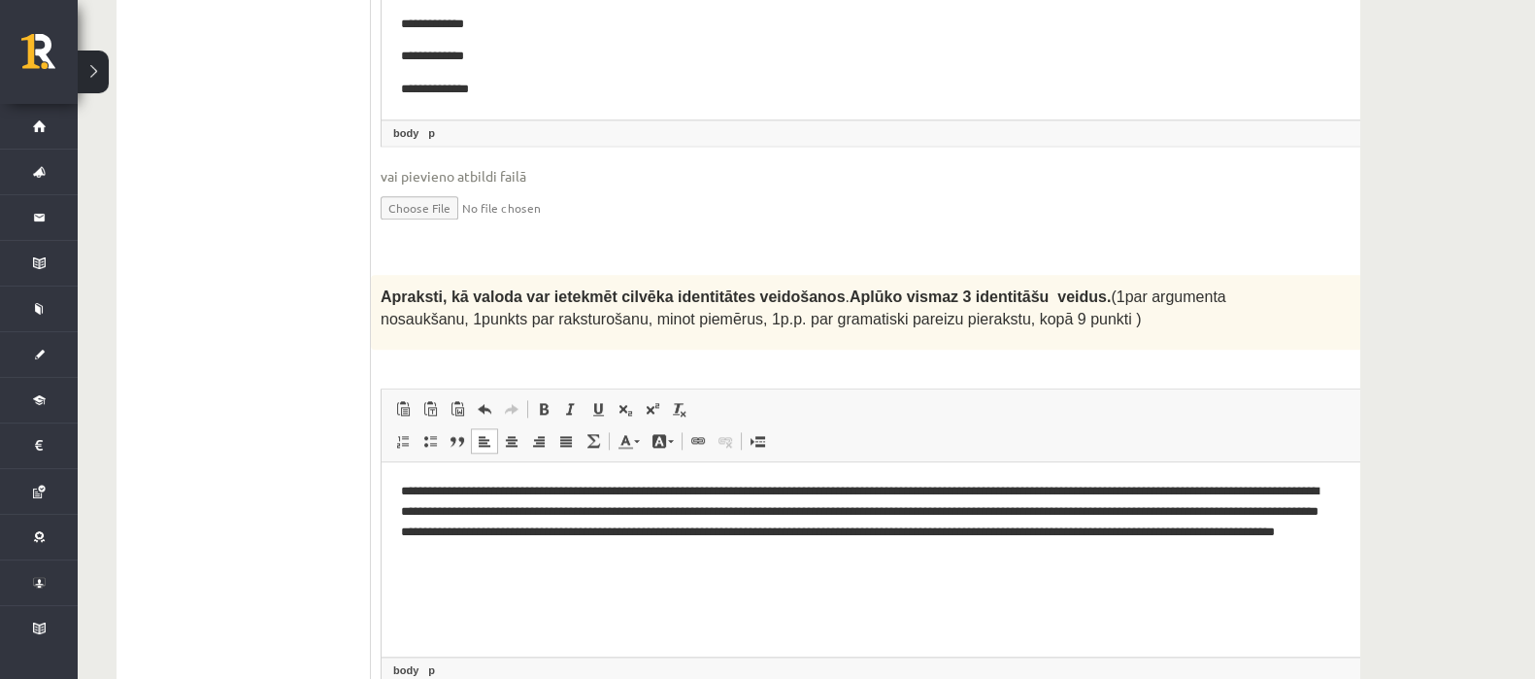
scroll to position [3367, 0]
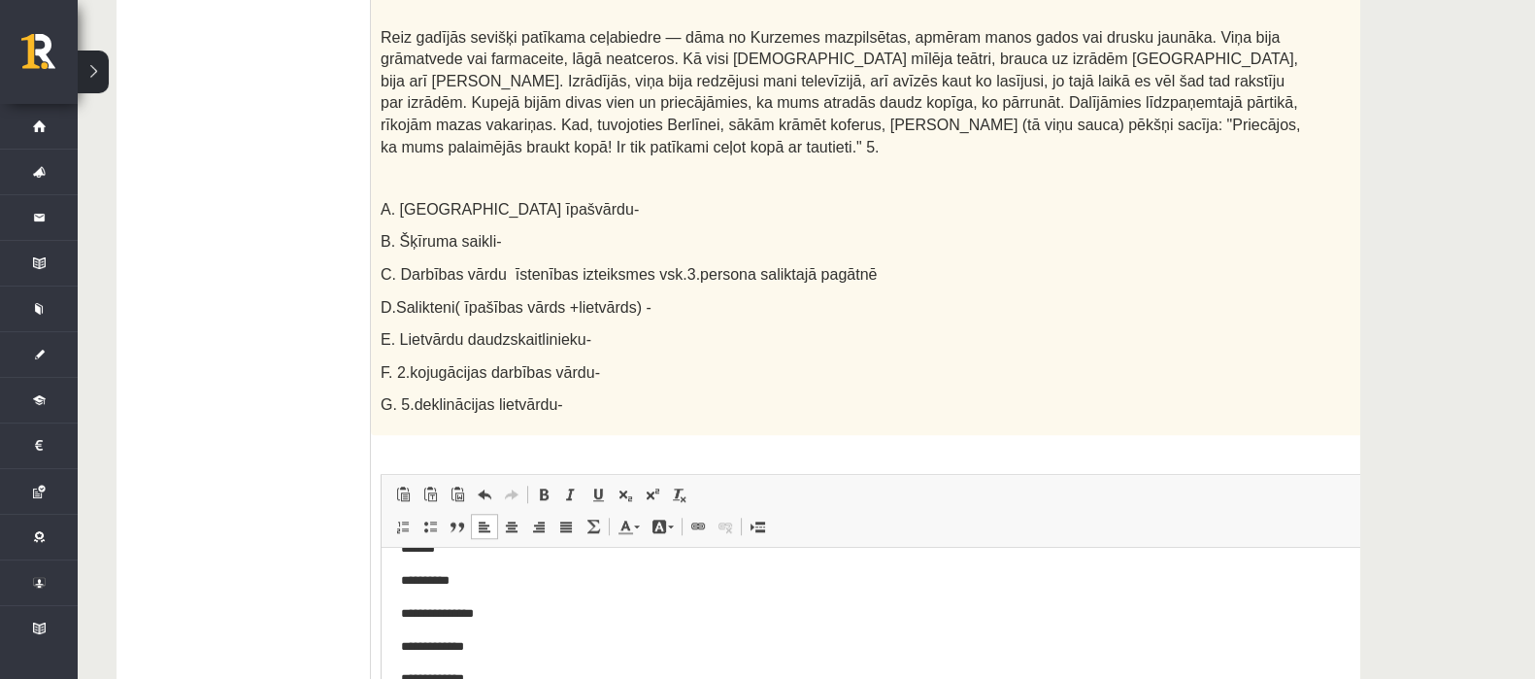
click at [200, 179] on ul "1. uzdevums 2. uzdevums 3. uzdevums" at bounding box center [240, 408] width 262 height 5044
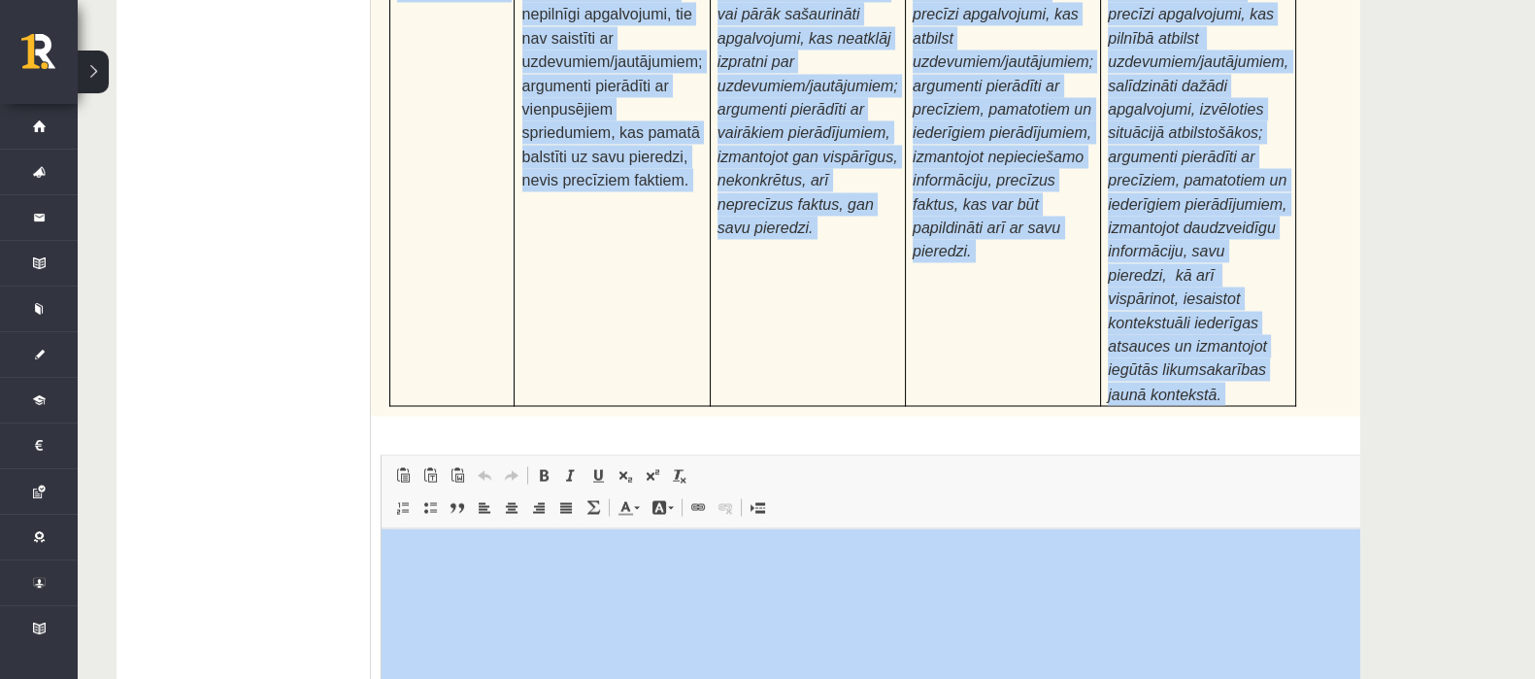
scroll to position [4991, 0]
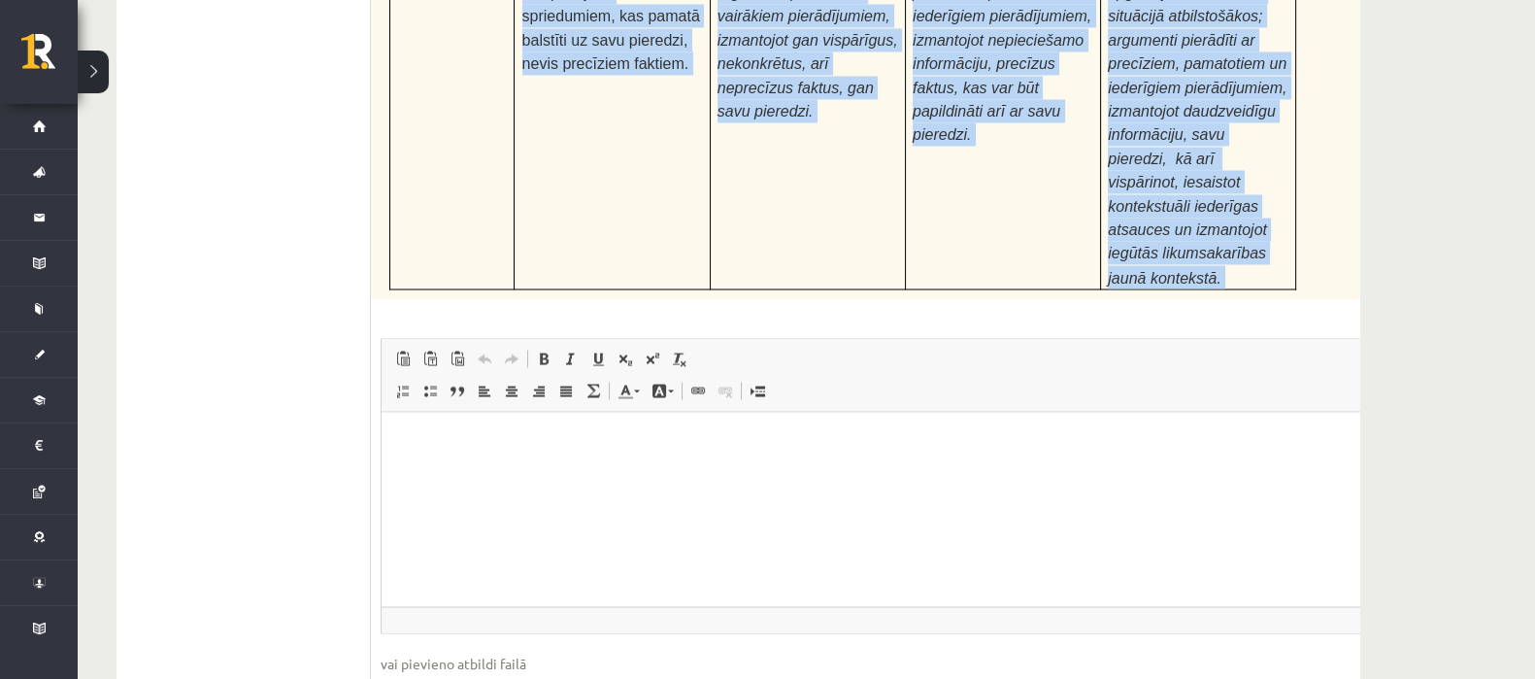
drag, startPoint x: 379, startPoint y: 283, endPoint x: 1331, endPoint y: 193, distance: 956.5
copy div "Loremipsumdo si ametcons adipis, elitse doeiusmo tem incididu, utlabore et dolo…"
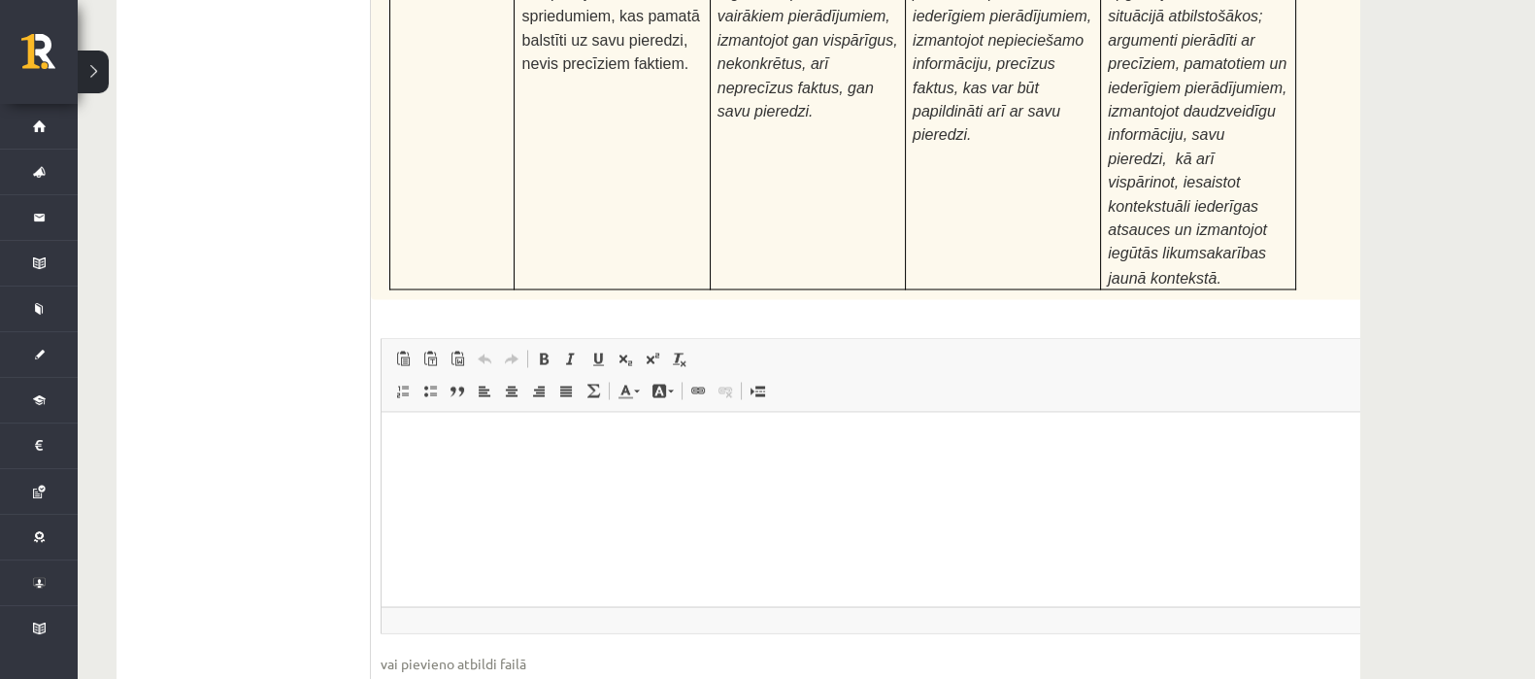
type input "**********"
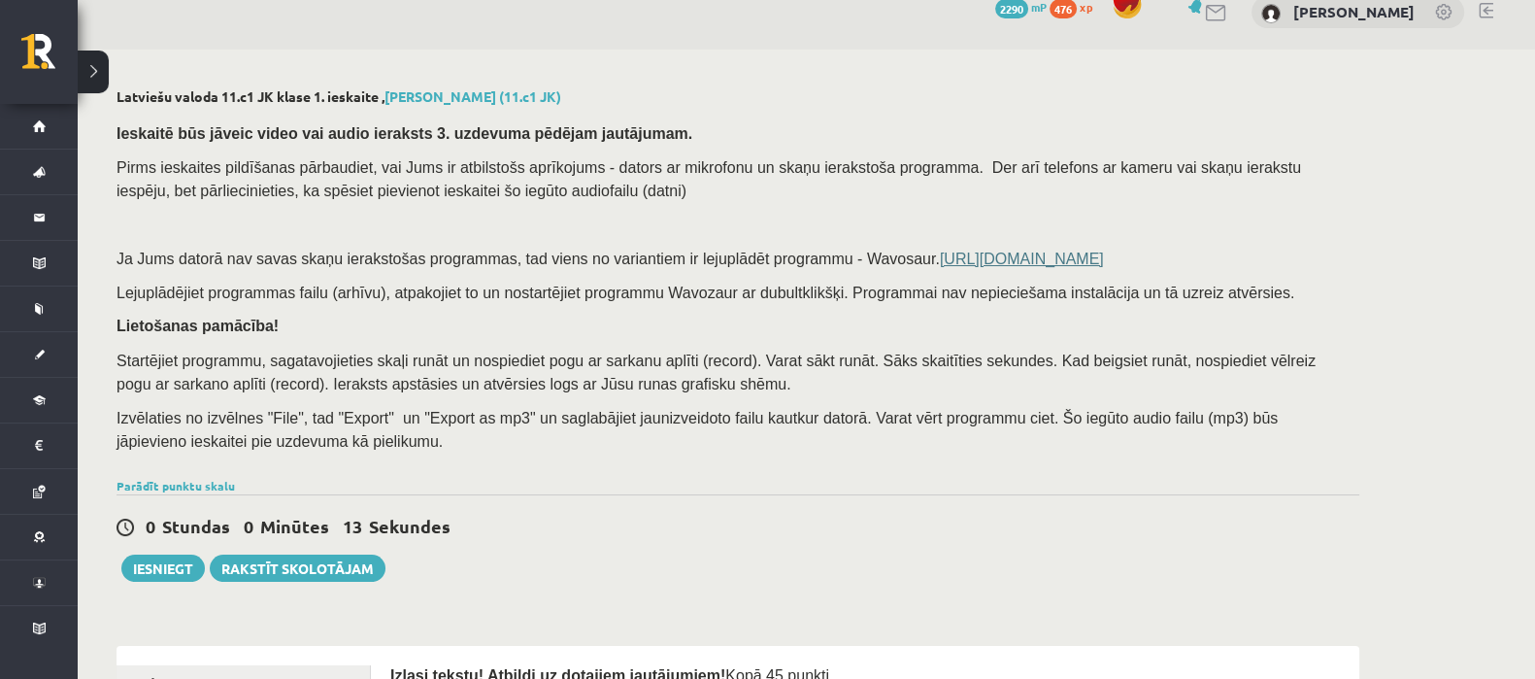
scroll to position [0, 0]
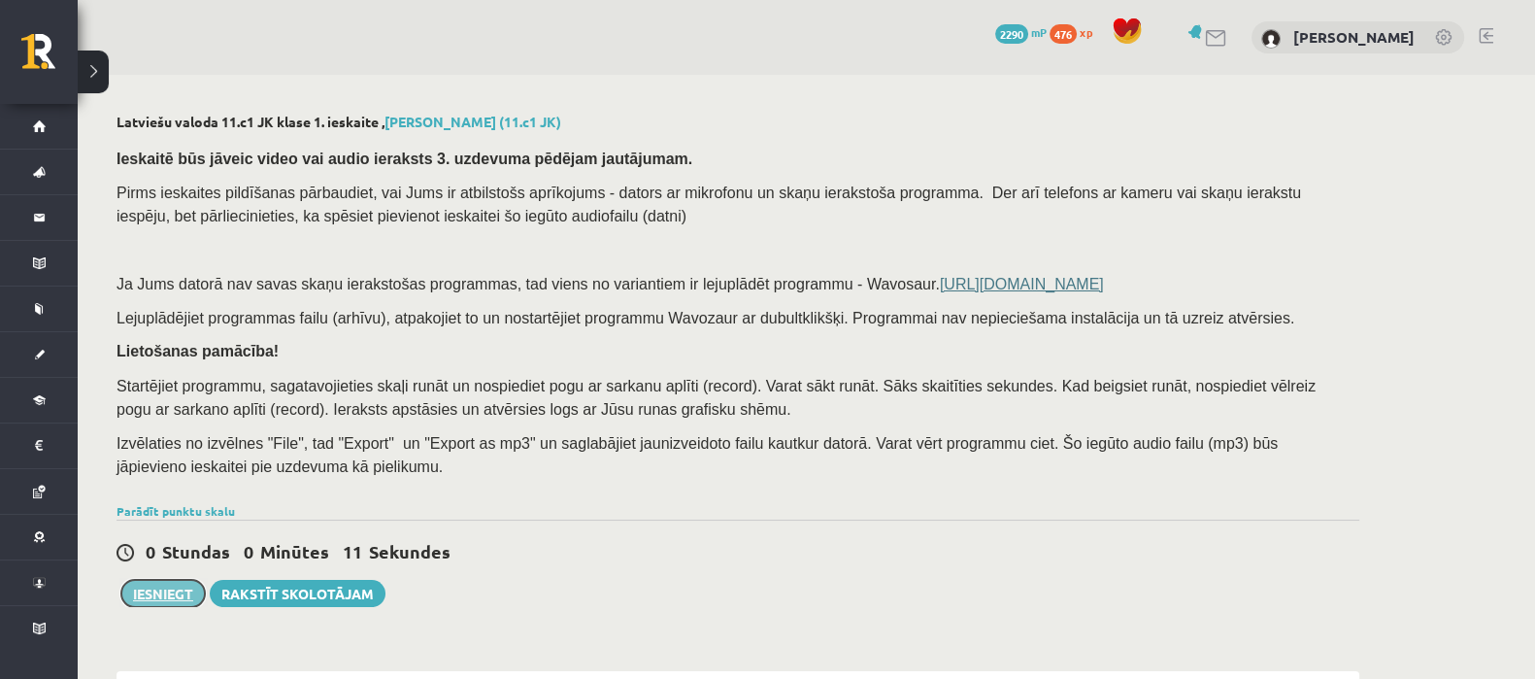
click at [202, 586] on button "Iesniegt" at bounding box center [162, 593] width 83 height 27
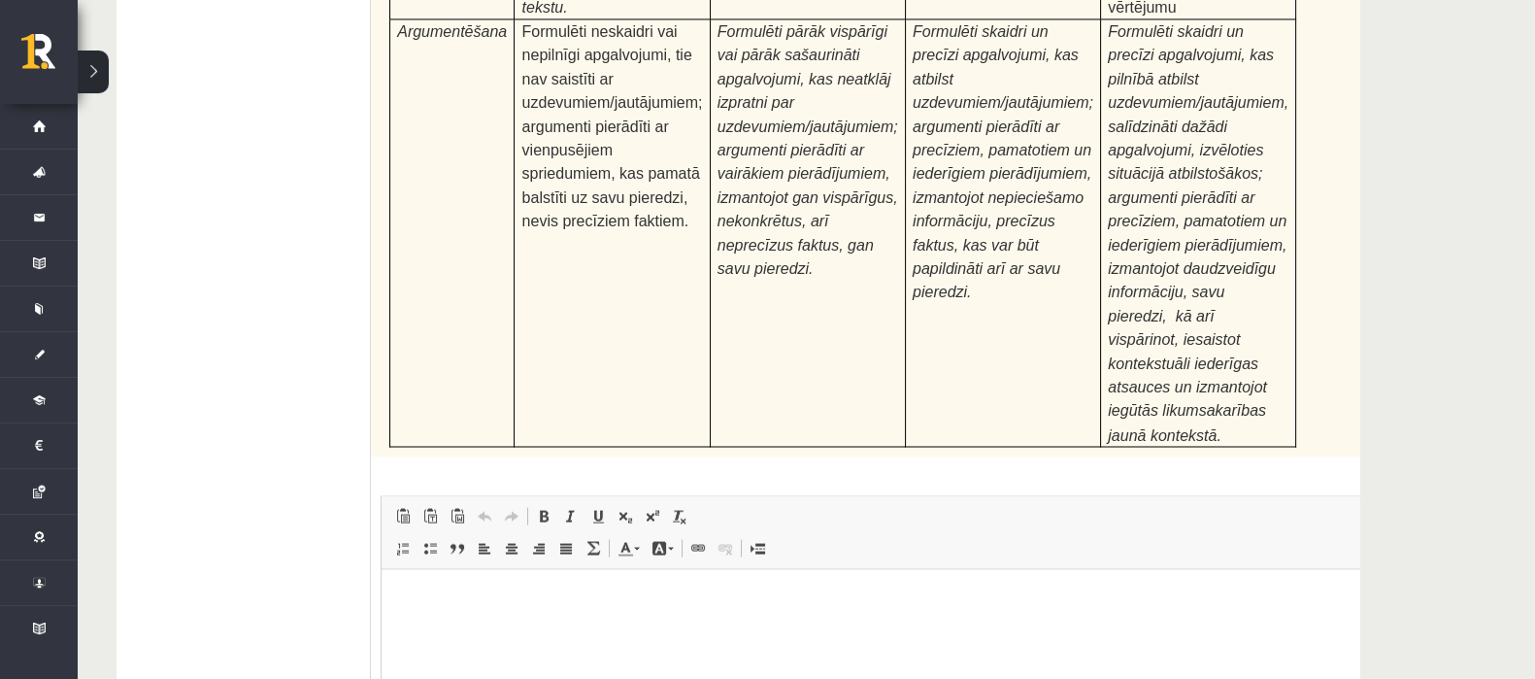
scroll to position [5013, 0]
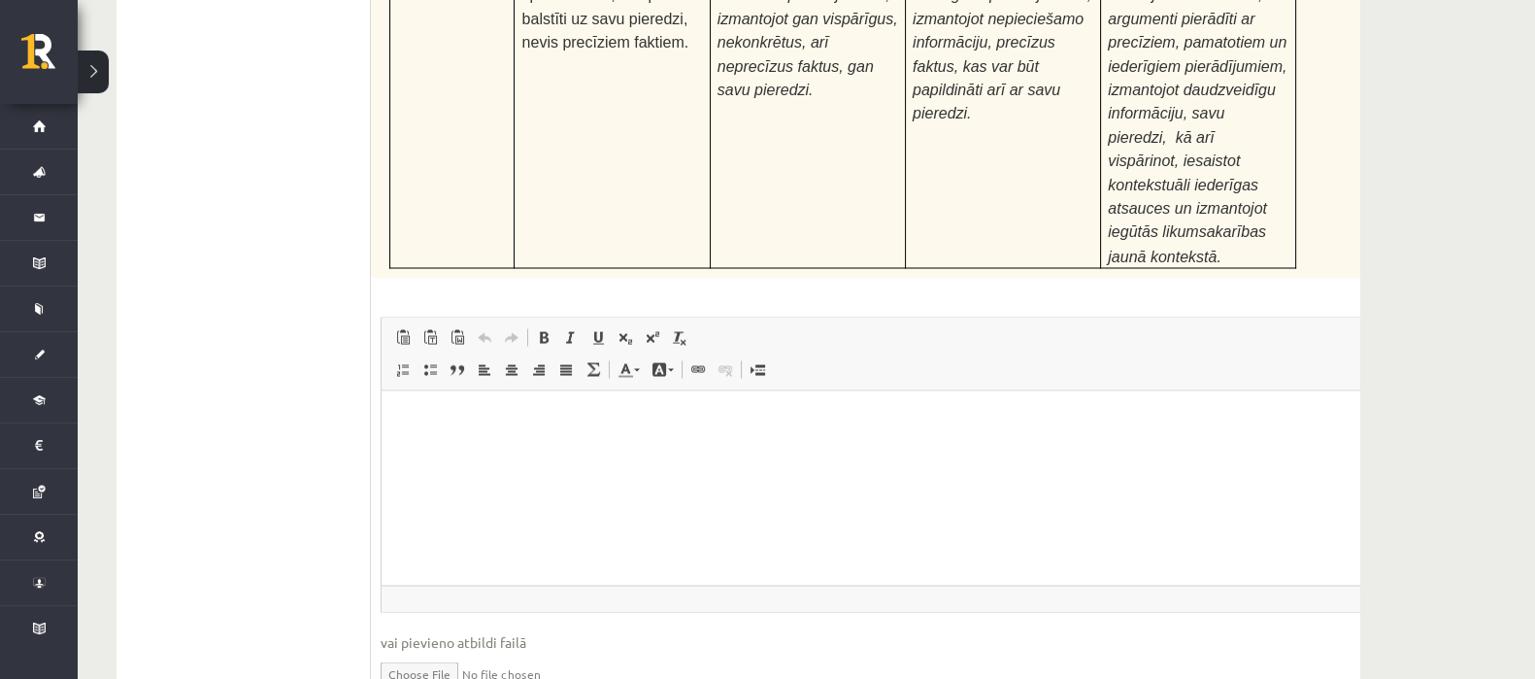
click at [442, 652] on input "file" at bounding box center [891, 672] width 1021 height 40
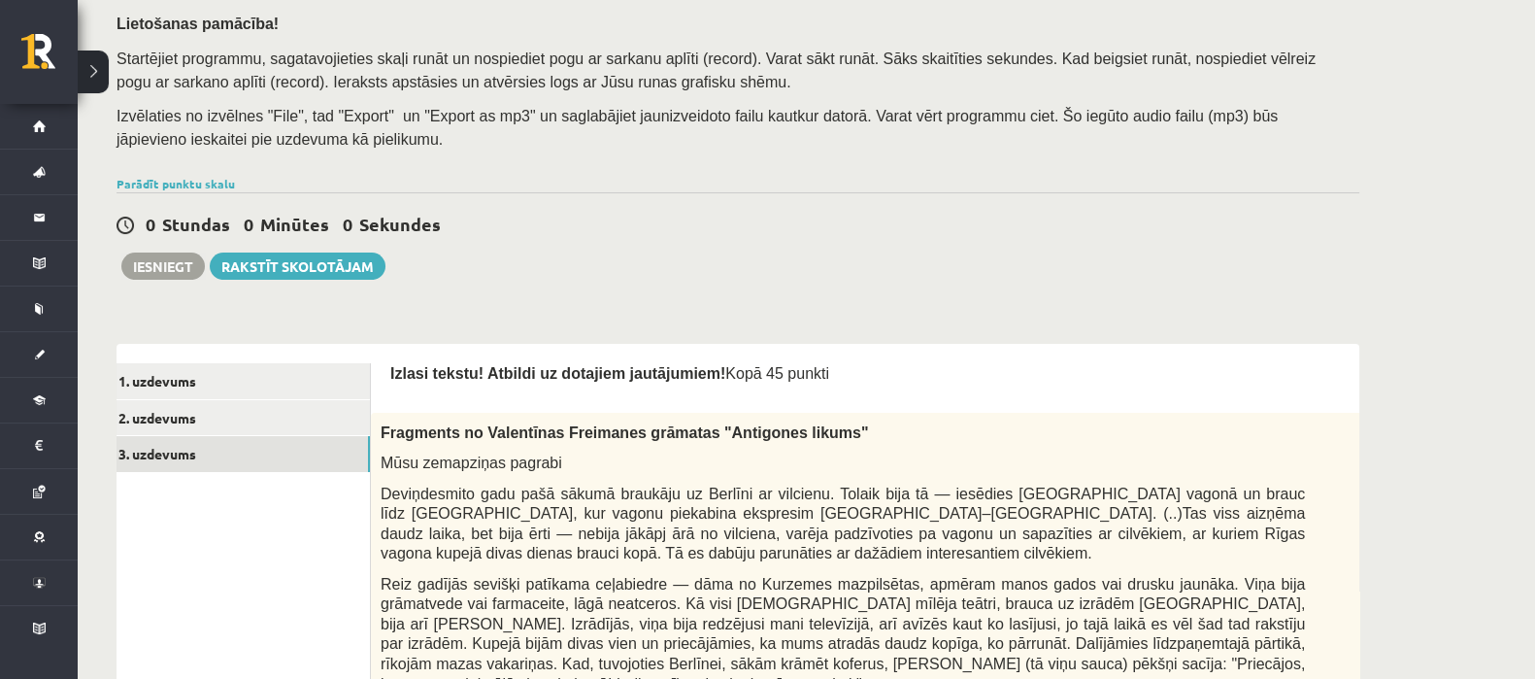
scroll to position [375, 0]
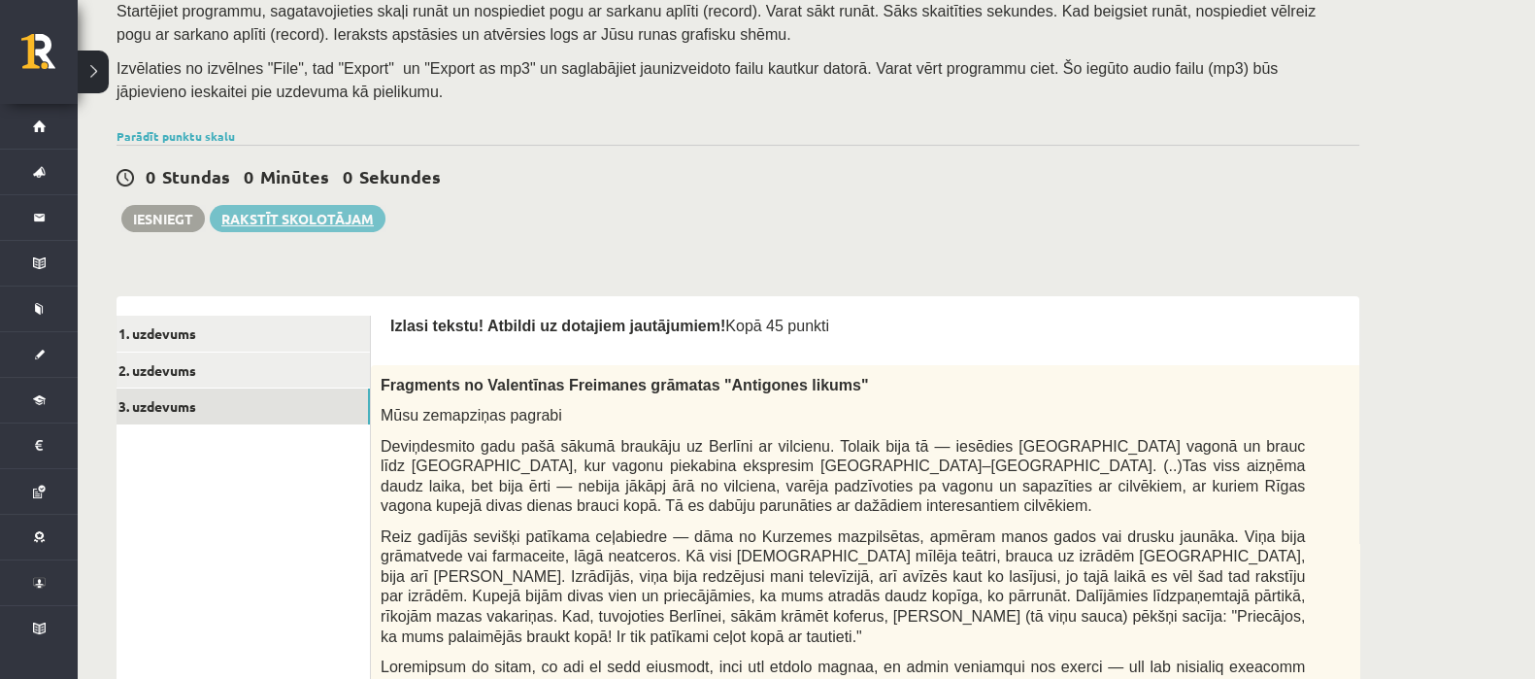
click at [263, 215] on link "Rakstīt skolotājam" at bounding box center [298, 218] width 176 height 27
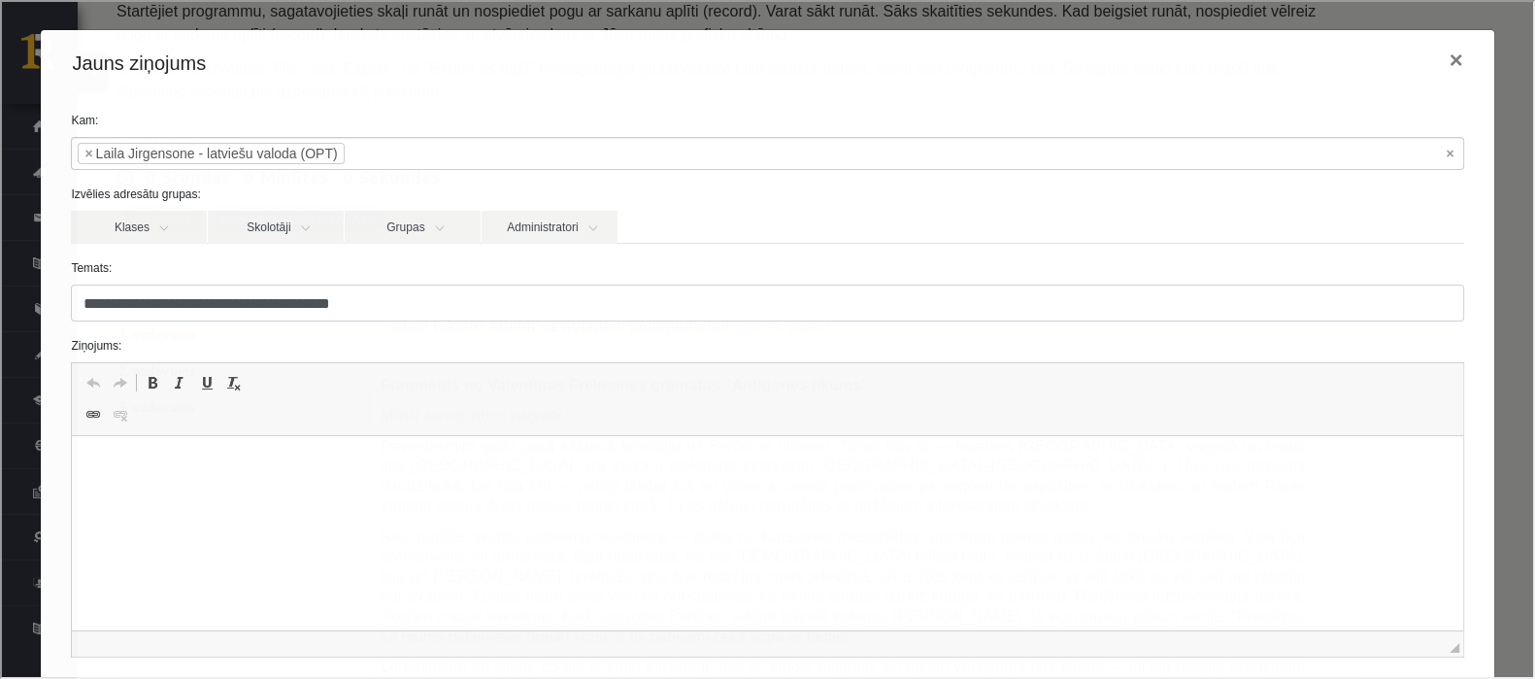
scroll to position [0, 0]
click at [125, 466] on p "Bagātinātā teksta redaktors, wiswyg-editor-47433811589100-1760003016-4" at bounding box center [766, 465] width 1351 height 20
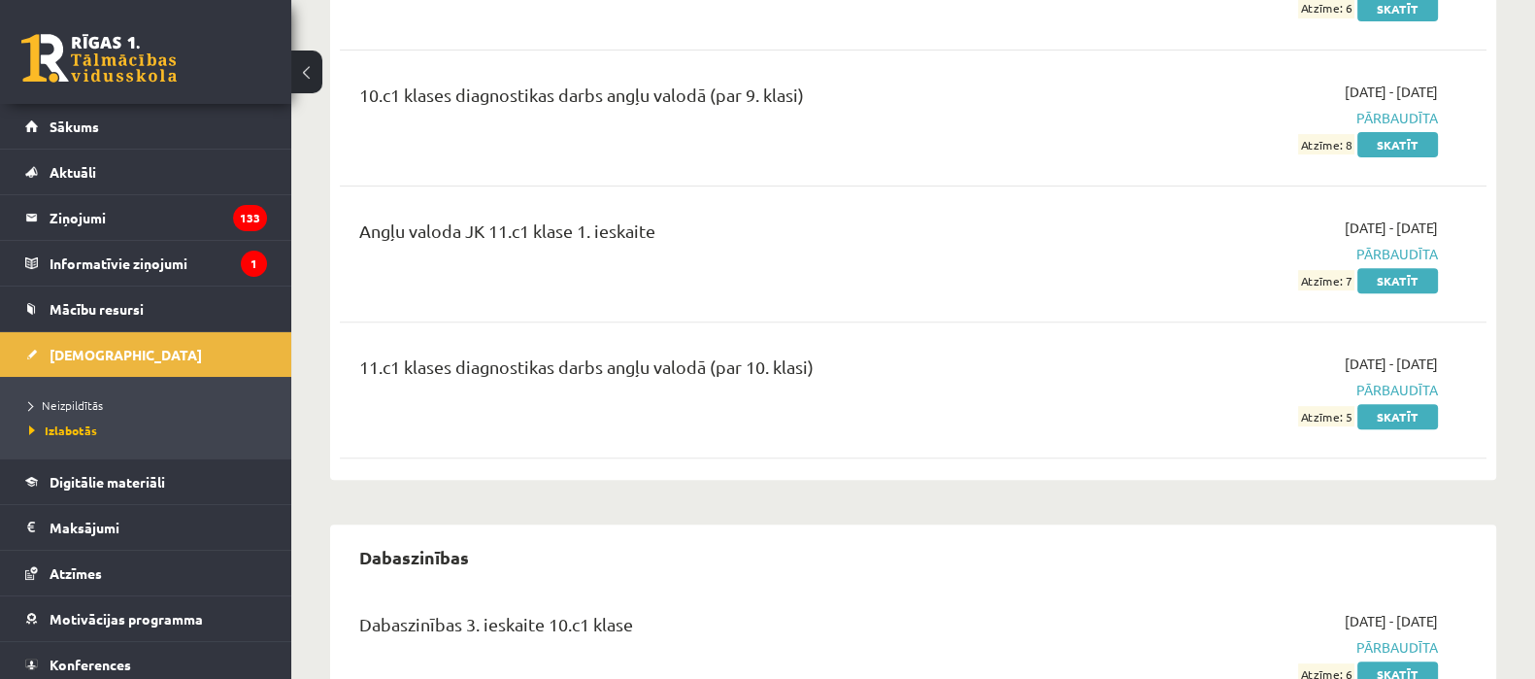
scroll to position [1155, 0]
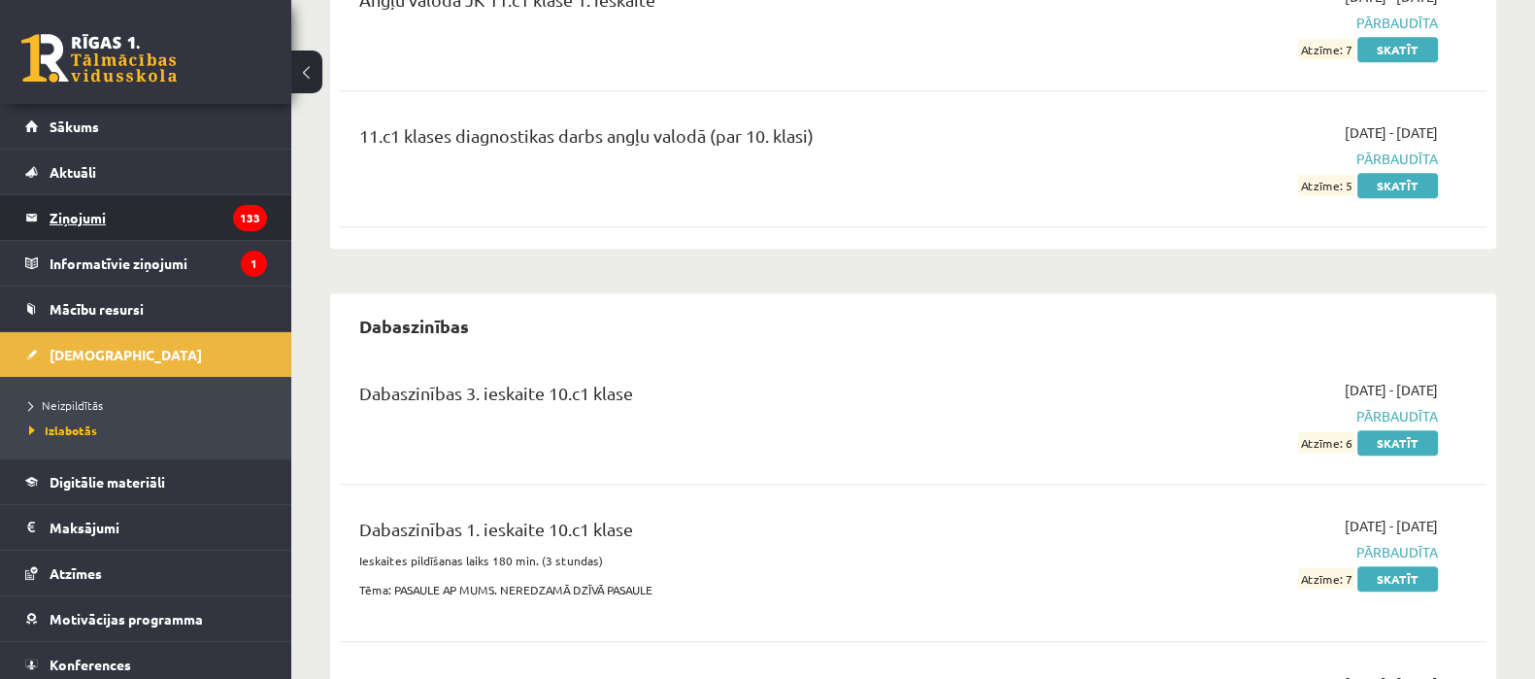
click at [74, 217] on legend "Ziņojumi 133" at bounding box center [158, 217] width 217 height 45
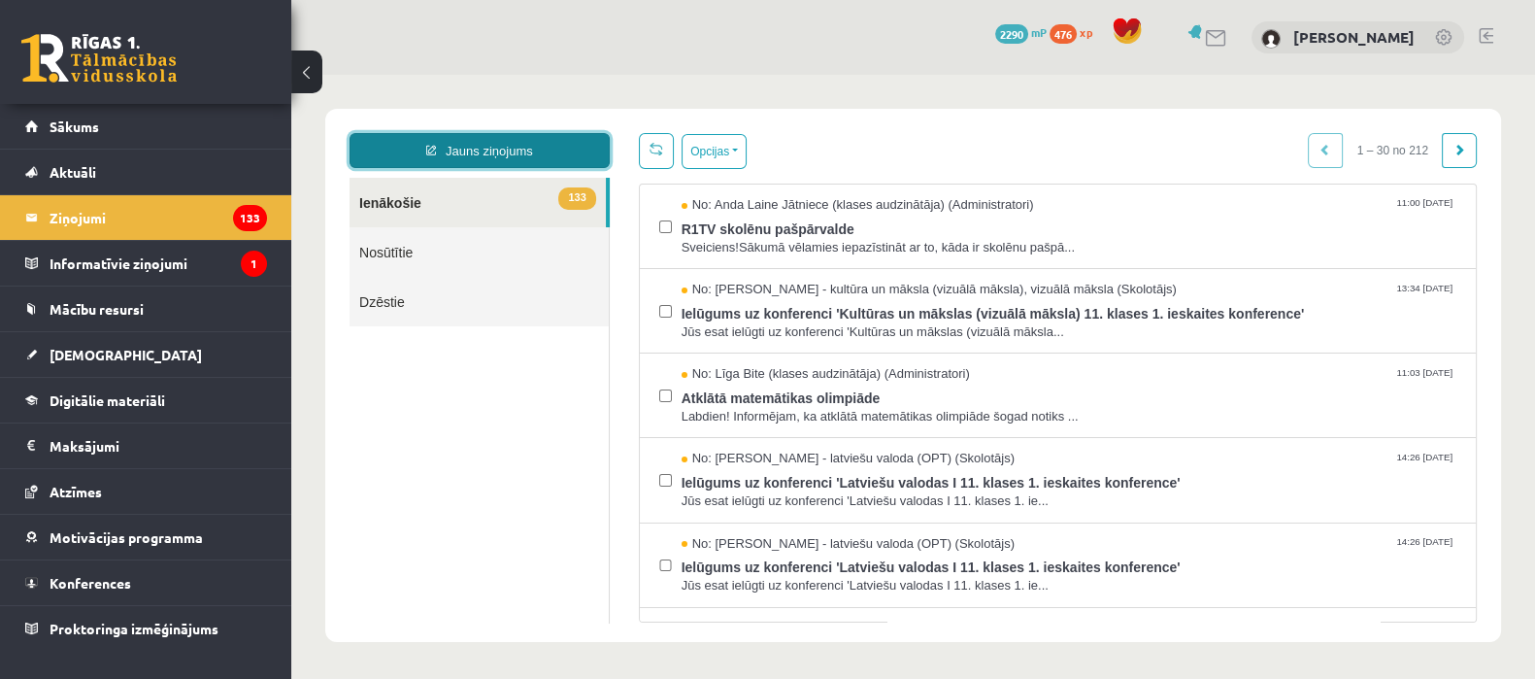
click at [524, 155] on link "Jauns ziņojums" at bounding box center [479, 150] width 260 height 35
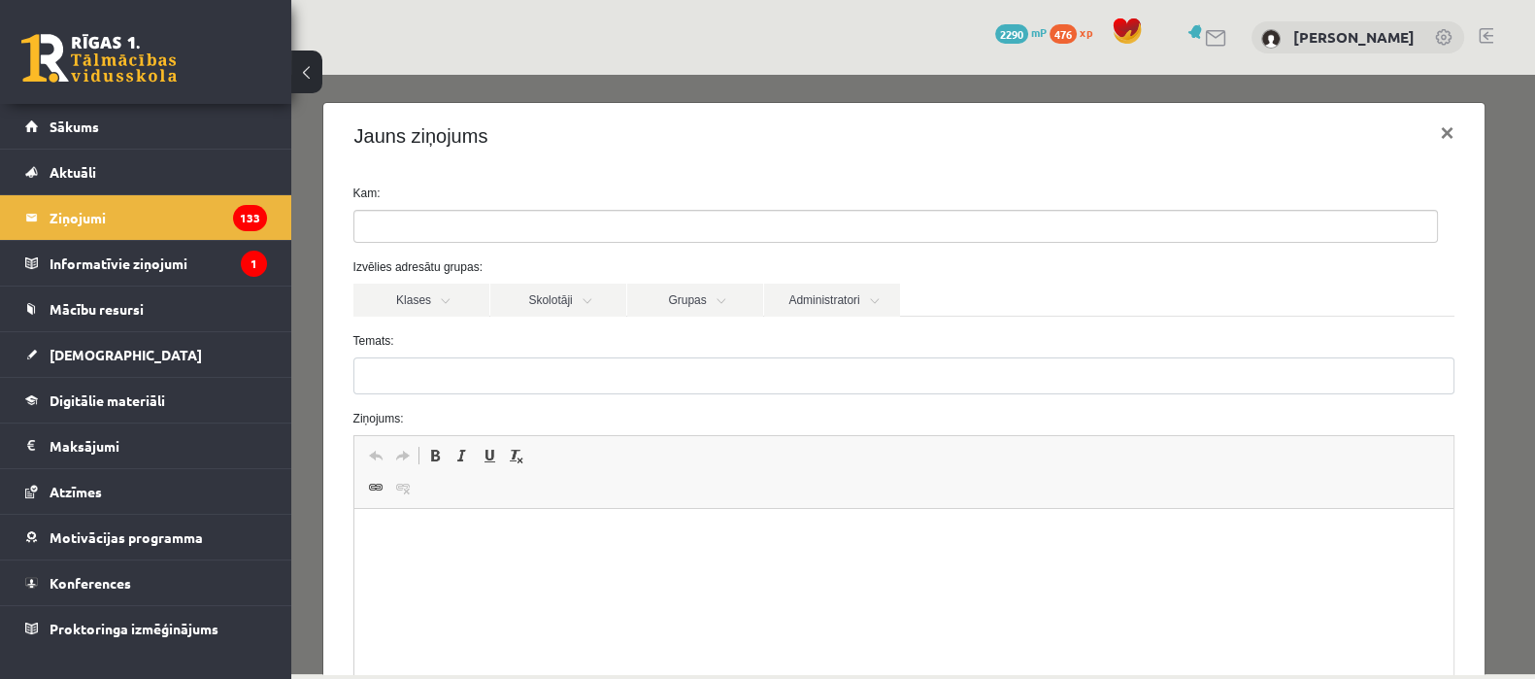
click at [512, 240] on ul at bounding box center [895, 226] width 1082 height 31
click at [577, 298] on link "Skolotāji" at bounding box center [558, 299] width 136 height 33
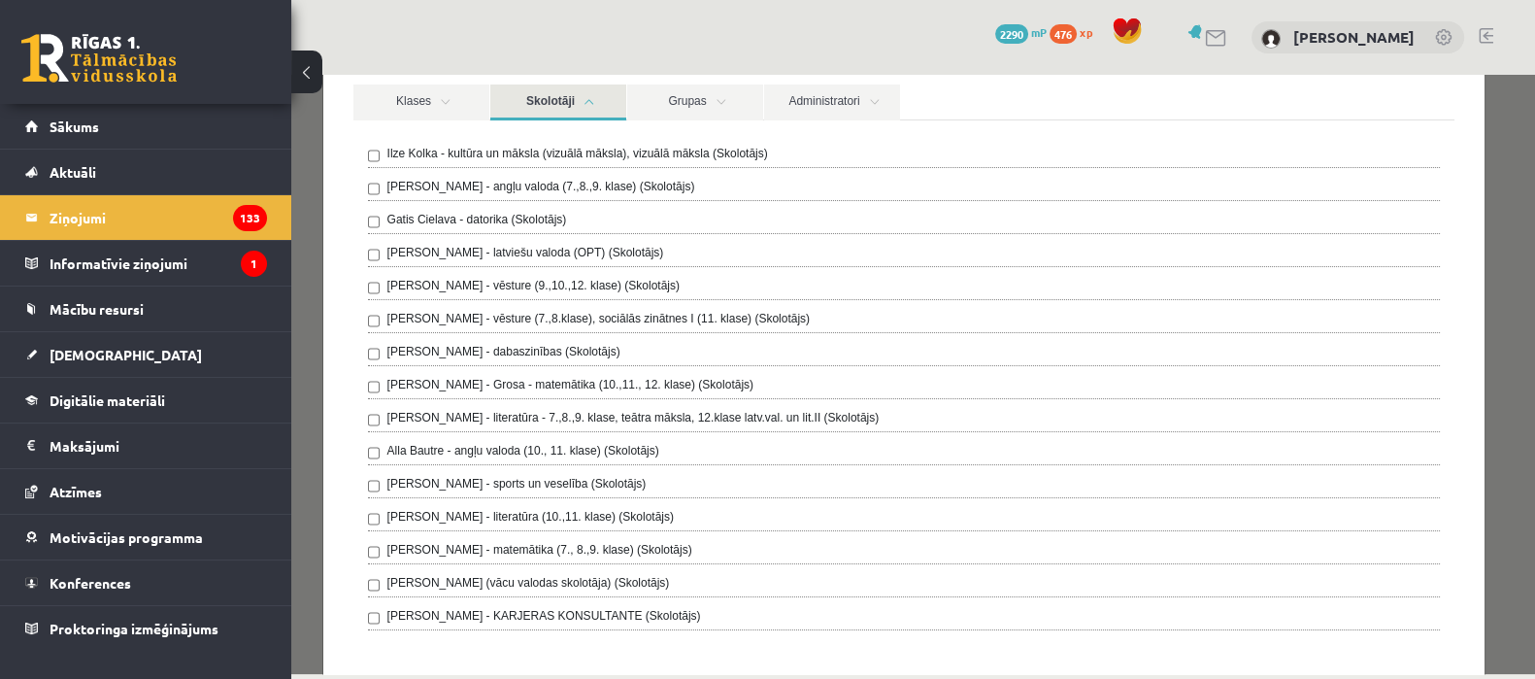
scroll to position [196, 0]
click at [326, 267] on div "**********" at bounding box center [904, 572] width 1162 height 1199
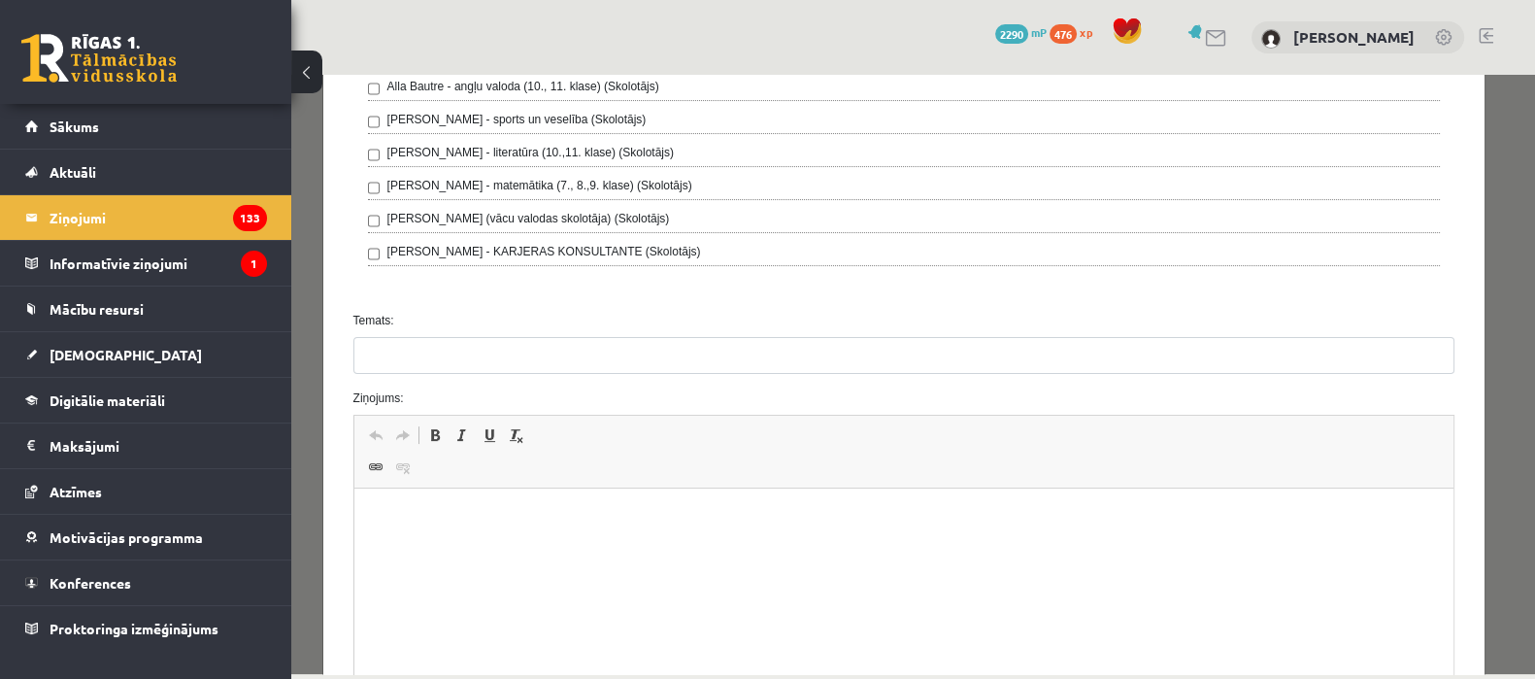
scroll to position [616, 0]
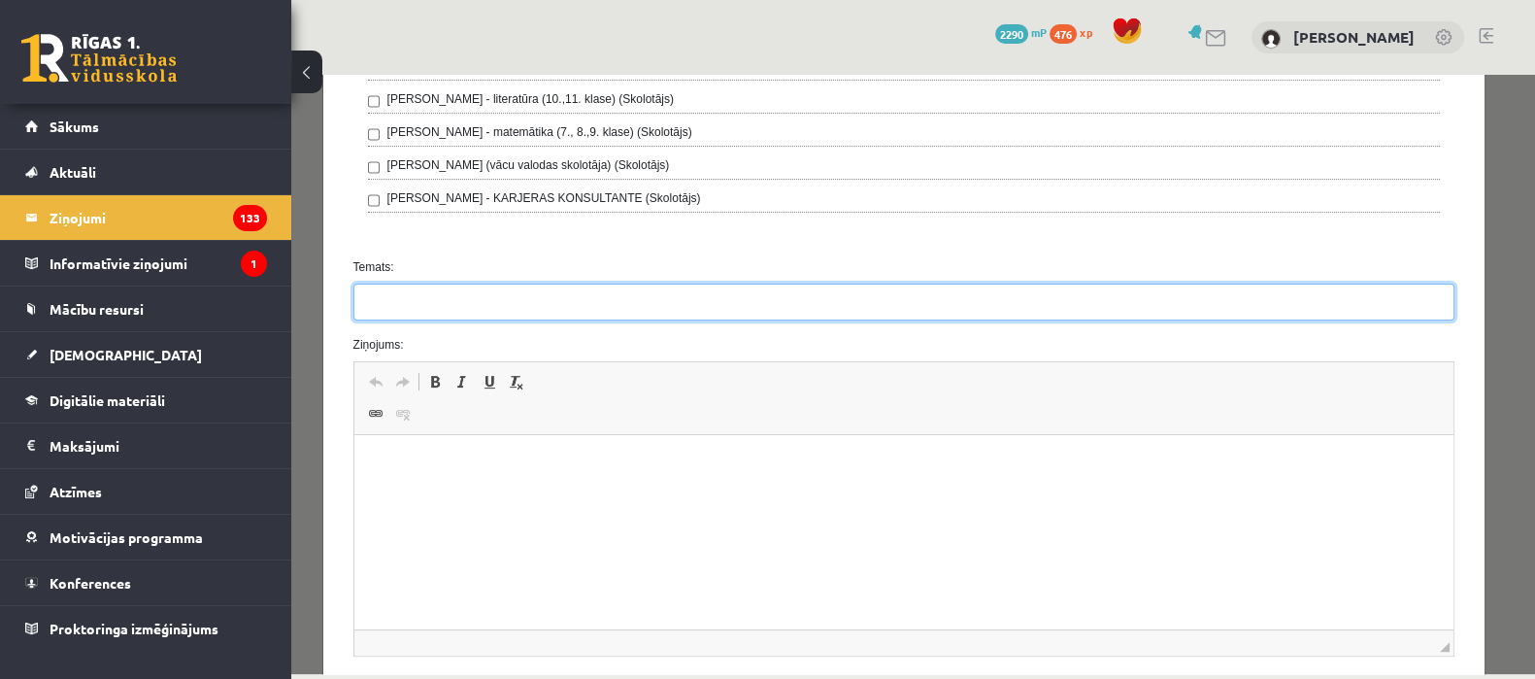
click at [800, 312] on input "Temats:" at bounding box center [904, 301] width 1102 height 37
type input "**********"
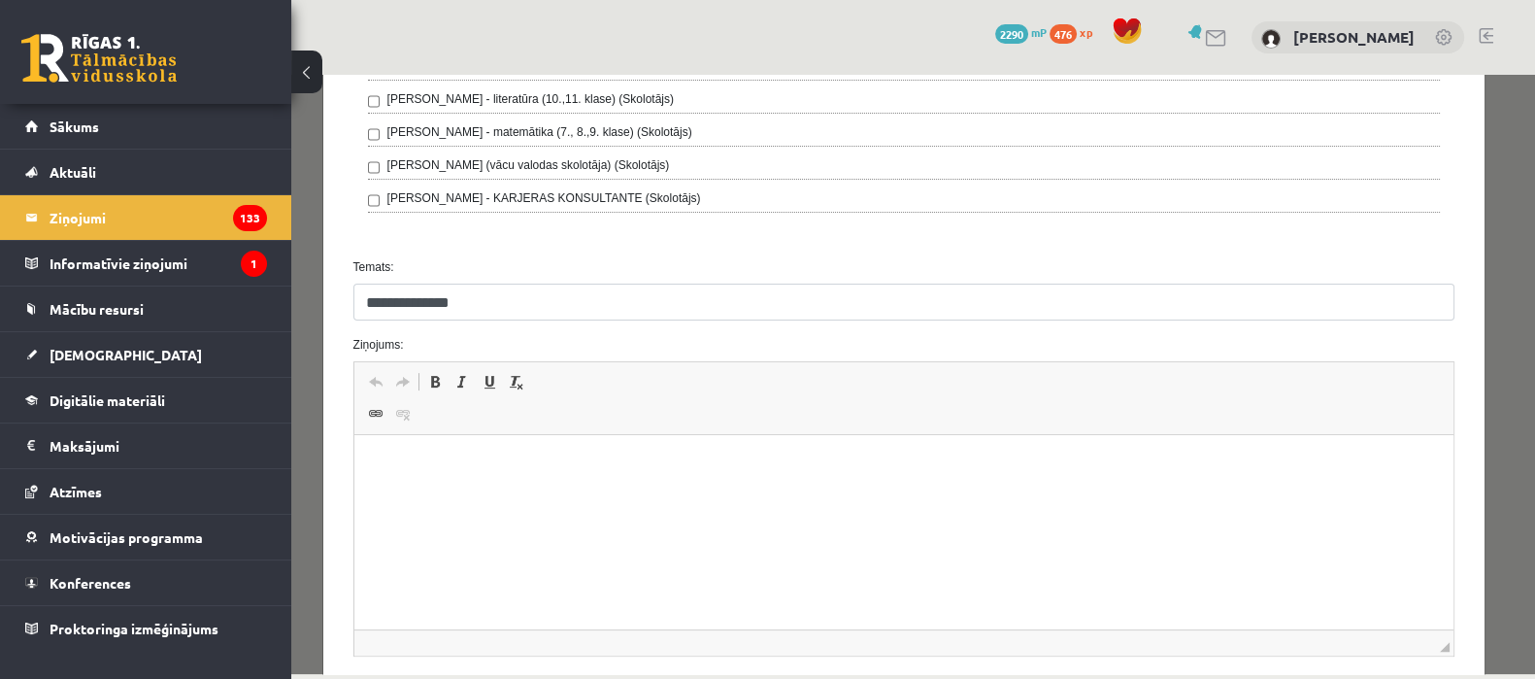
click at [645, 494] on html at bounding box center [903, 464] width 1100 height 59
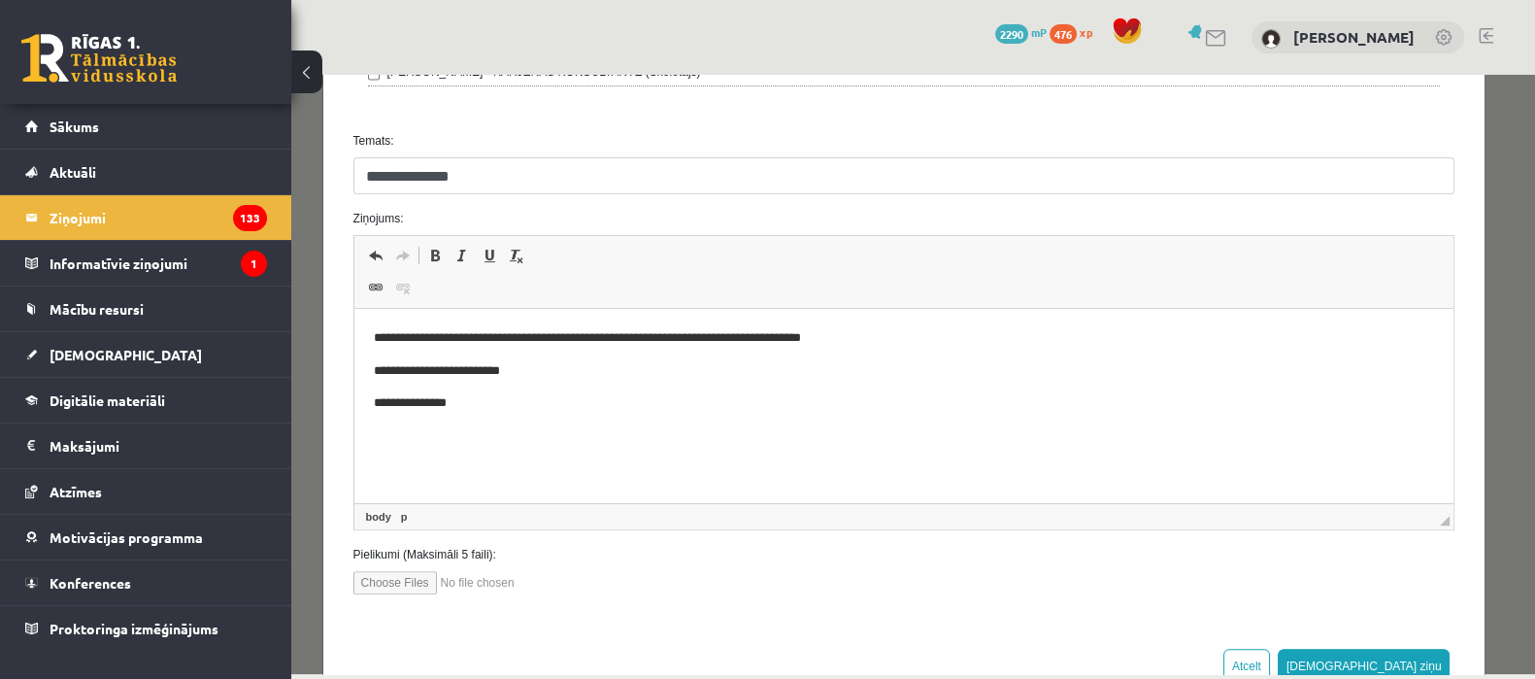
scroll to position [797, 0]
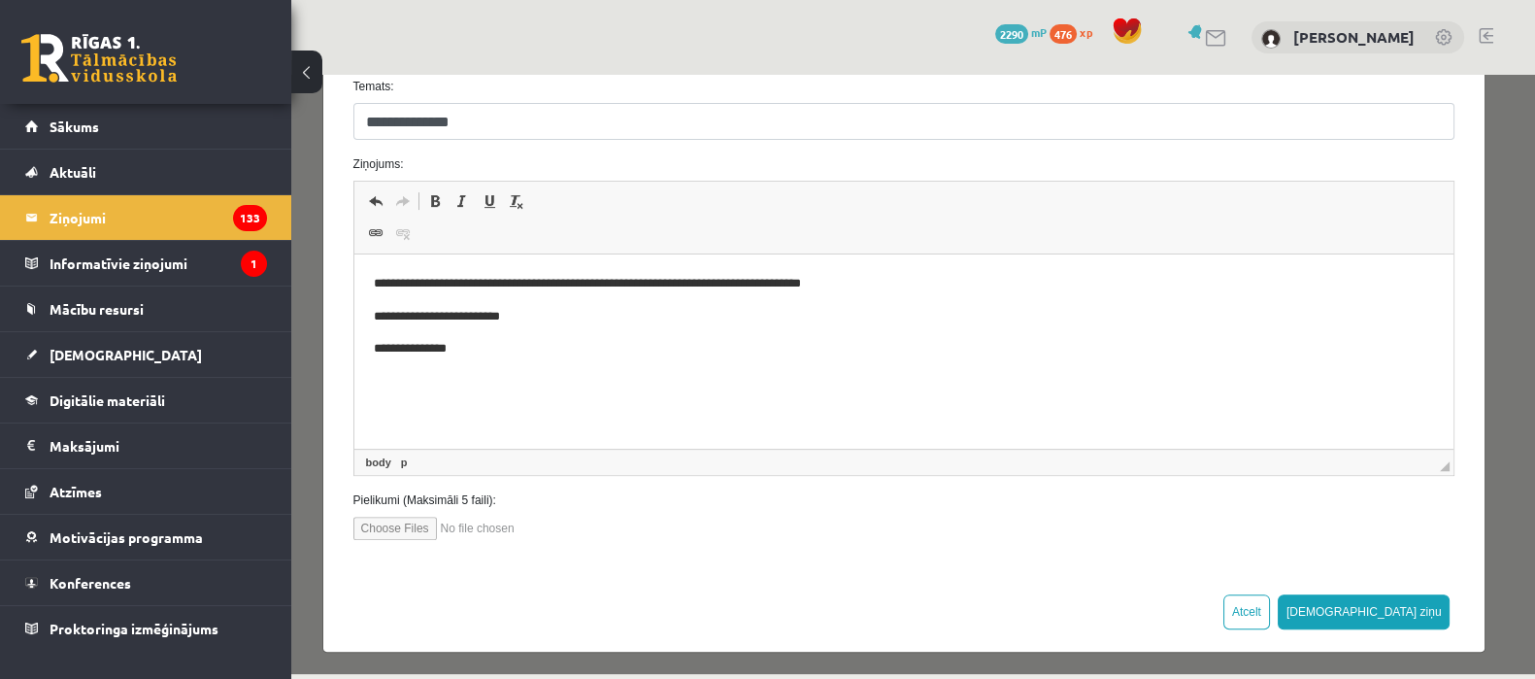
click at [363, 517] on input "file" at bounding box center [463, 527] width 220 height 23
type input "**********"
click at [1393, 606] on button "[DEMOGRAPHIC_DATA] ziņu" at bounding box center [1363, 611] width 173 height 35
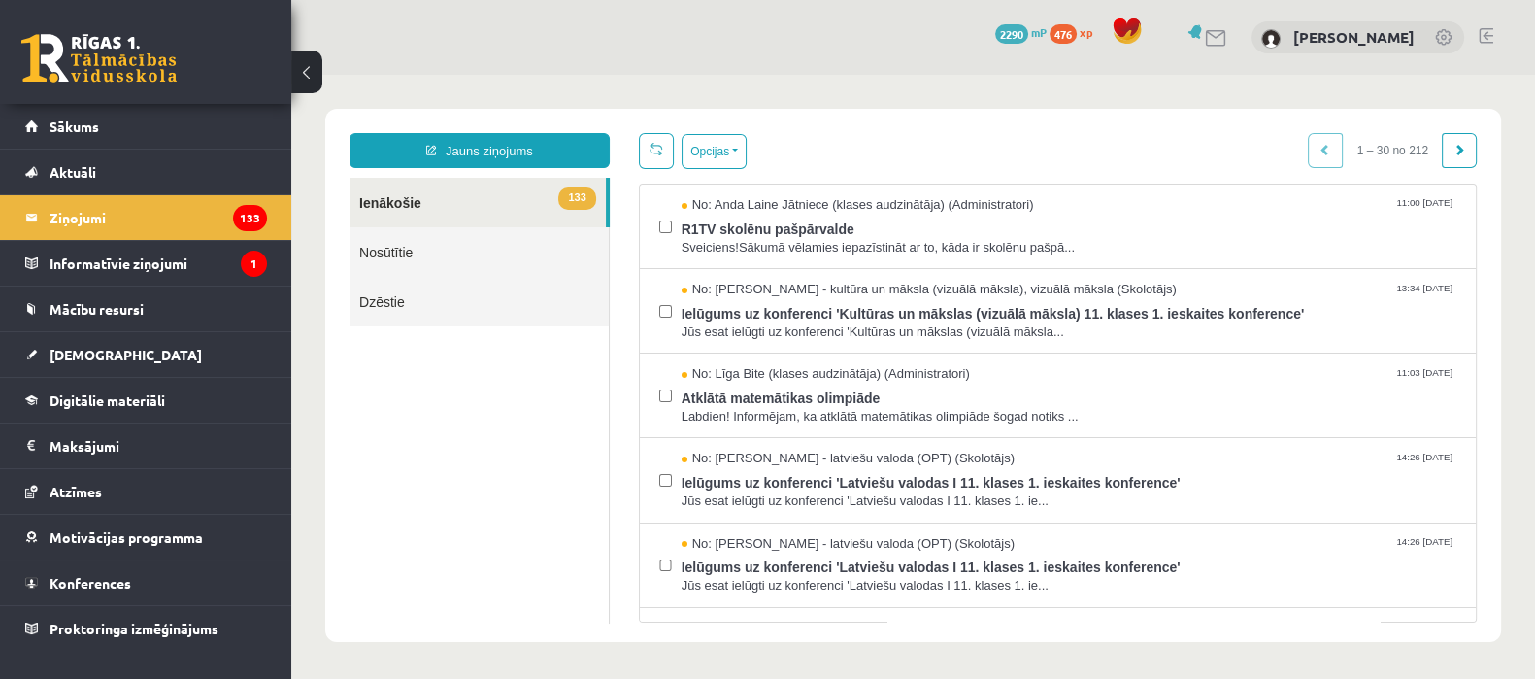
scroll to position [0, 0]
click at [483, 258] on link "Nosūtītie" at bounding box center [478, 252] width 259 height 50
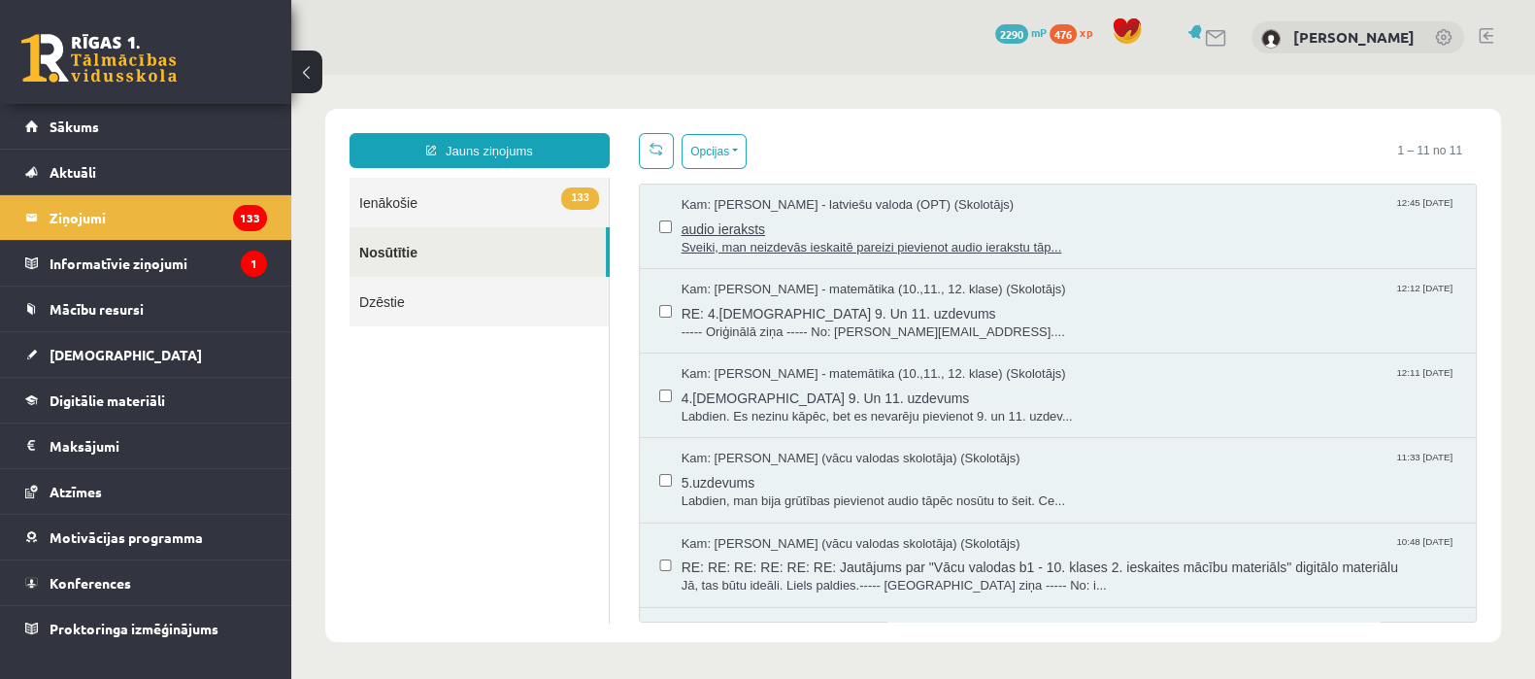
click at [747, 215] on span "audio ieraksts" at bounding box center [1068, 227] width 775 height 24
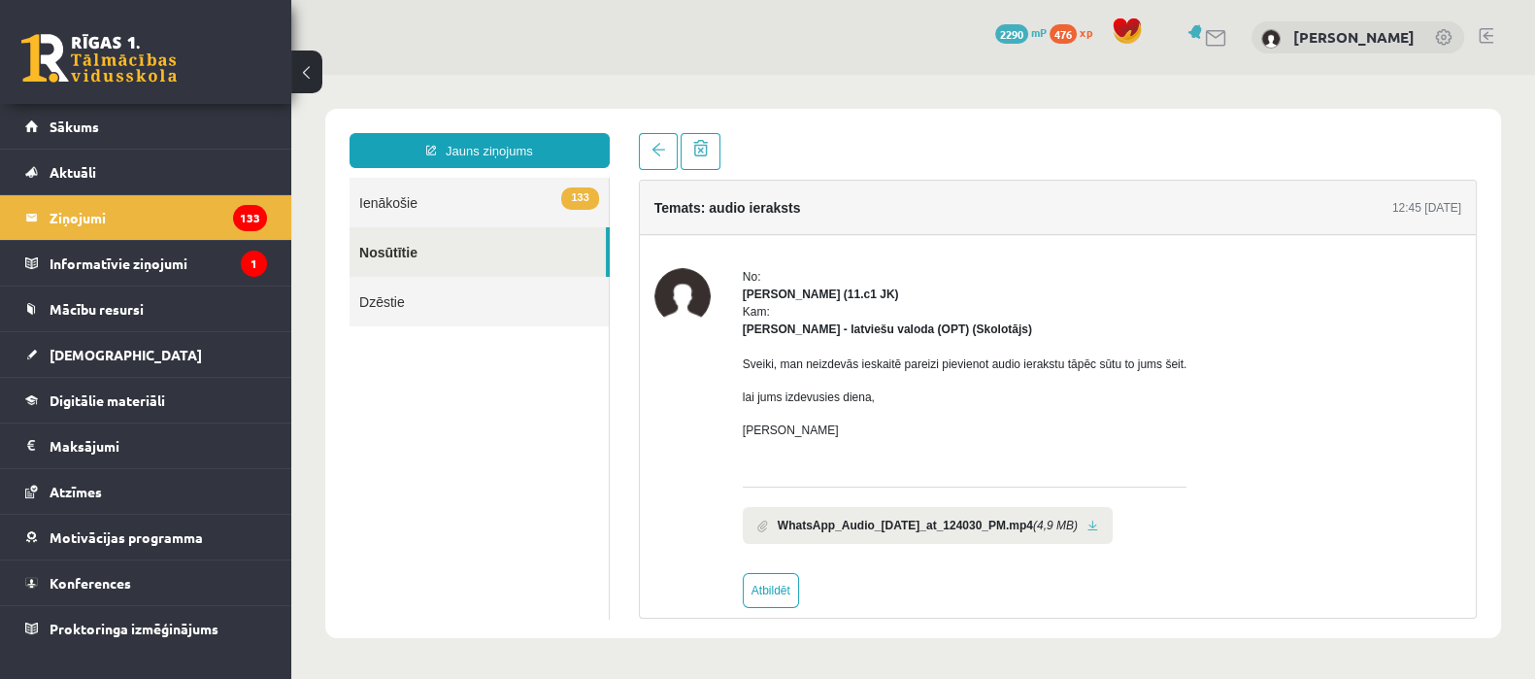
click at [815, 528] on b "WhatsApp_Audio_2025-10-09_at_124030_PM.mp4" at bounding box center [905, 524] width 255 height 17
click at [757, 525] on span at bounding box center [762, 525] width 11 height 13
click at [1098, 526] on link at bounding box center [1092, 525] width 11 height 13
click at [509, 508] on ul "133 Ienākošie Nosūtītie Dzēstie" at bounding box center [479, 399] width 260 height 442
